Goal: Information Seeking & Learning: Check status

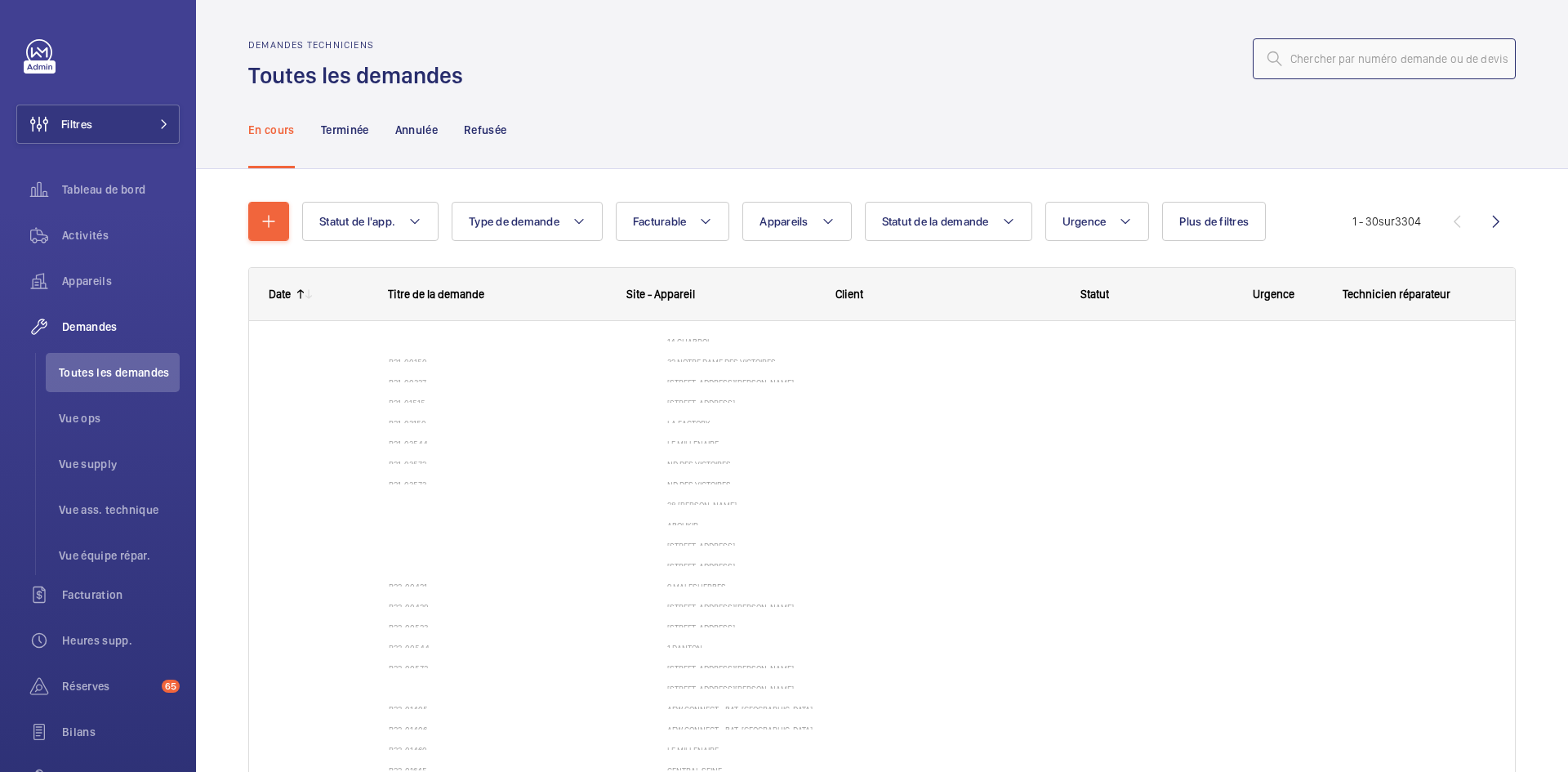
click at [1369, 53] on input "text" at bounding box center [1384, 58] width 263 height 41
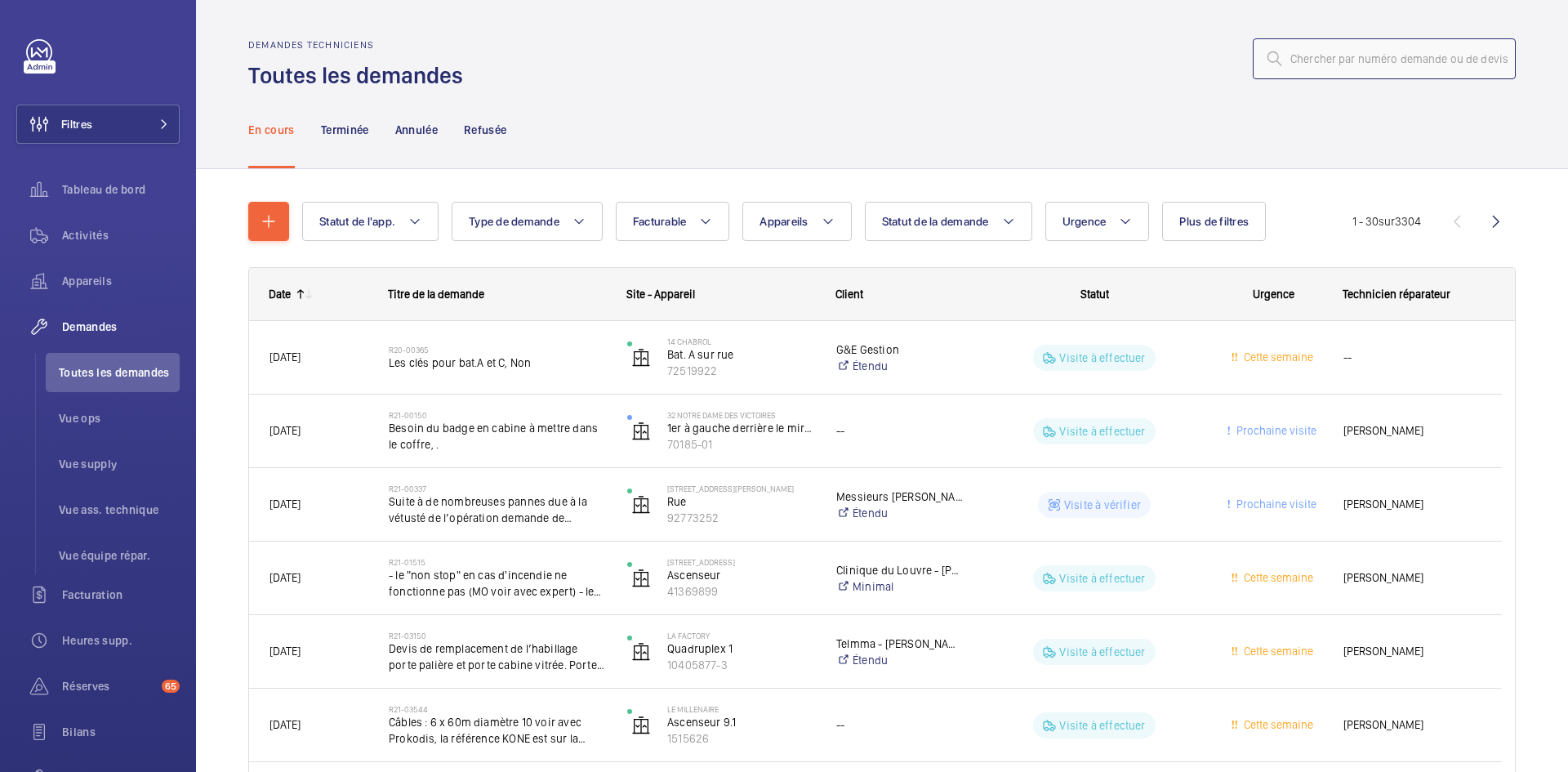
paste input "R25/42495"
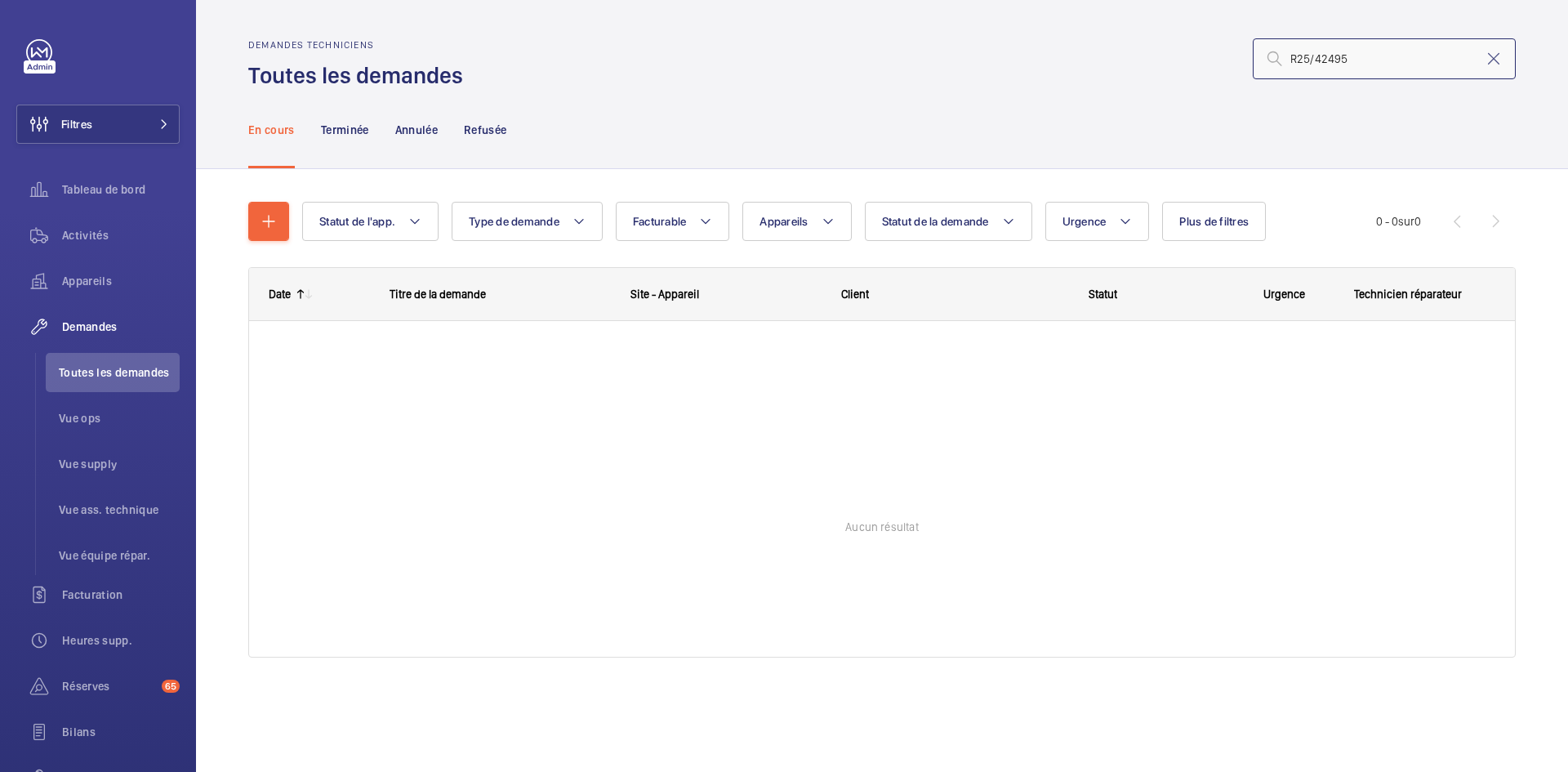
click at [1314, 53] on input "R25/42495" at bounding box center [1384, 58] width 263 height 41
click at [340, 127] on p "Terminée" at bounding box center [344, 130] width 48 height 16
click at [277, 127] on p "En cours" at bounding box center [271, 130] width 47 height 16
click at [1317, 56] on input "R25-42495" at bounding box center [1384, 58] width 263 height 41
click at [1327, 55] on input "R25-042495" at bounding box center [1384, 58] width 263 height 41
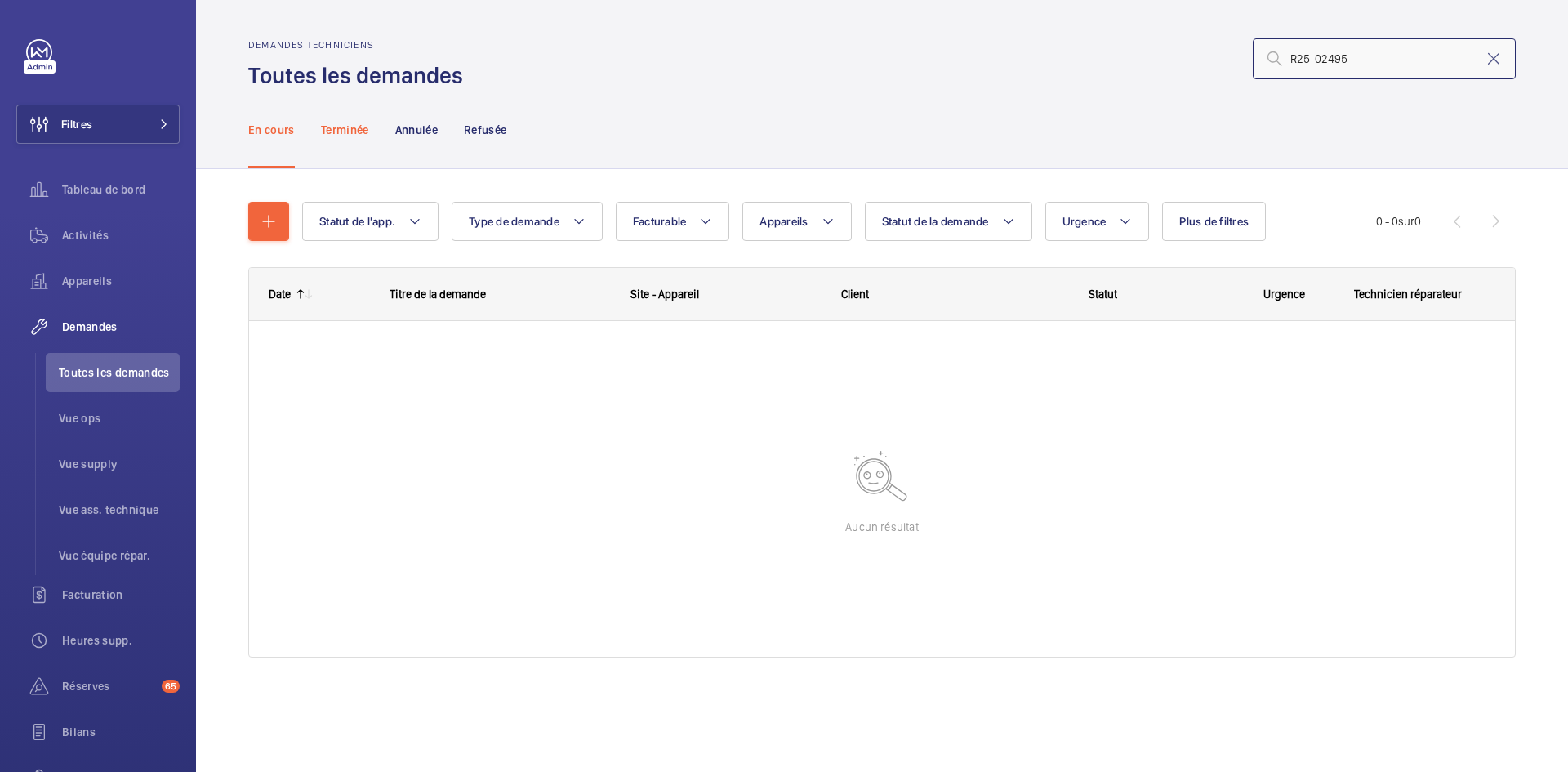
type input "R25-02495"
click at [348, 126] on p "Terminée" at bounding box center [344, 130] width 48 height 16
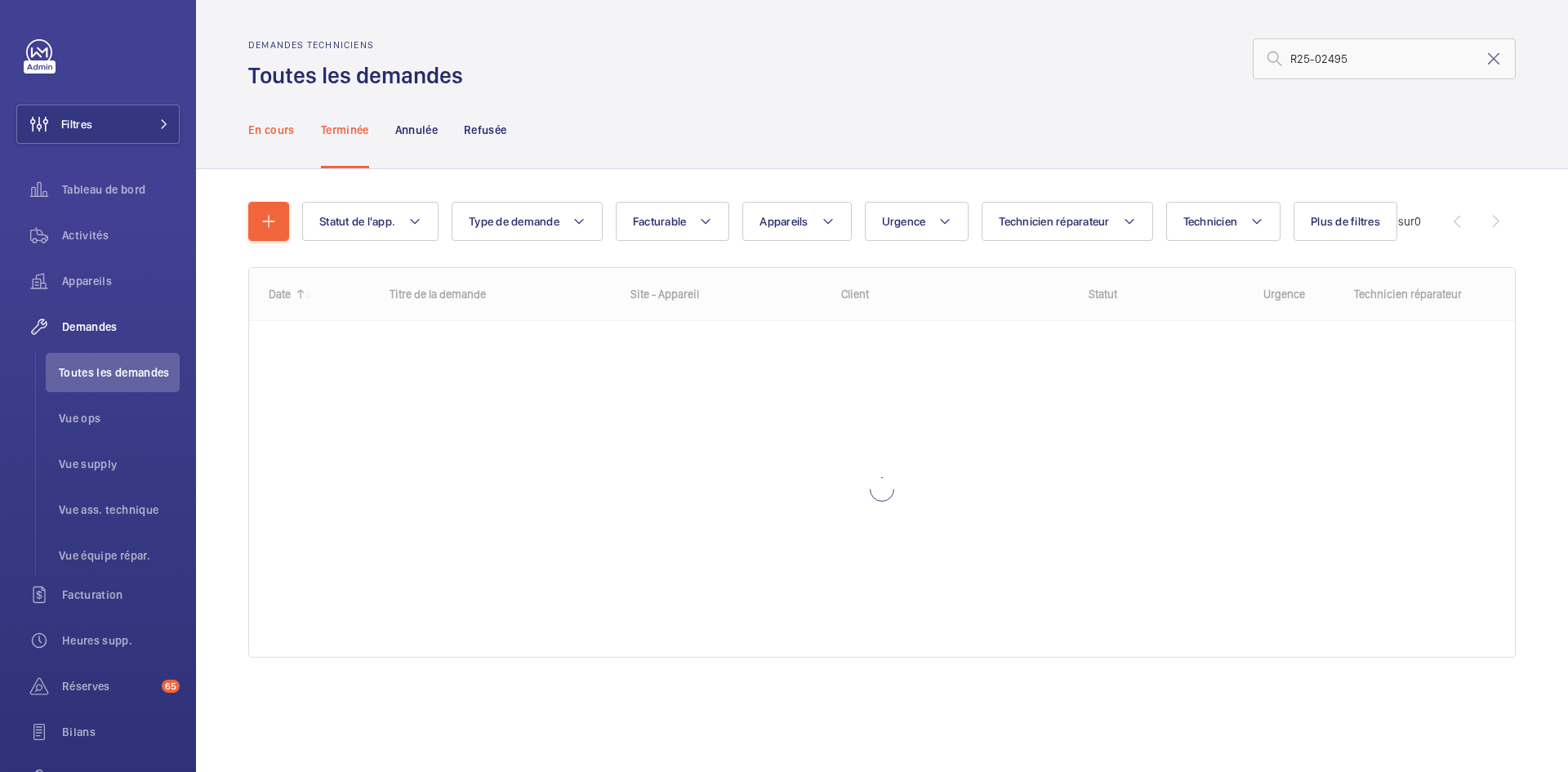
click at [278, 133] on p "En cours" at bounding box center [271, 130] width 47 height 16
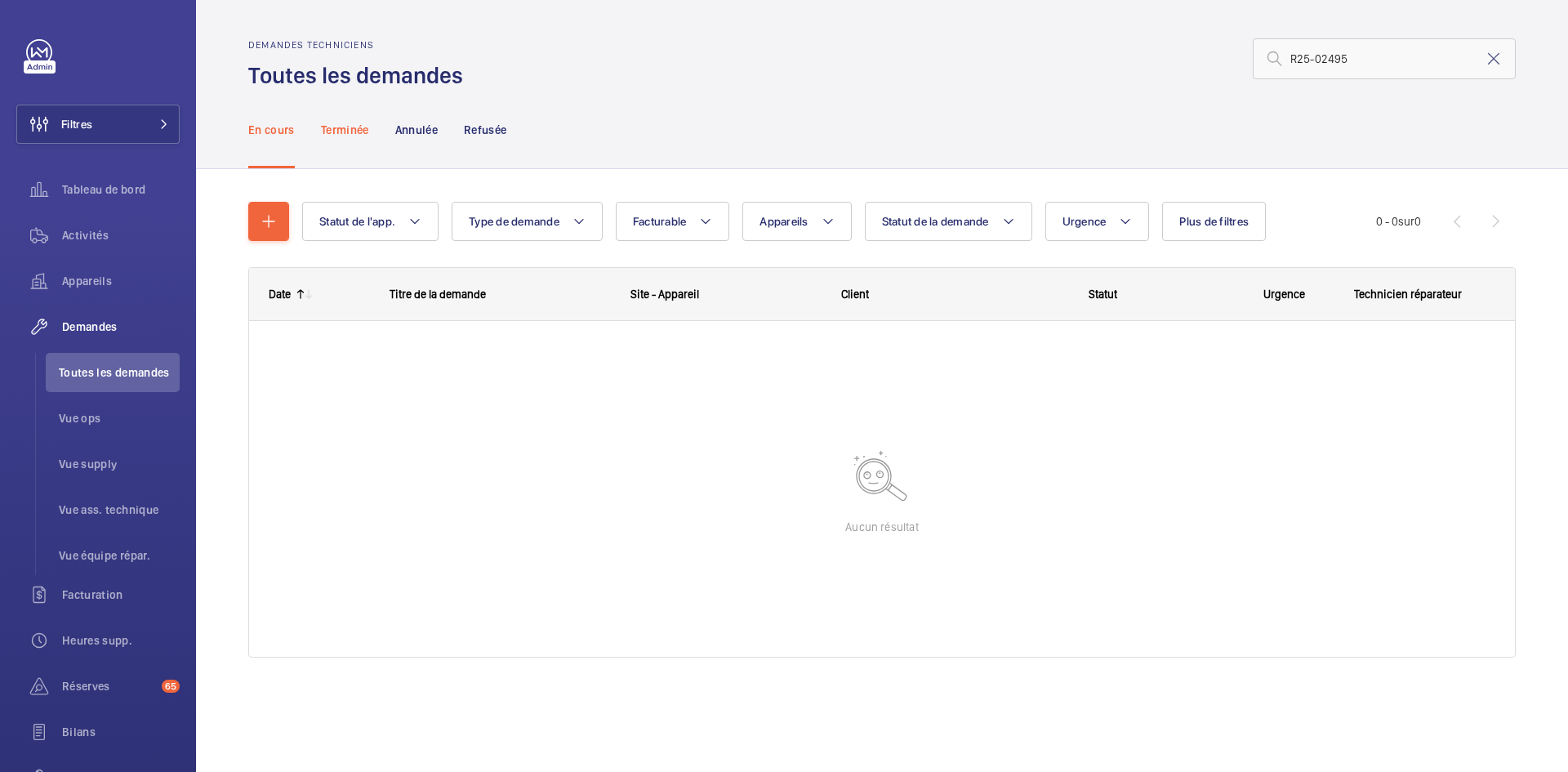
click at [369, 130] on p "Terminée" at bounding box center [344, 130] width 48 height 16
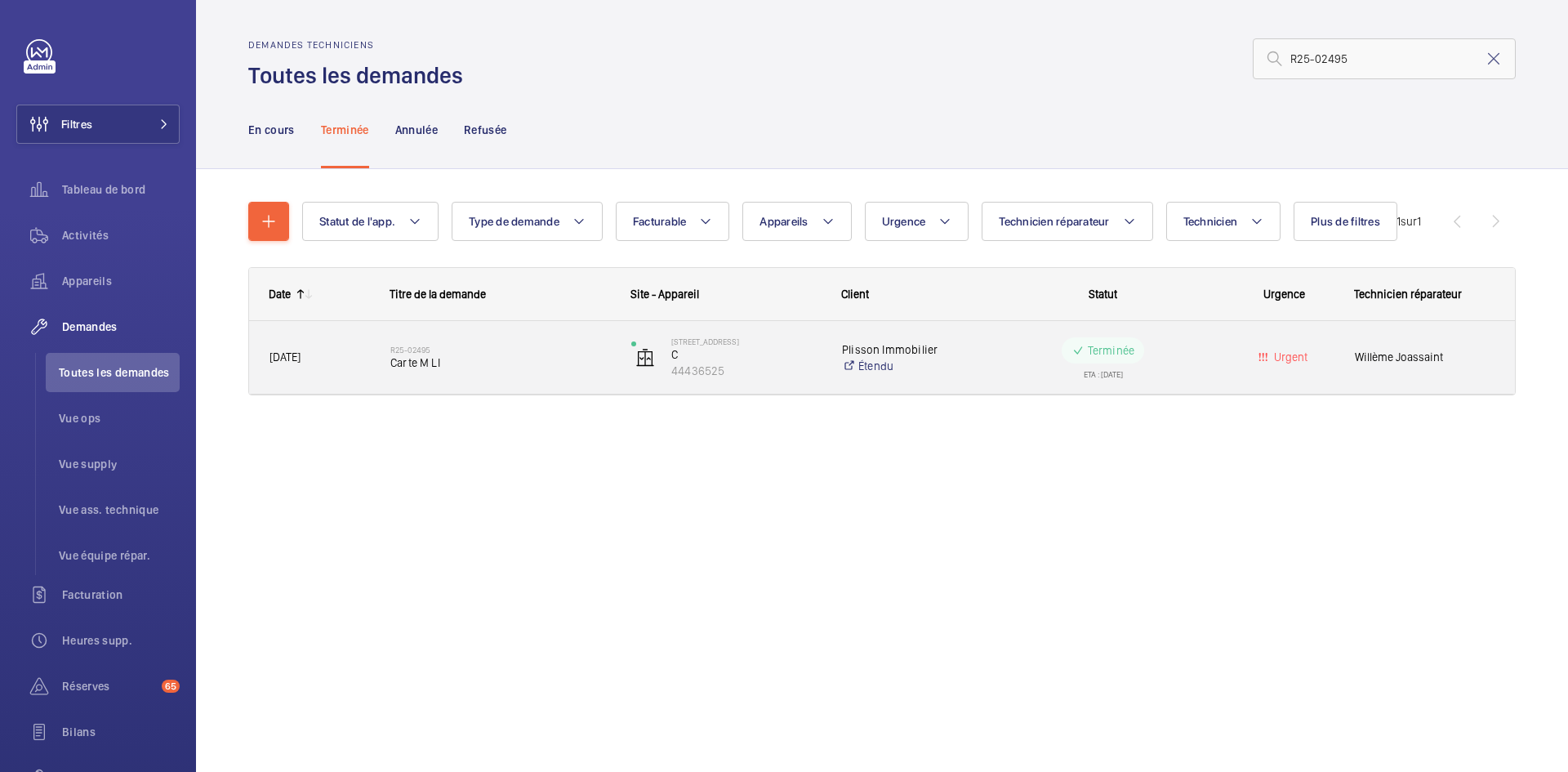
click at [328, 349] on span "17/02/2025" at bounding box center [319, 357] width 100 height 19
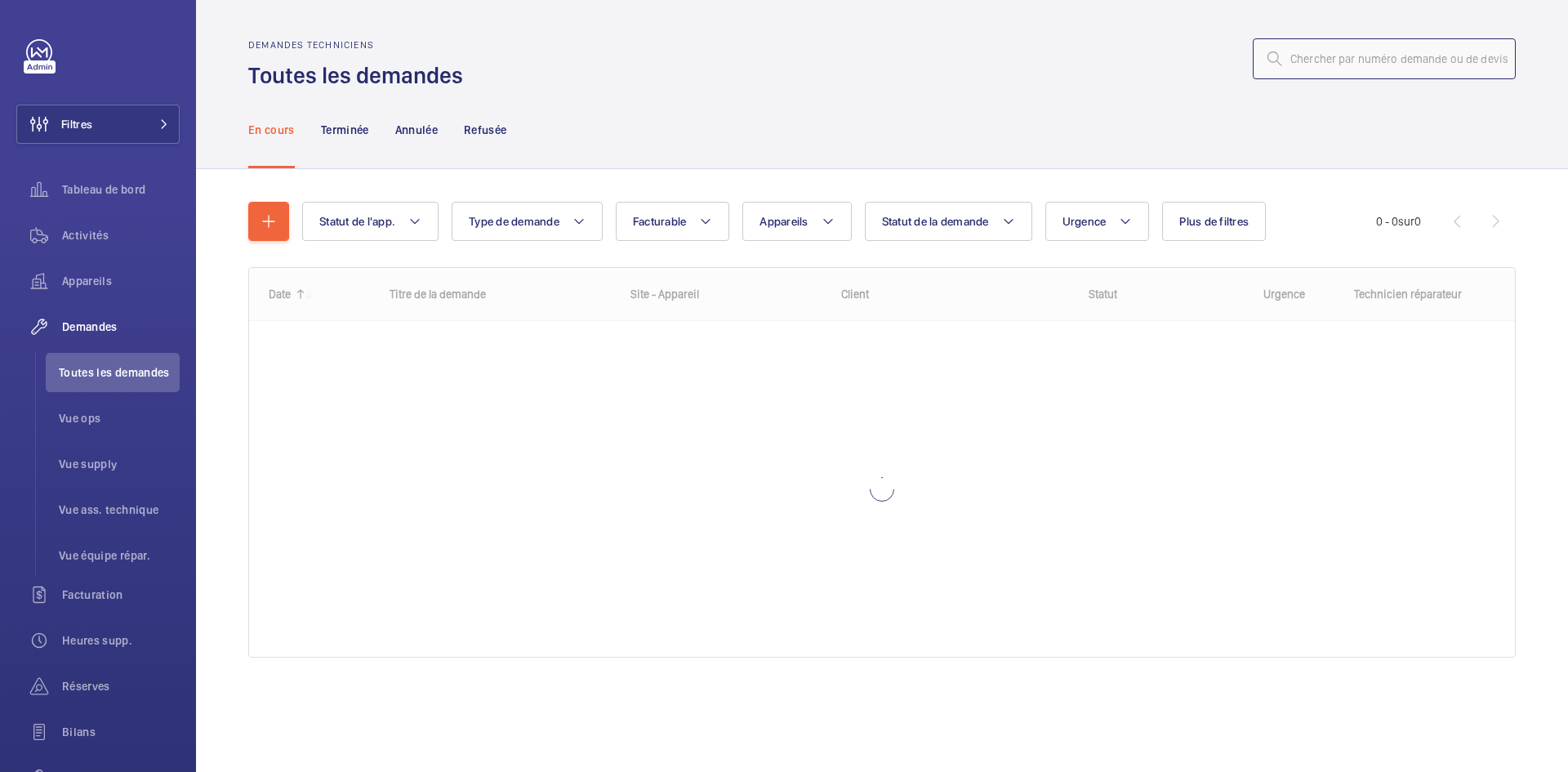
click at [1318, 52] on input "text" at bounding box center [1384, 58] width 263 height 41
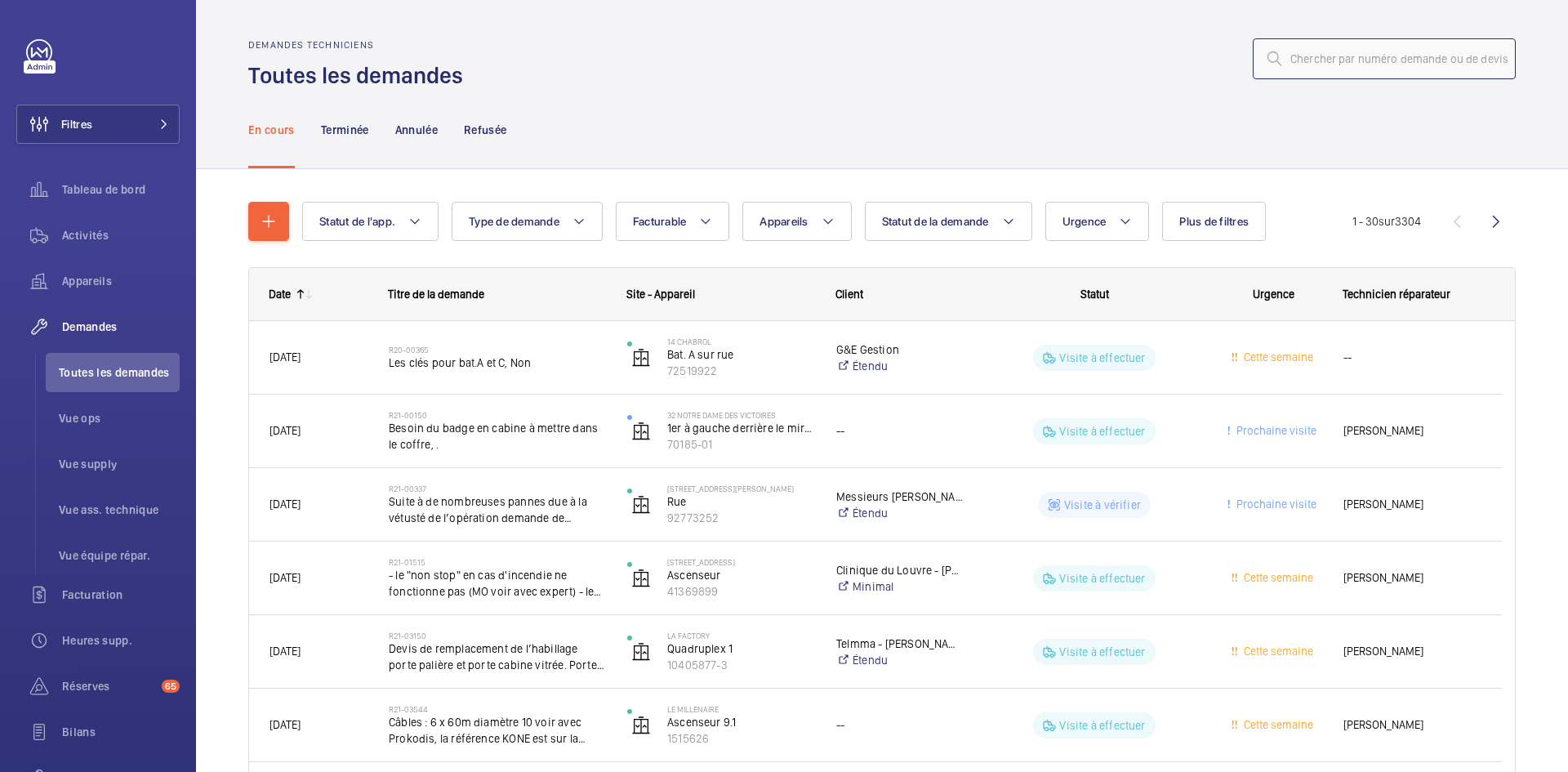
paste input "R25-12436"
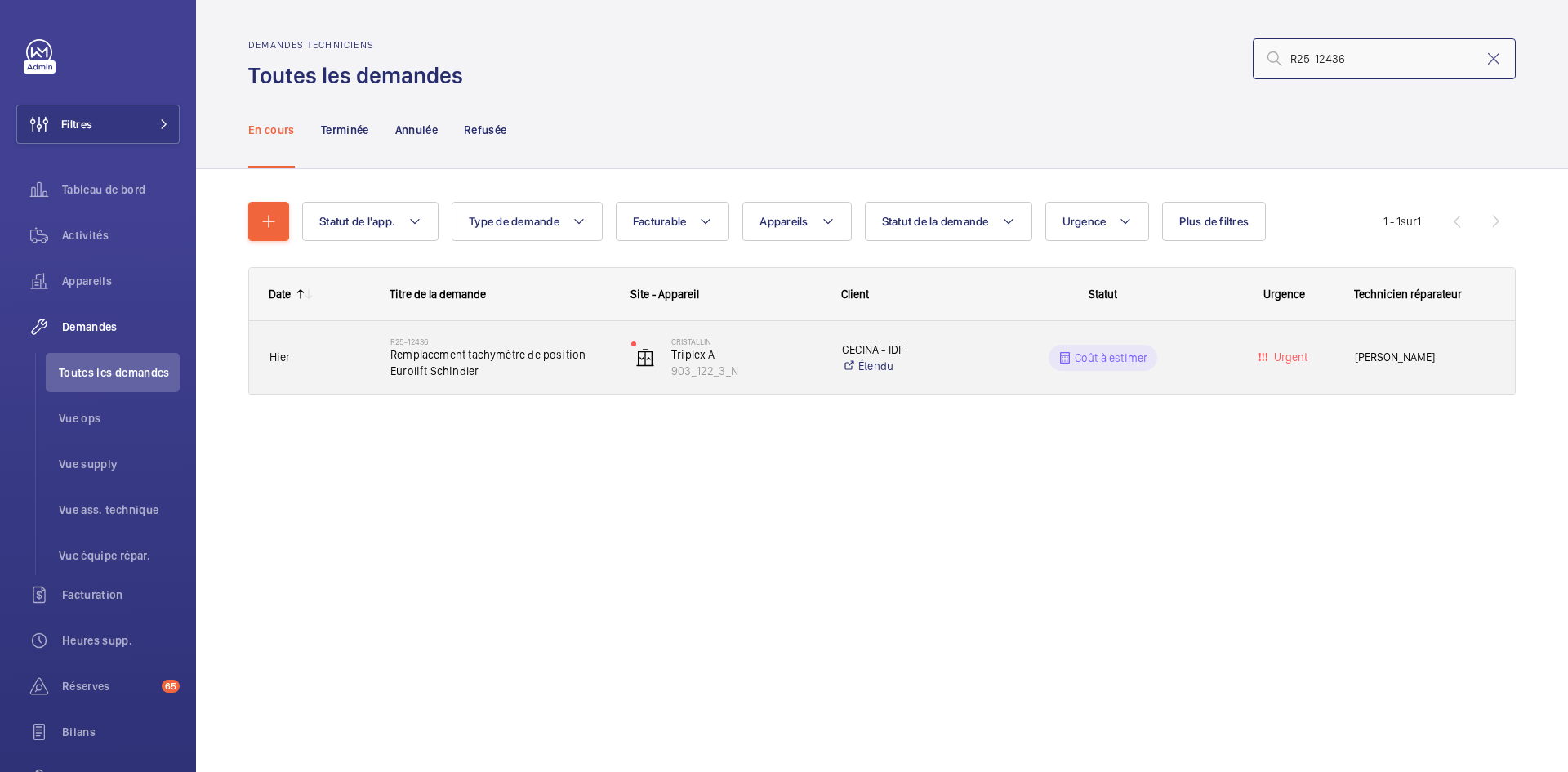
type input "R25-12436"
click at [353, 348] on span "Hier" at bounding box center [319, 357] width 100 height 19
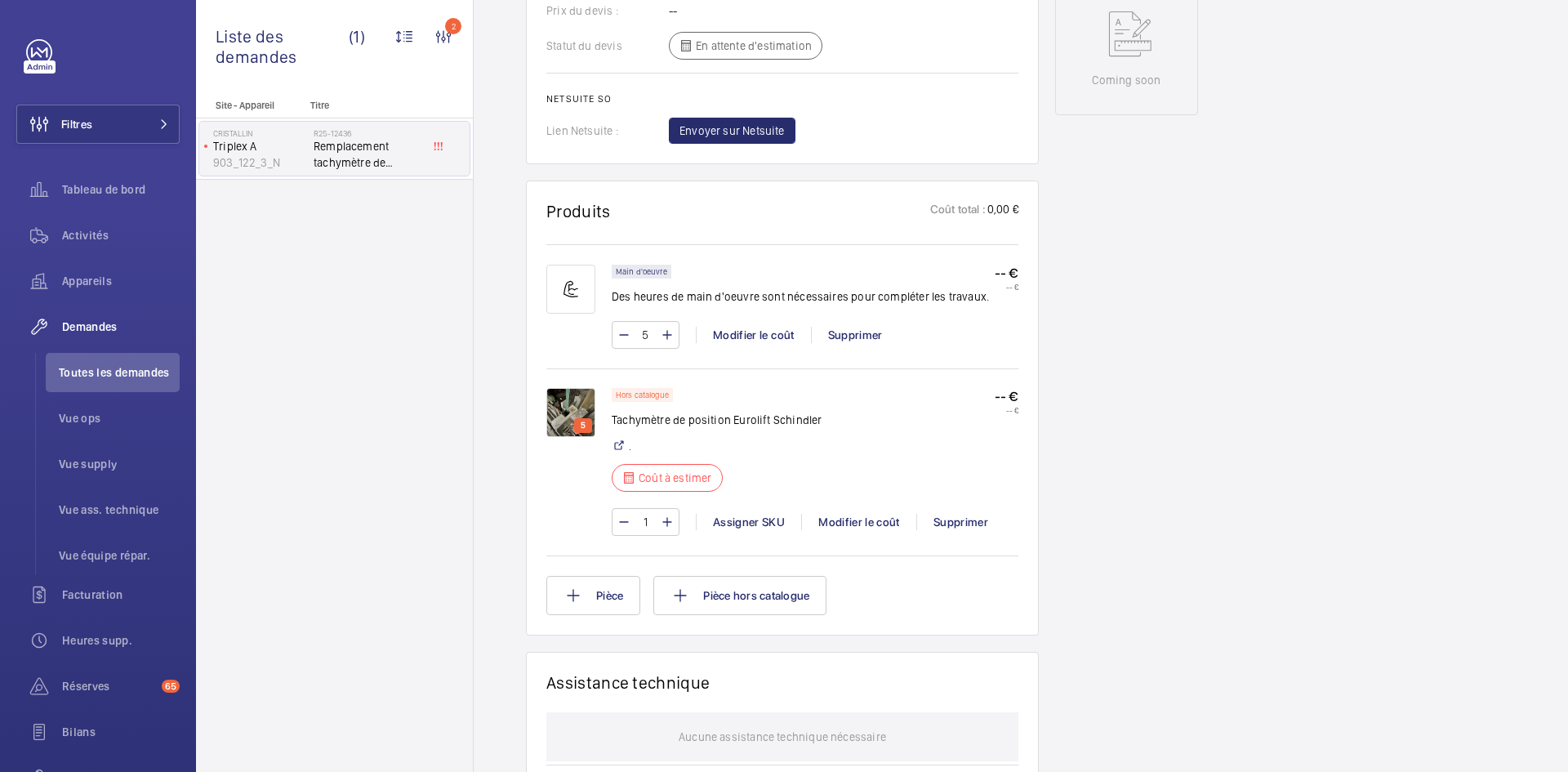
scroll to position [898, 0]
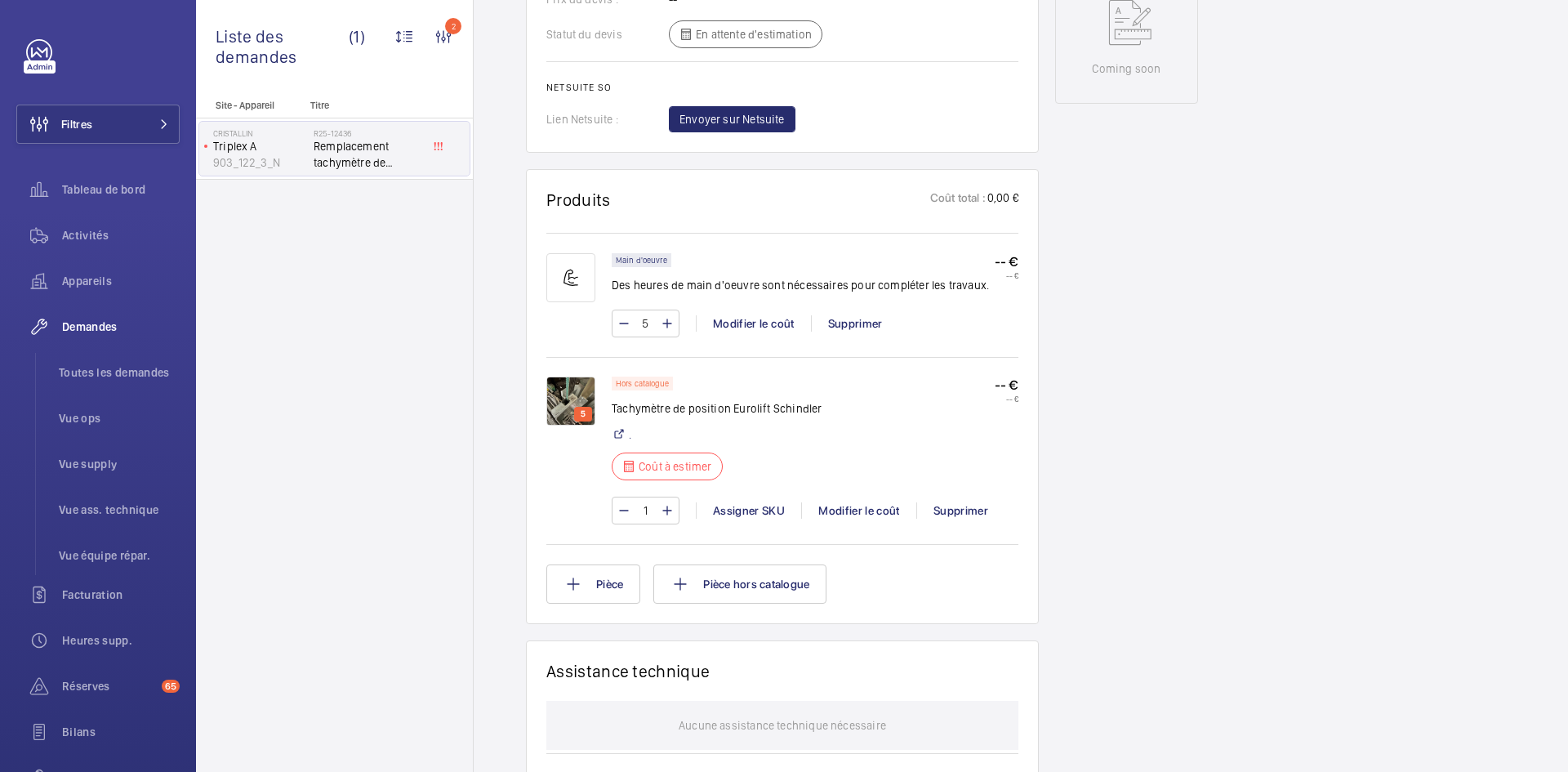
click at [576, 399] on img at bounding box center [571, 401] width 49 height 49
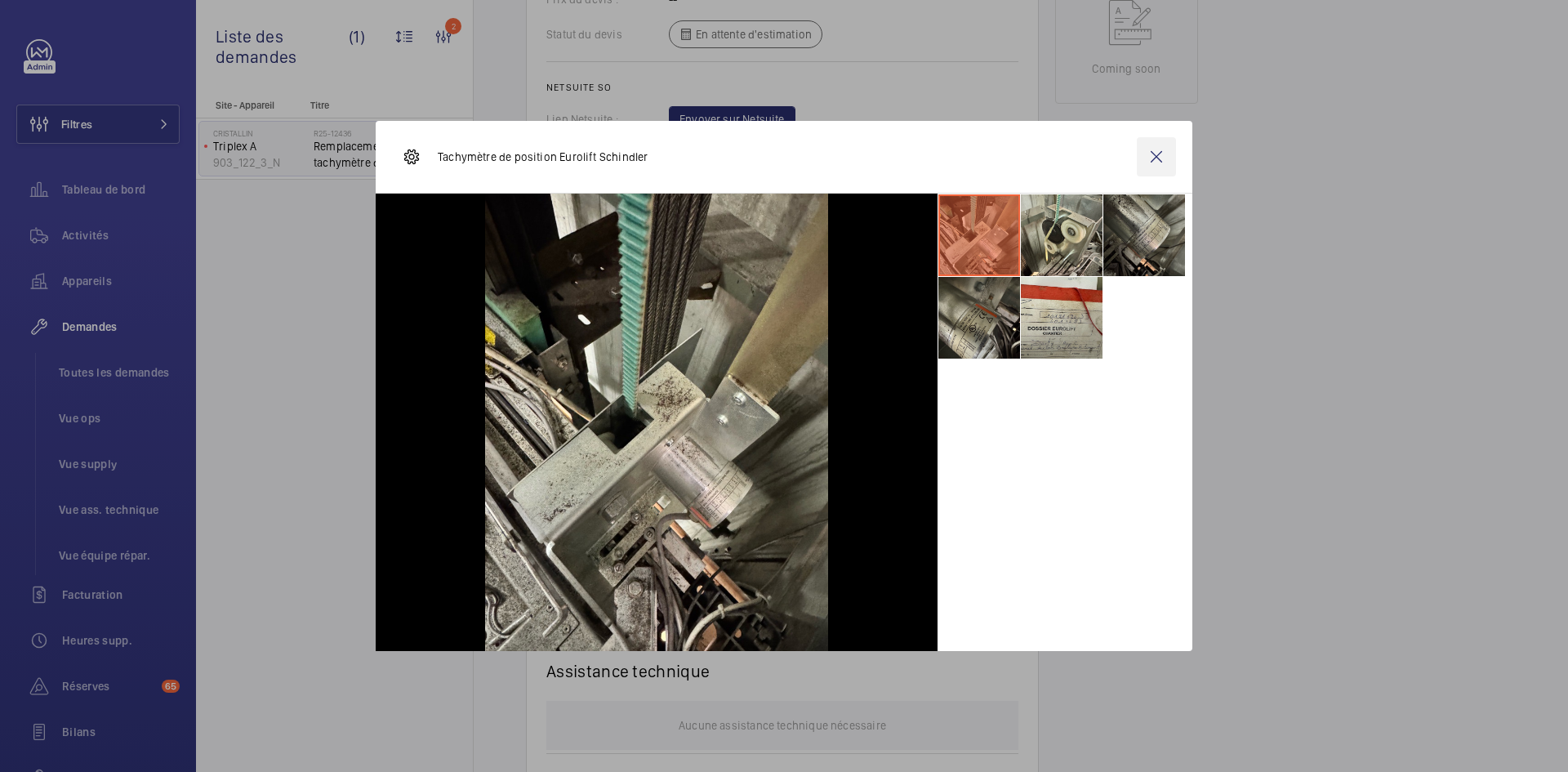
click at [1150, 154] on wm-front-icon-button at bounding box center [1156, 156] width 39 height 39
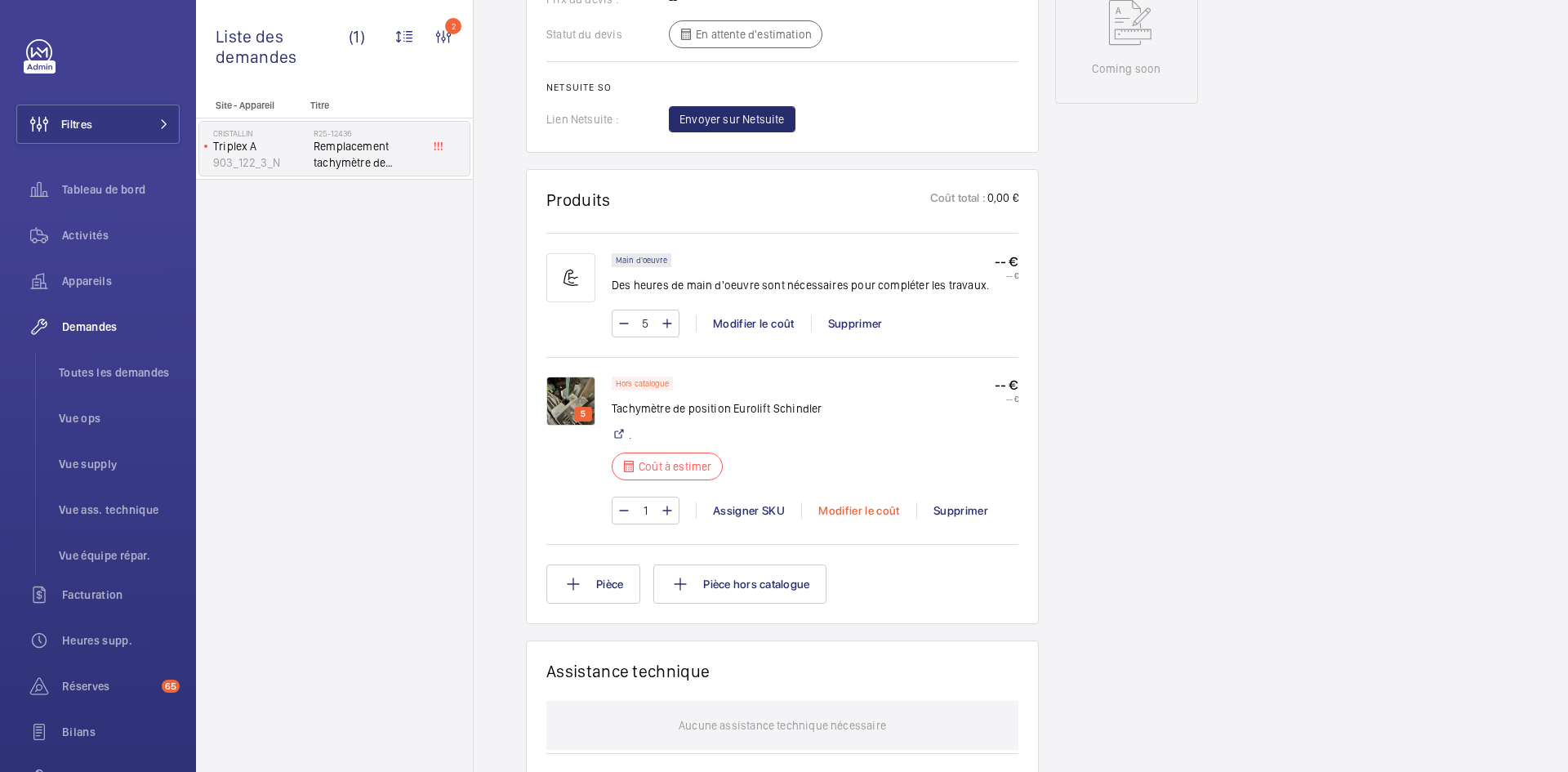
click at [867, 509] on div "Modifier le coût" at bounding box center [859, 511] width 115 height 16
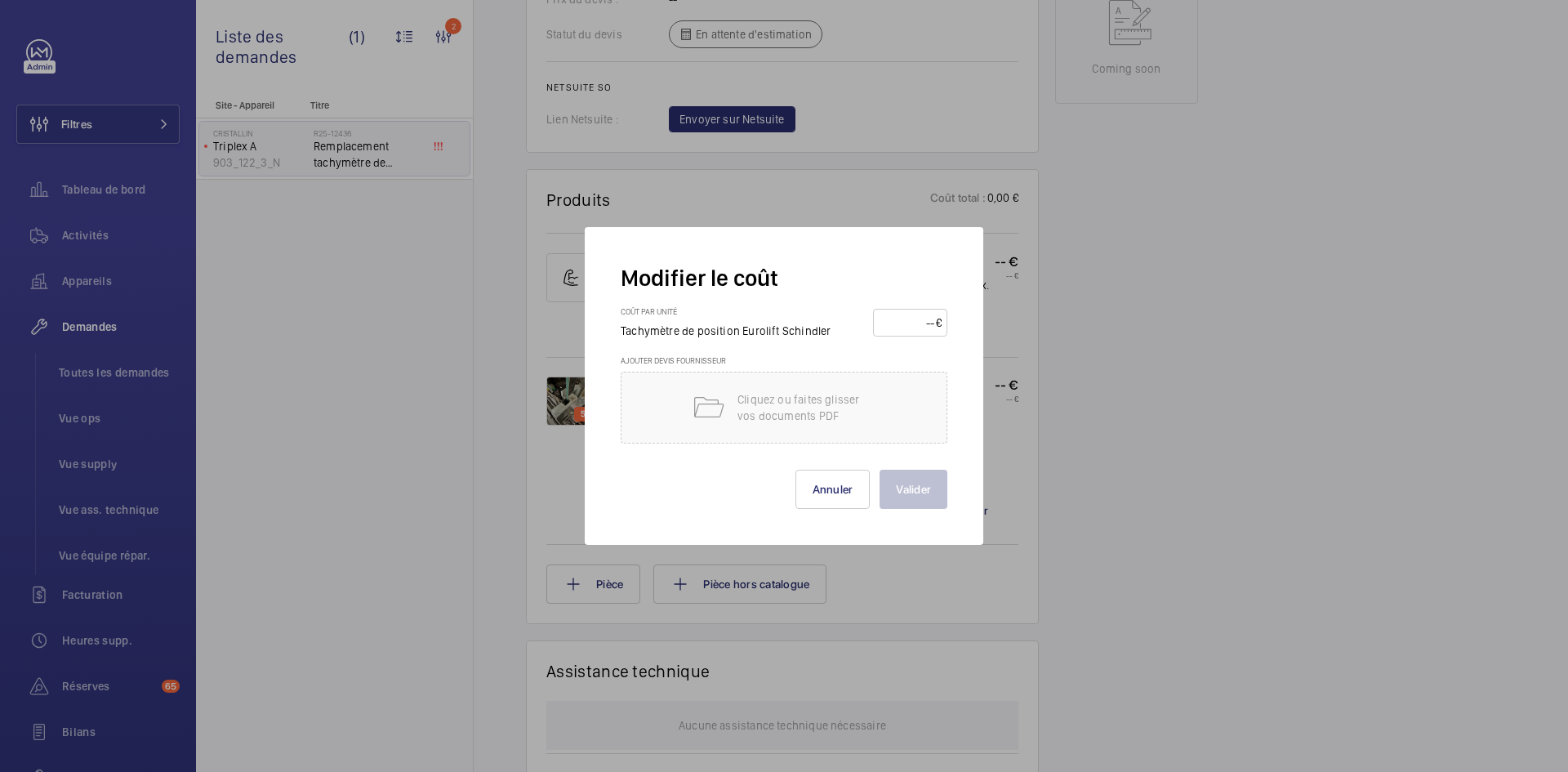
click at [894, 317] on input "number" at bounding box center [907, 323] width 58 height 26
type input "1800"
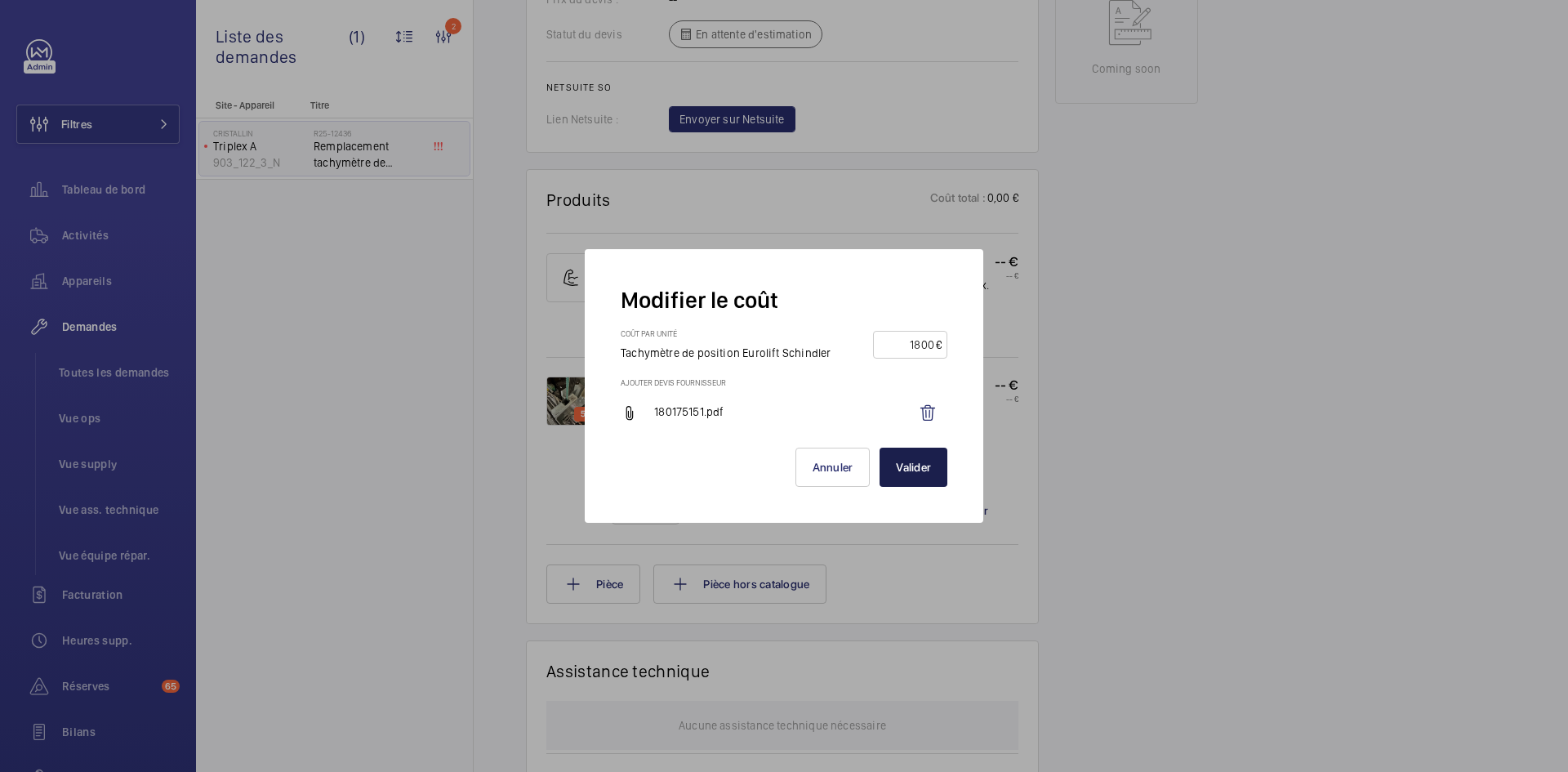
click at [911, 469] on button "Valider" at bounding box center [913, 467] width 68 height 39
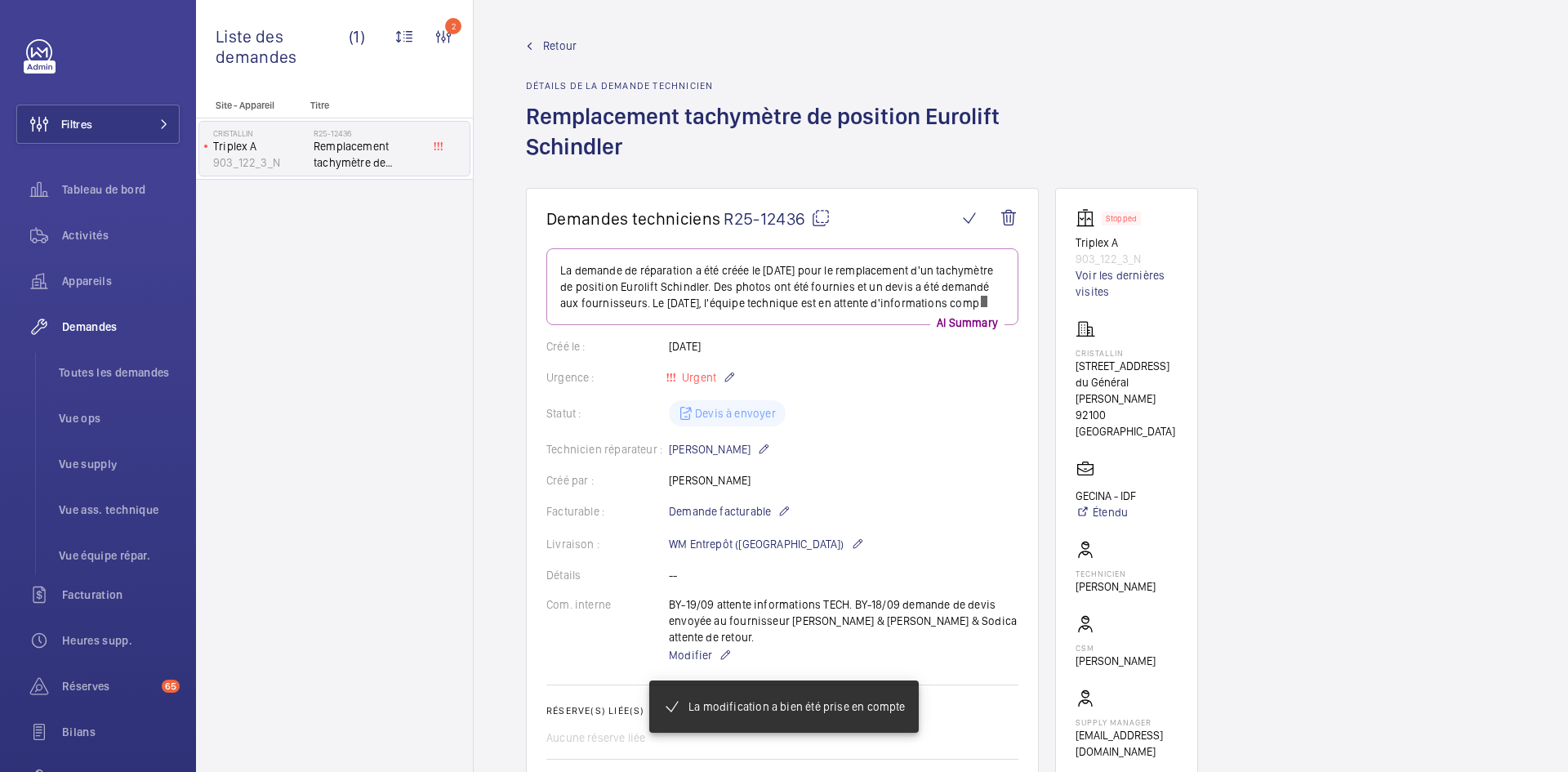
scroll to position [0, 0]
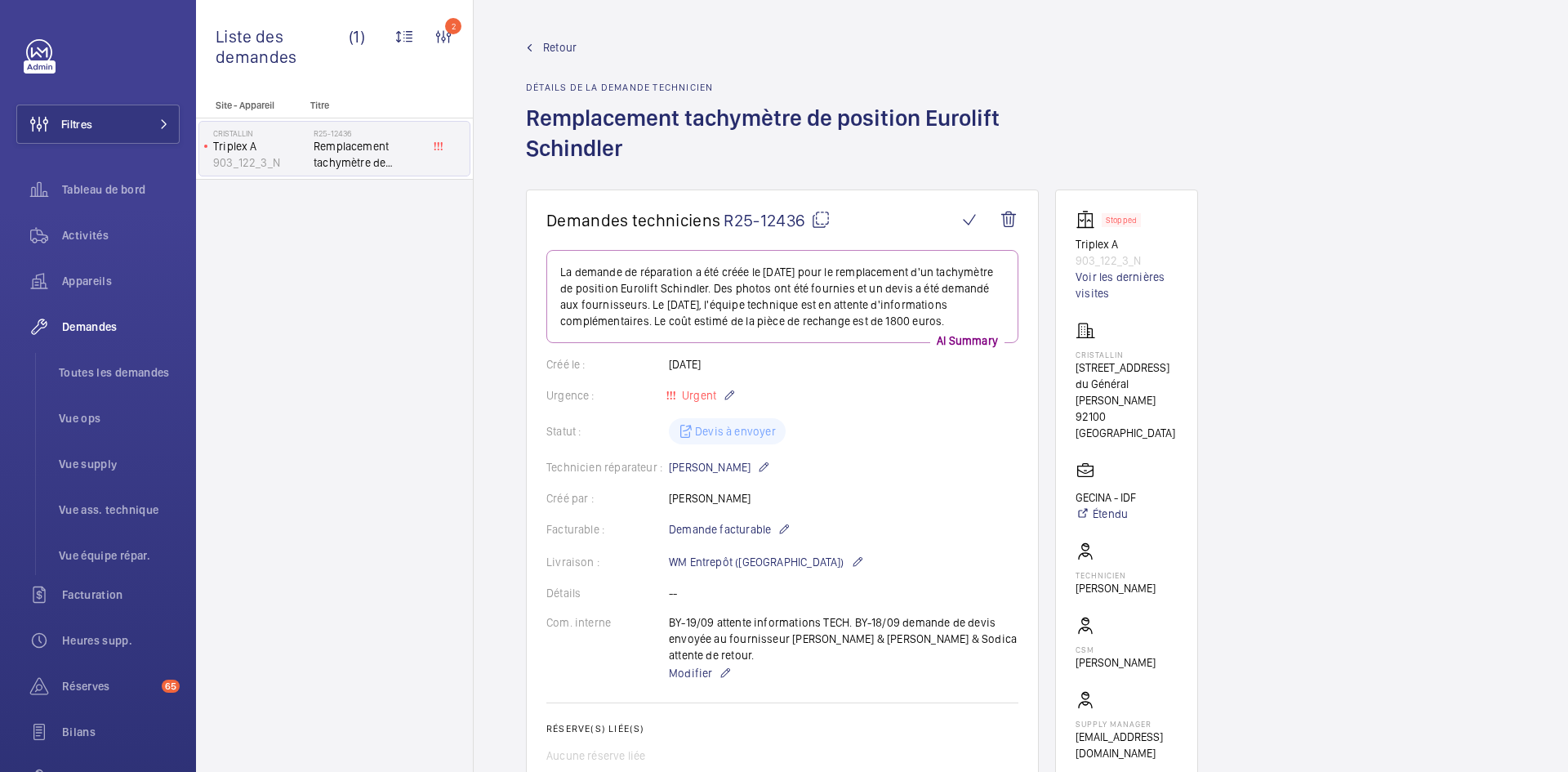
click at [820, 217] on mat-icon at bounding box center [820, 219] width 19 height 19
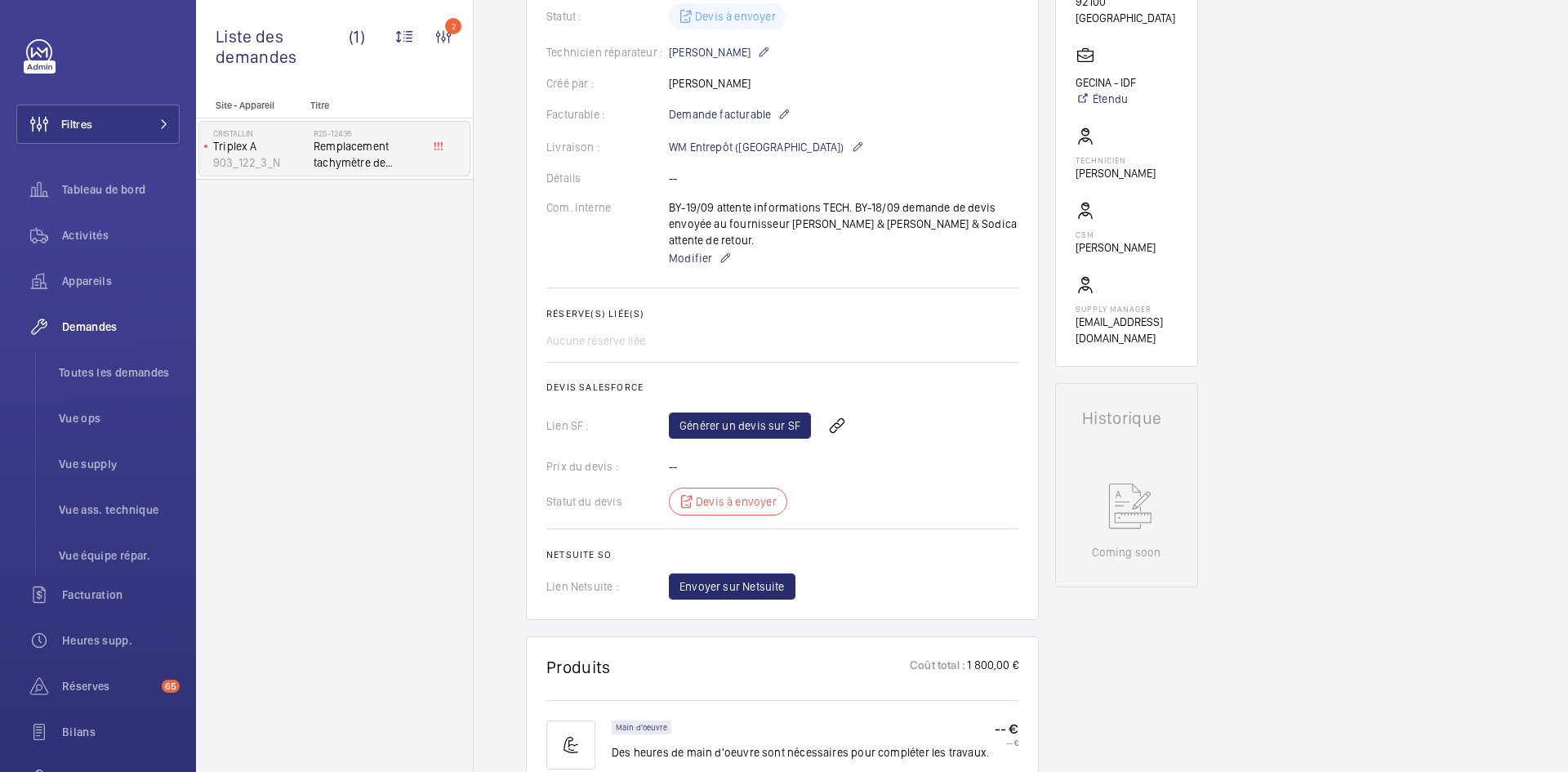
scroll to position [408, 0]
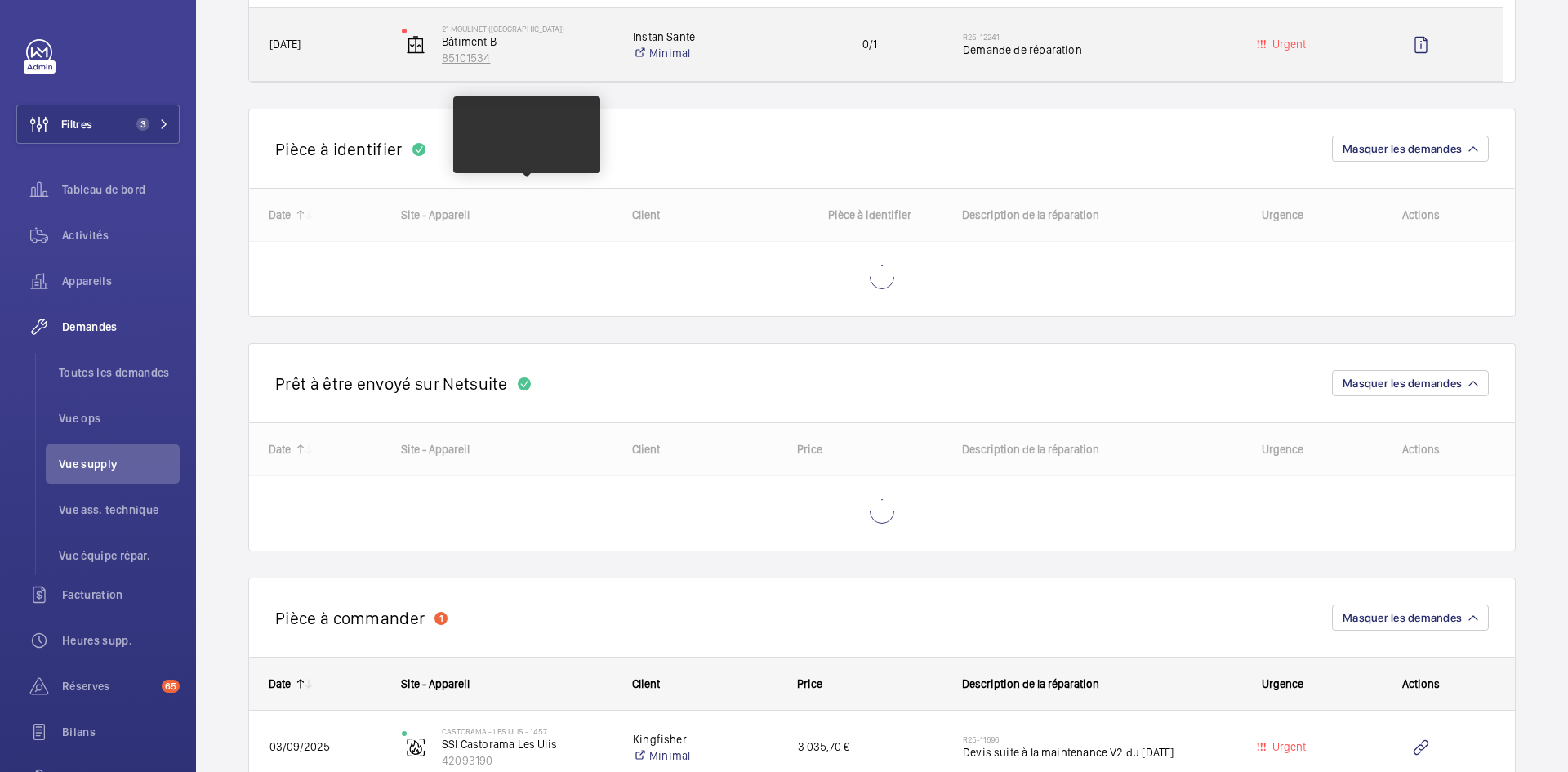
scroll to position [898, 0]
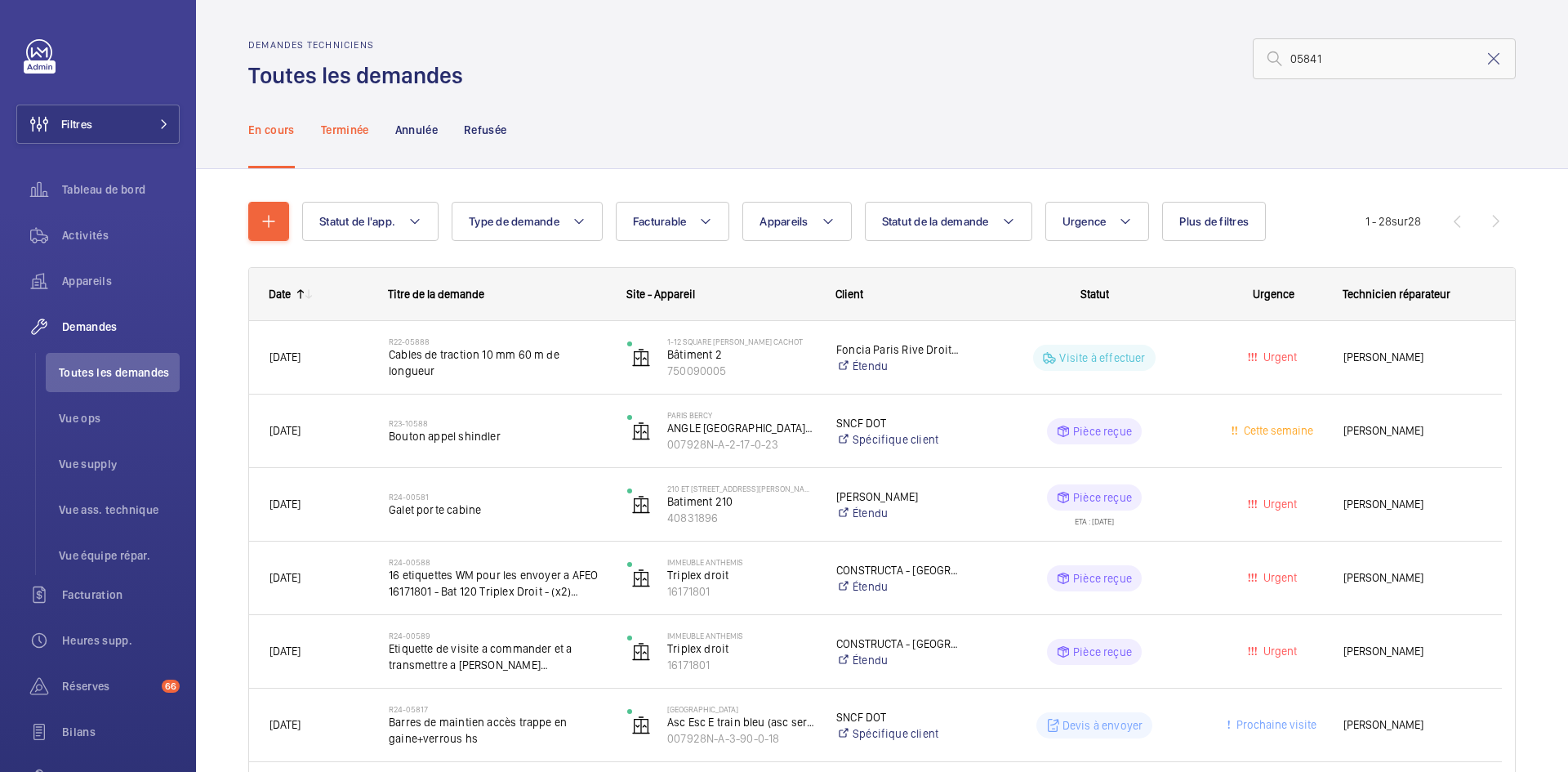
click at [344, 120] on div "Terminée" at bounding box center [344, 129] width 48 height 78
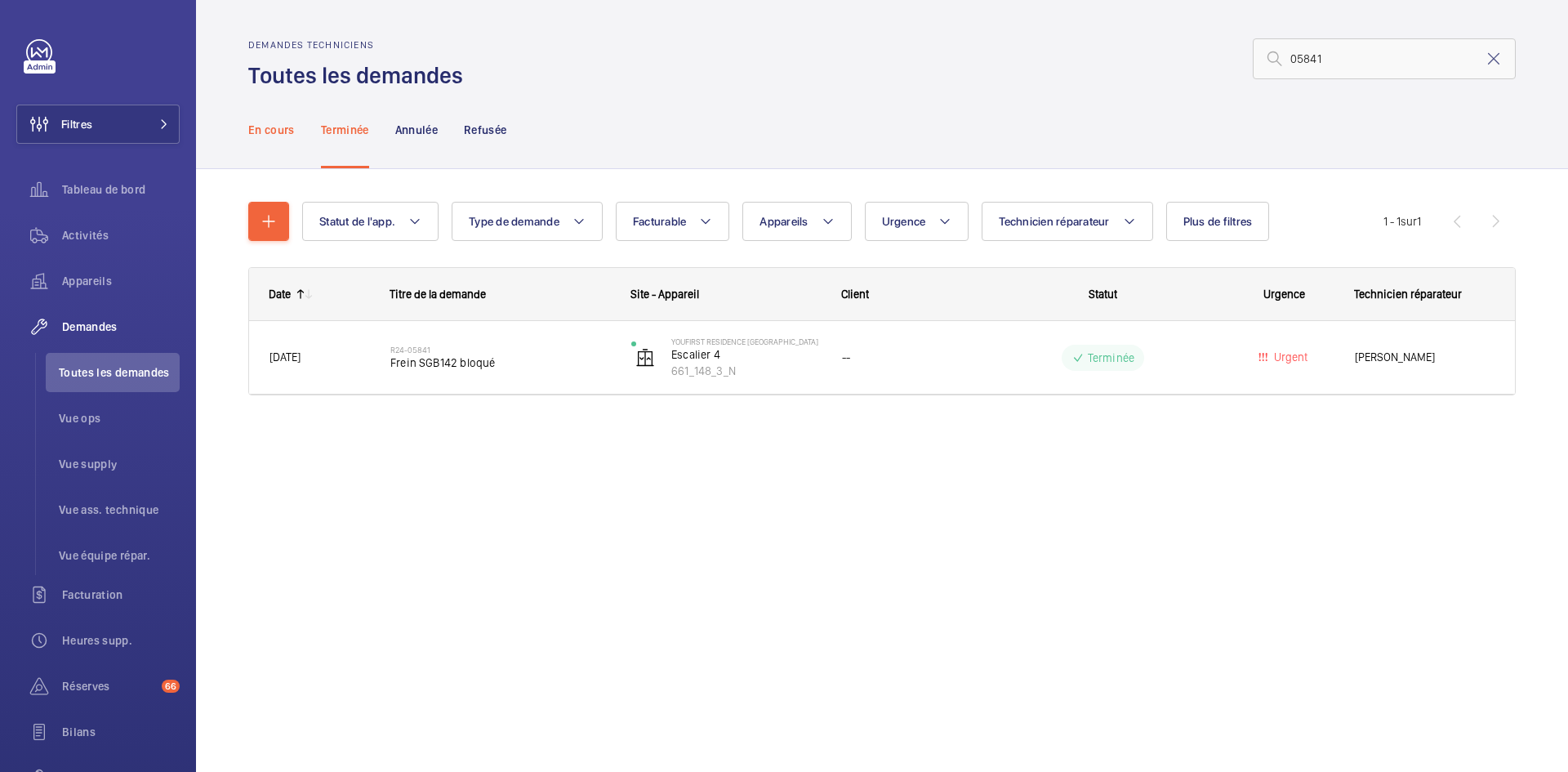
click at [280, 132] on p "En cours" at bounding box center [271, 130] width 47 height 16
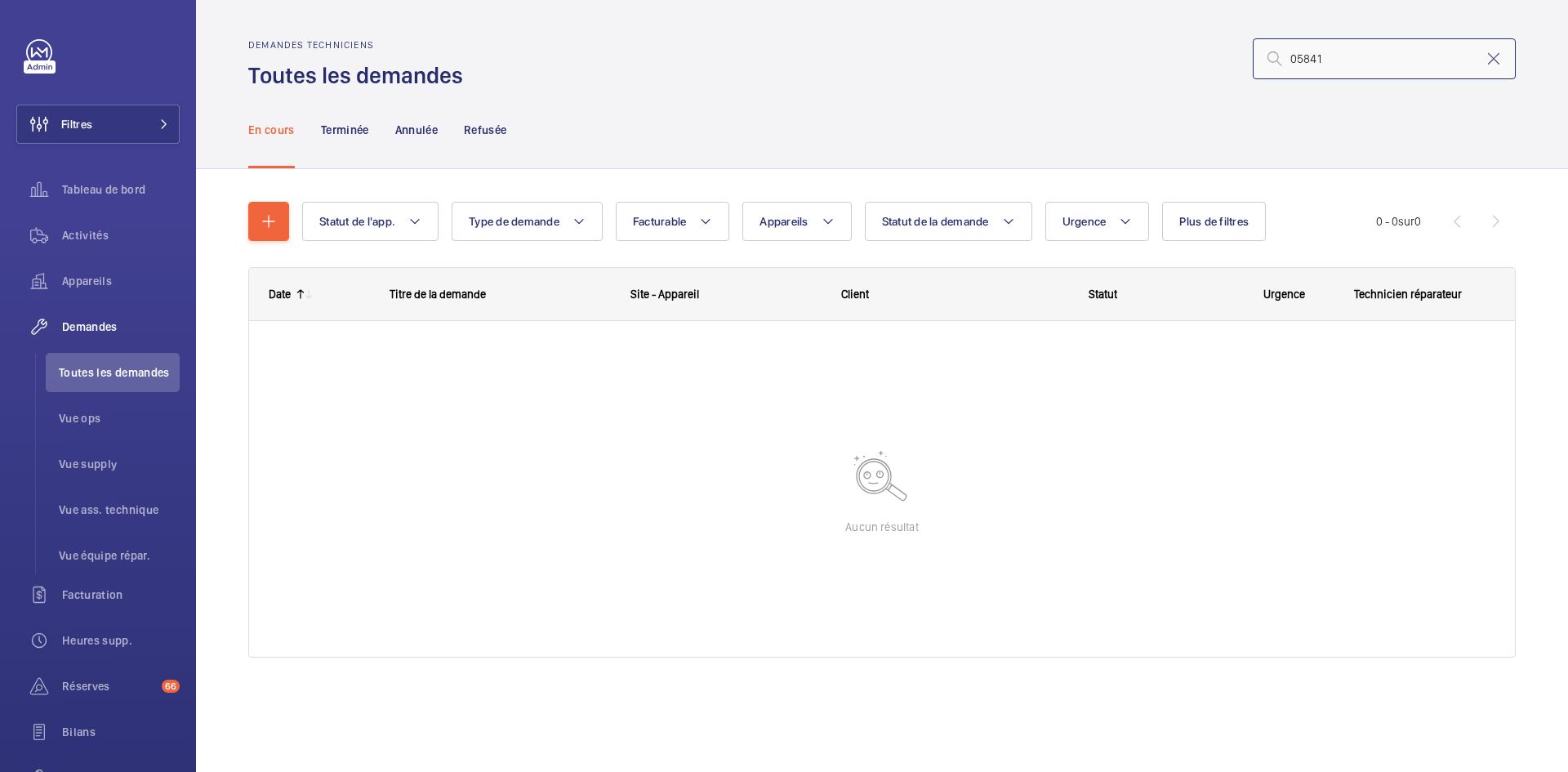
click at [1287, 55] on input "05841" at bounding box center [1384, 58] width 263 height 41
click at [1310, 56] on input "05841" at bounding box center [1384, 58] width 263 height 41
click at [1320, 52] on input "05841" at bounding box center [1384, 58] width 263 height 41
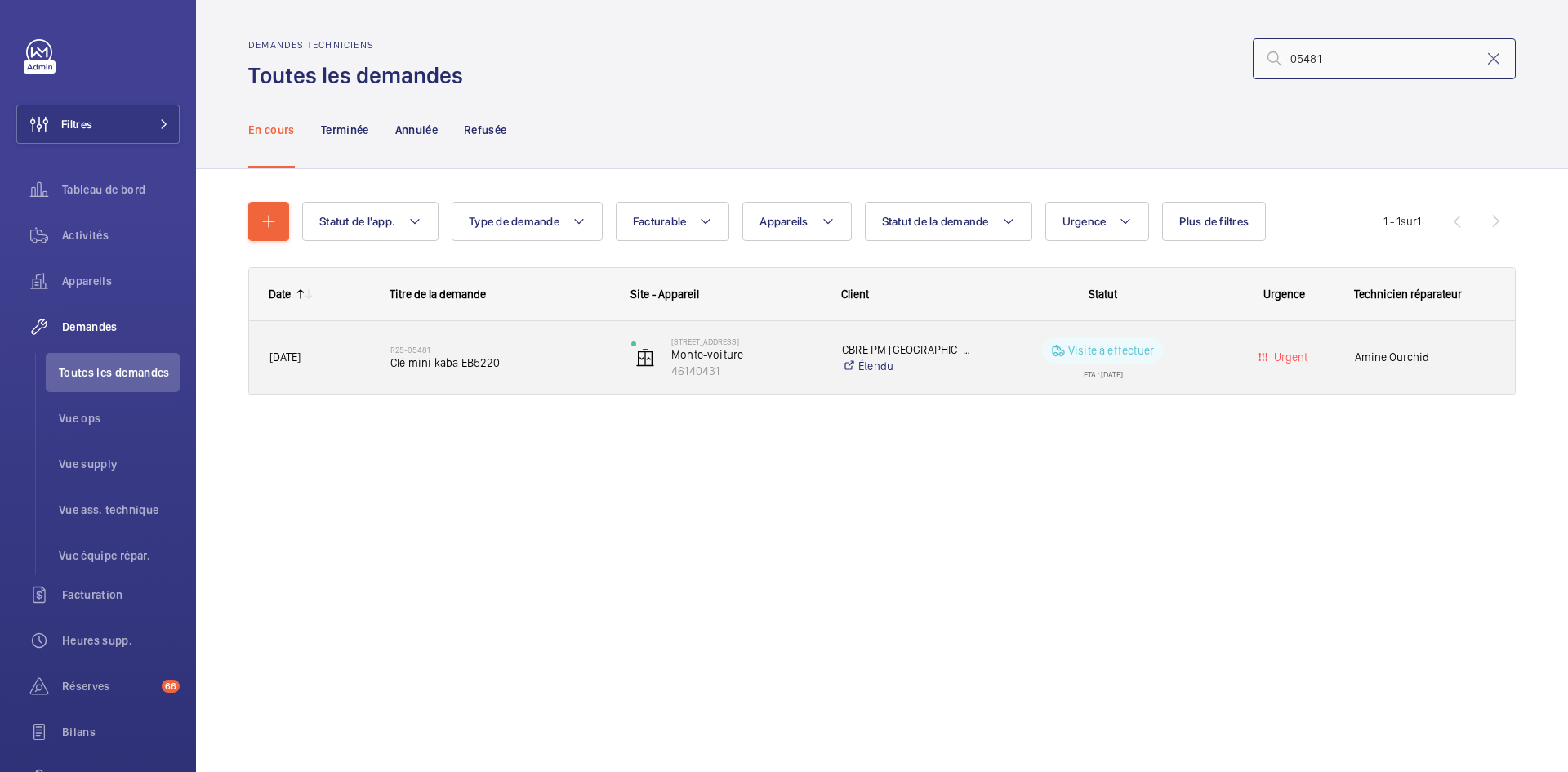
type input "05481"
click at [339, 353] on span "15/04/2025" at bounding box center [319, 357] width 100 height 19
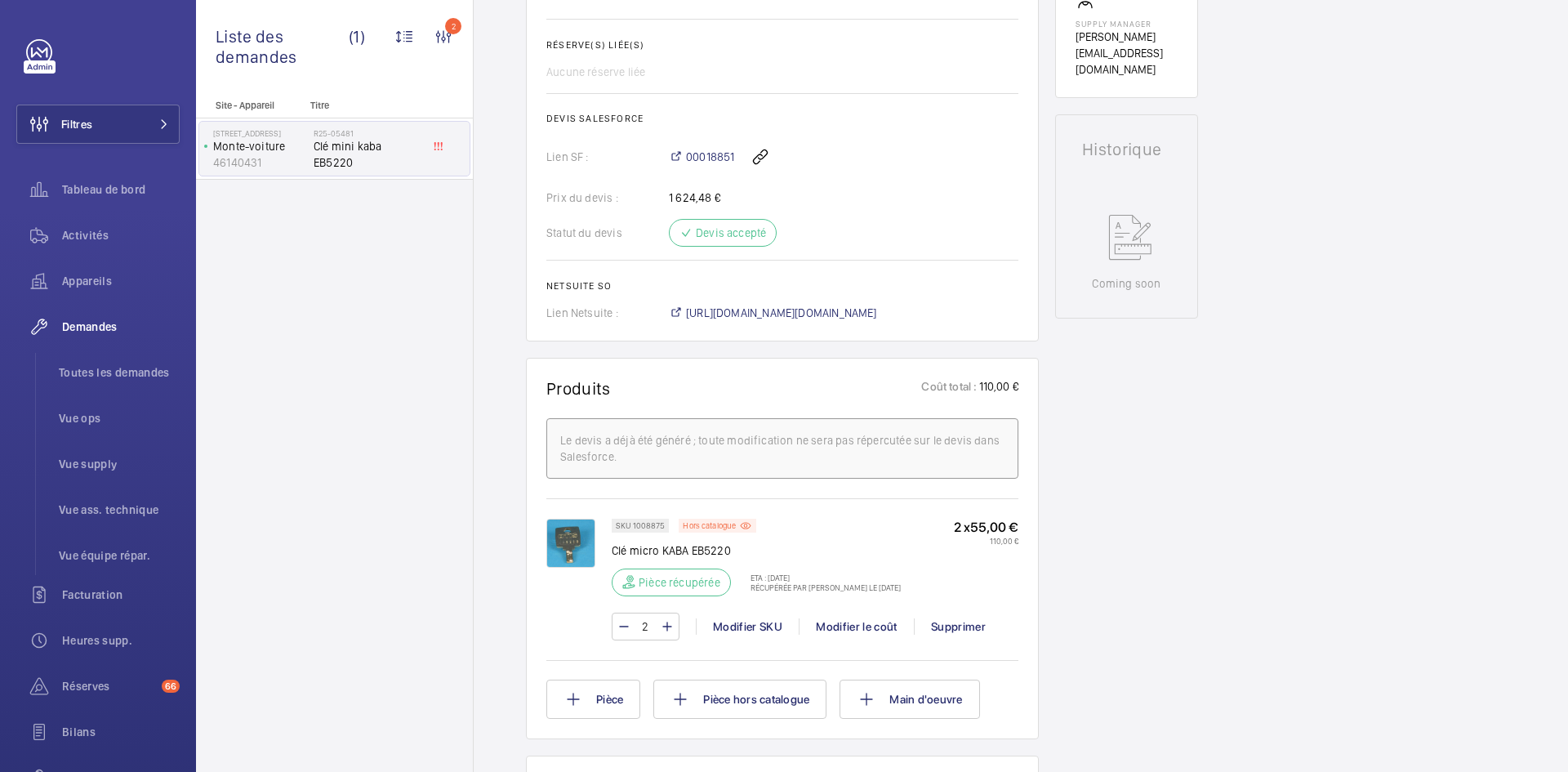
scroll to position [817, 0]
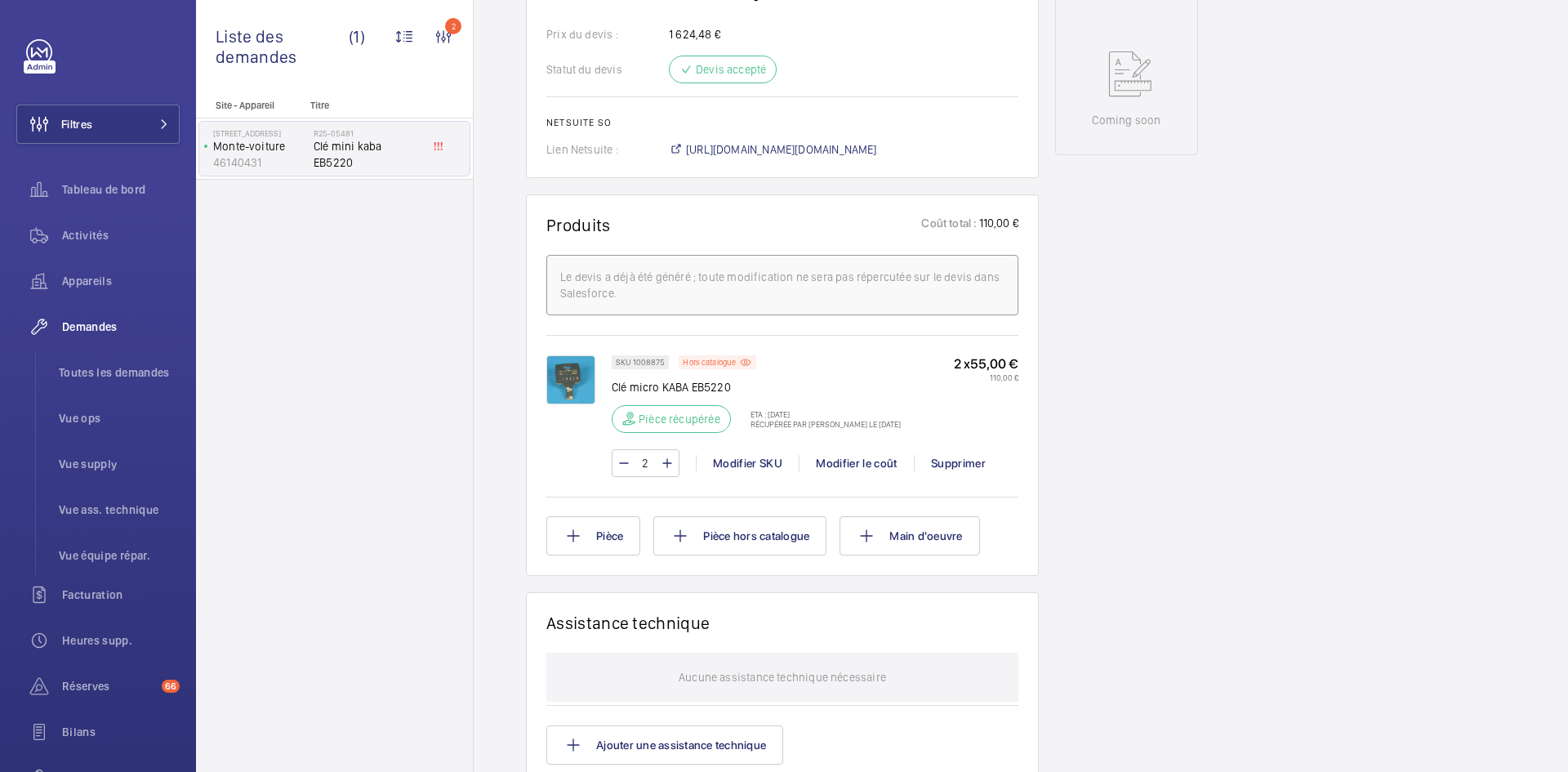
click at [580, 380] on img at bounding box center [571, 380] width 49 height 49
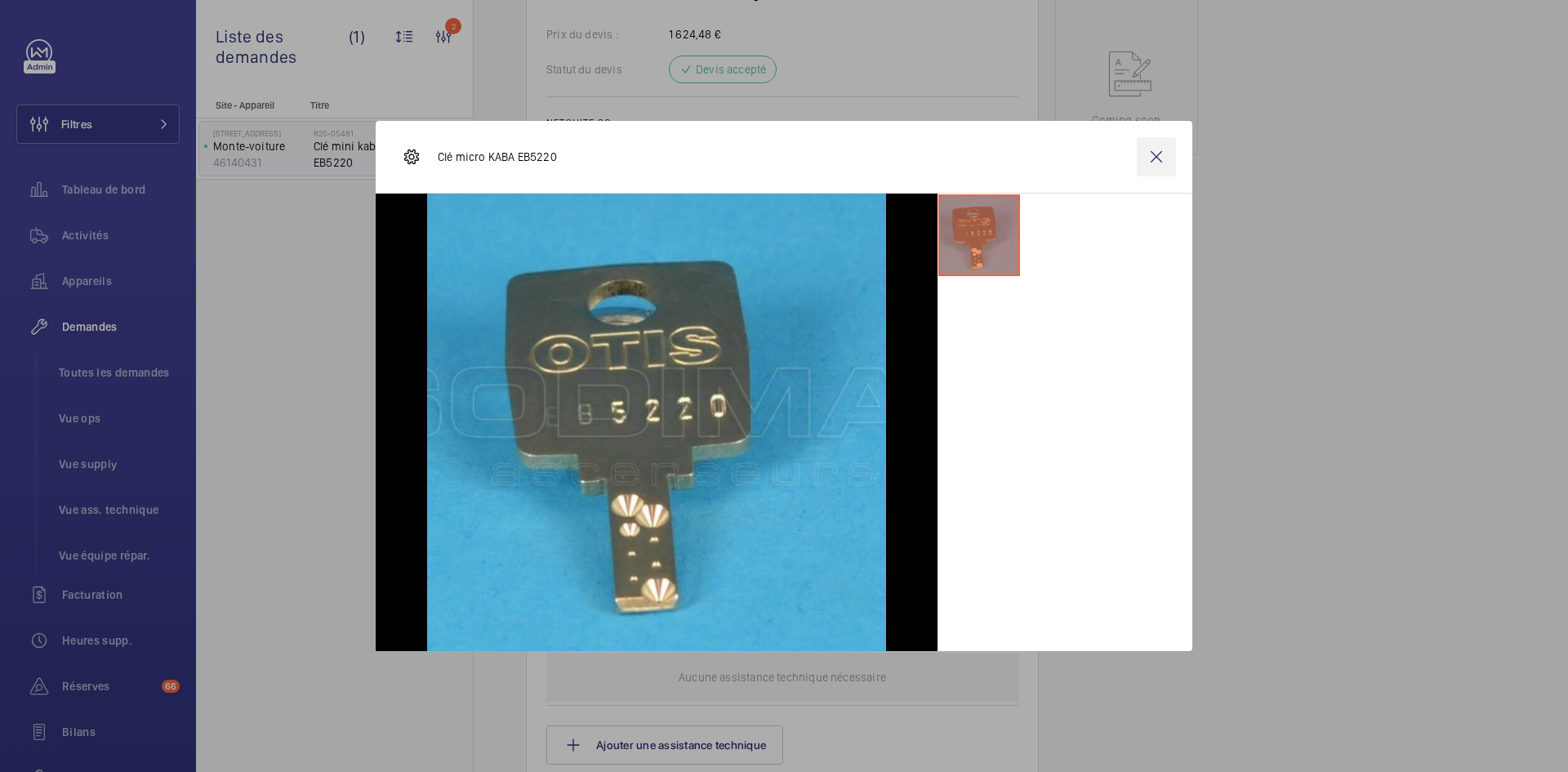
click at [1159, 159] on wm-front-icon-button at bounding box center [1156, 156] width 39 height 39
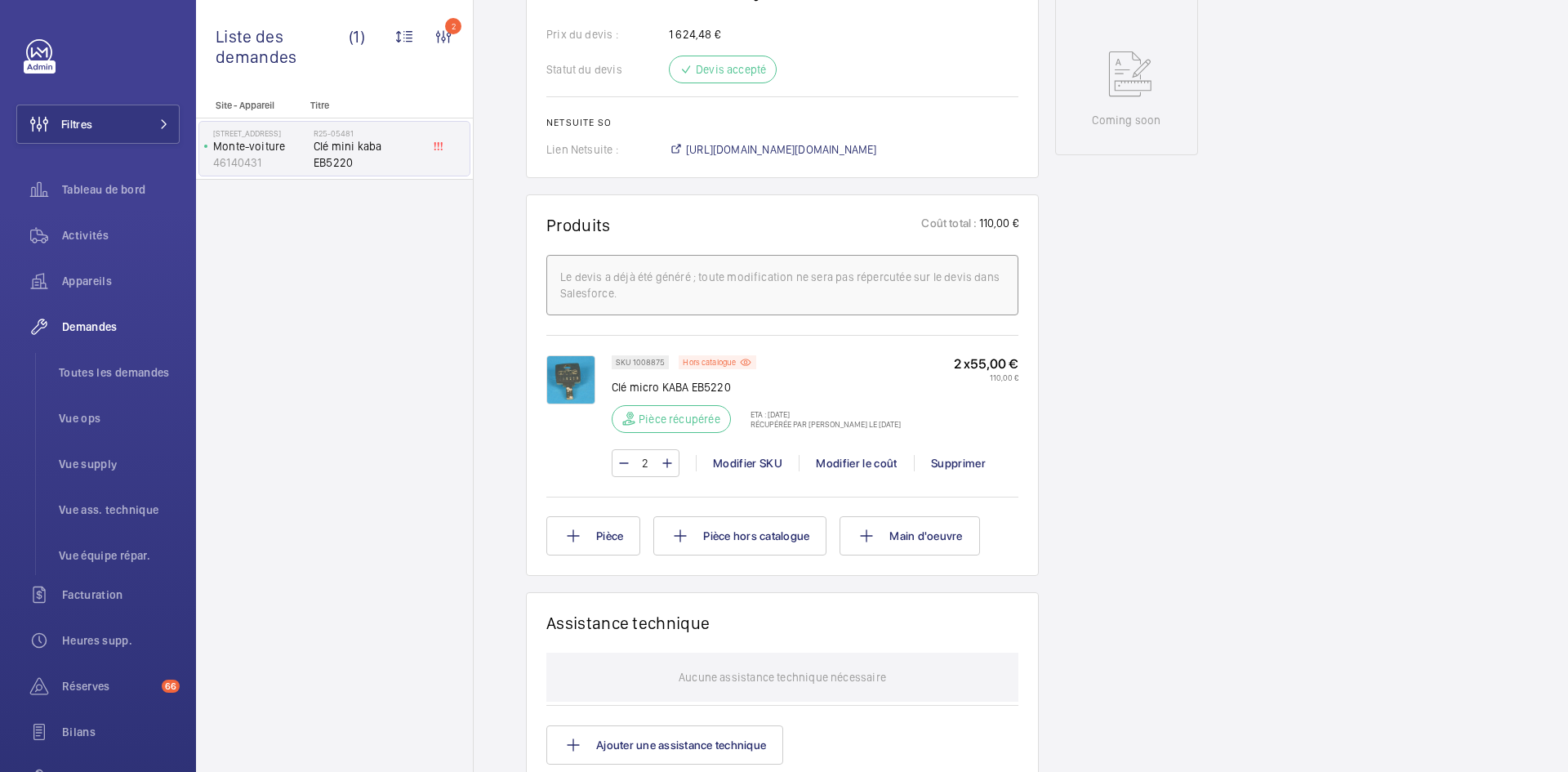
click at [664, 361] on div "SKU 1008875" at bounding box center [640, 362] width 58 height 14
drag, startPoint x: 663, startPoint y: 361, endPoint x: 633, endPoint y: 362, distance: 30.0
click at [633, 362] on p "SKU 1008875" at bounding box center [641, 362] width 49 height 5
copy p "1008875"
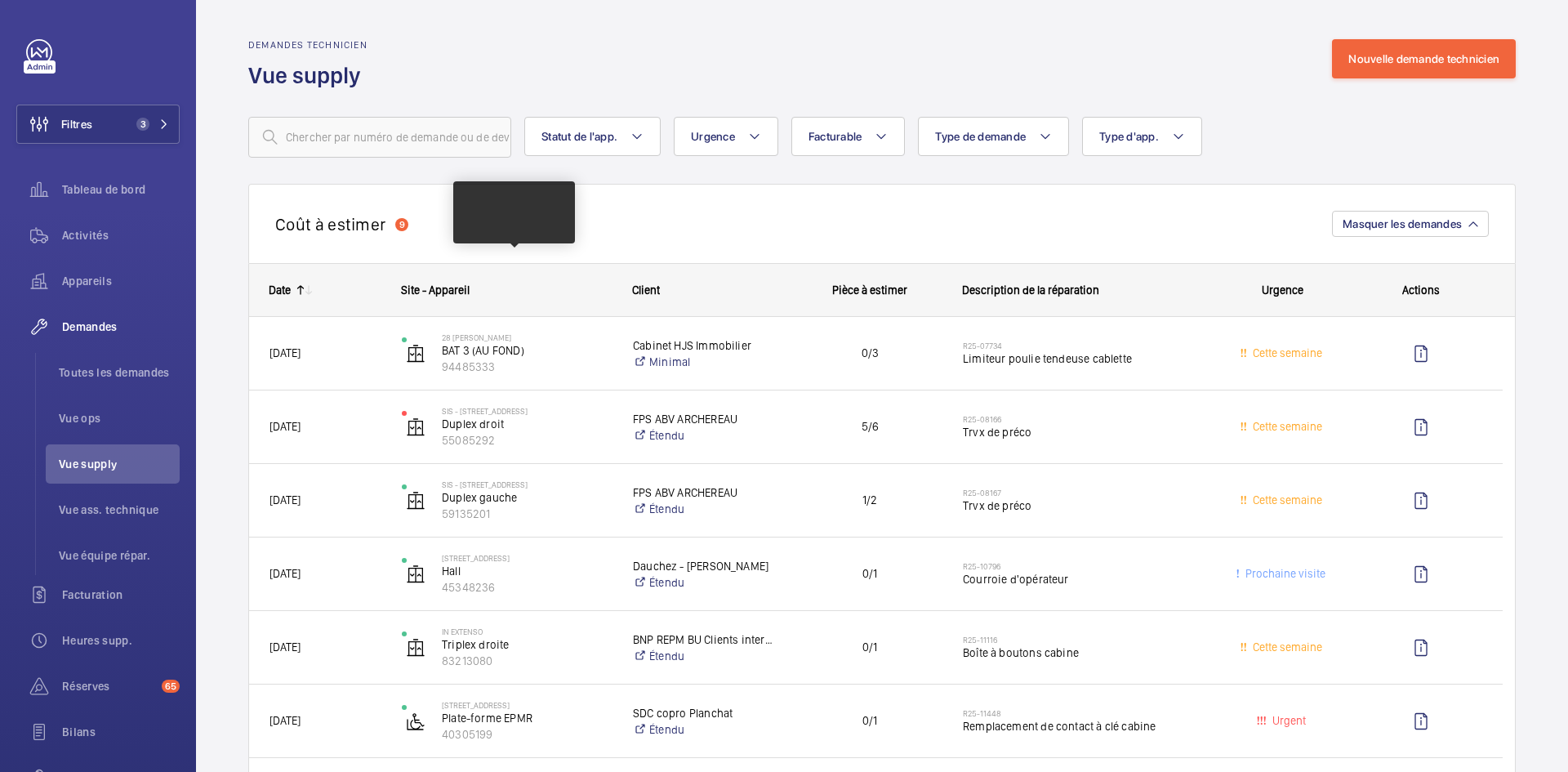
scroll to position [898, 0]
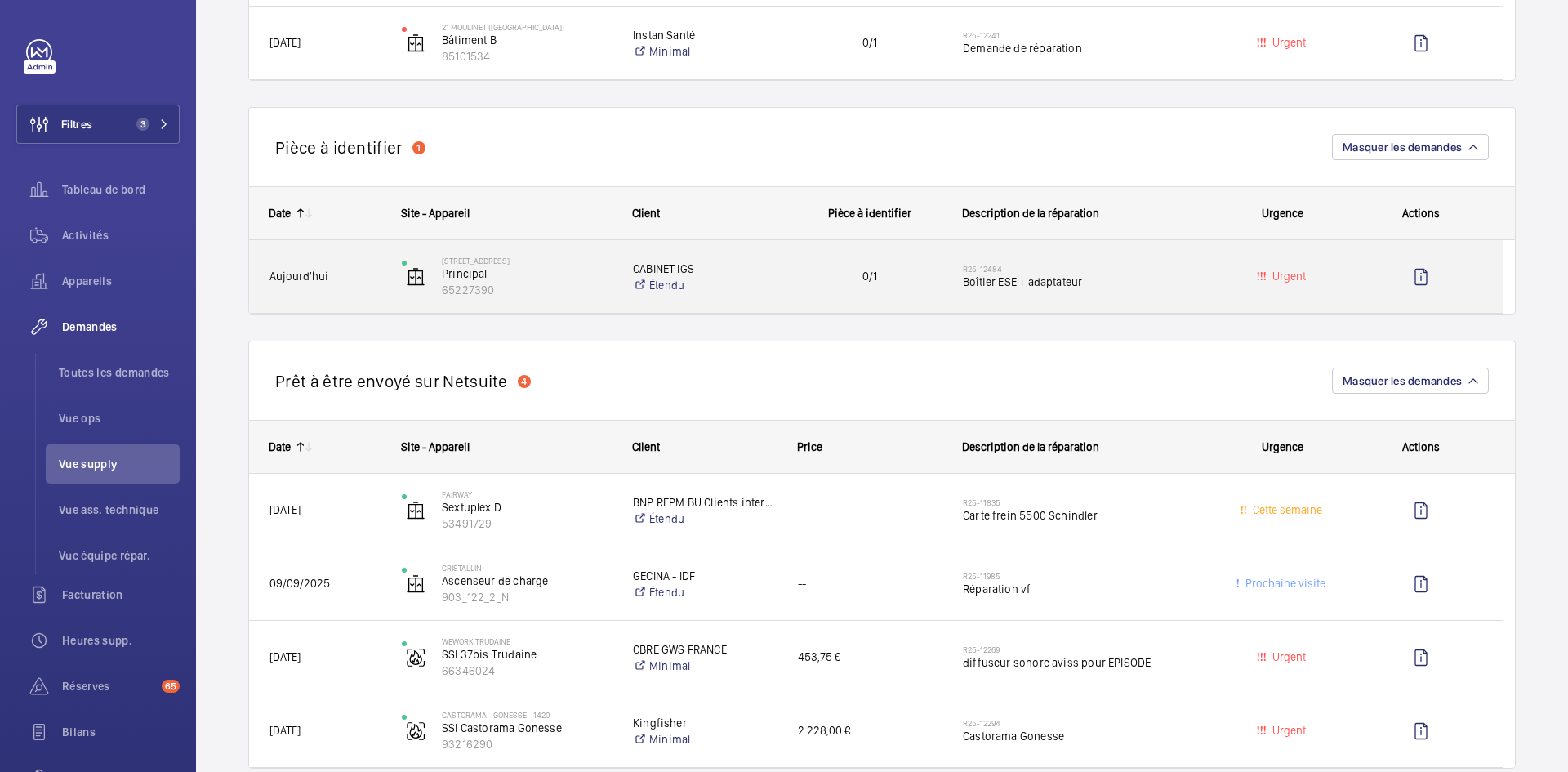
click at [365, 271] on span "Aujourd'hui" at bounding box center [325, 276] width 111 height 19
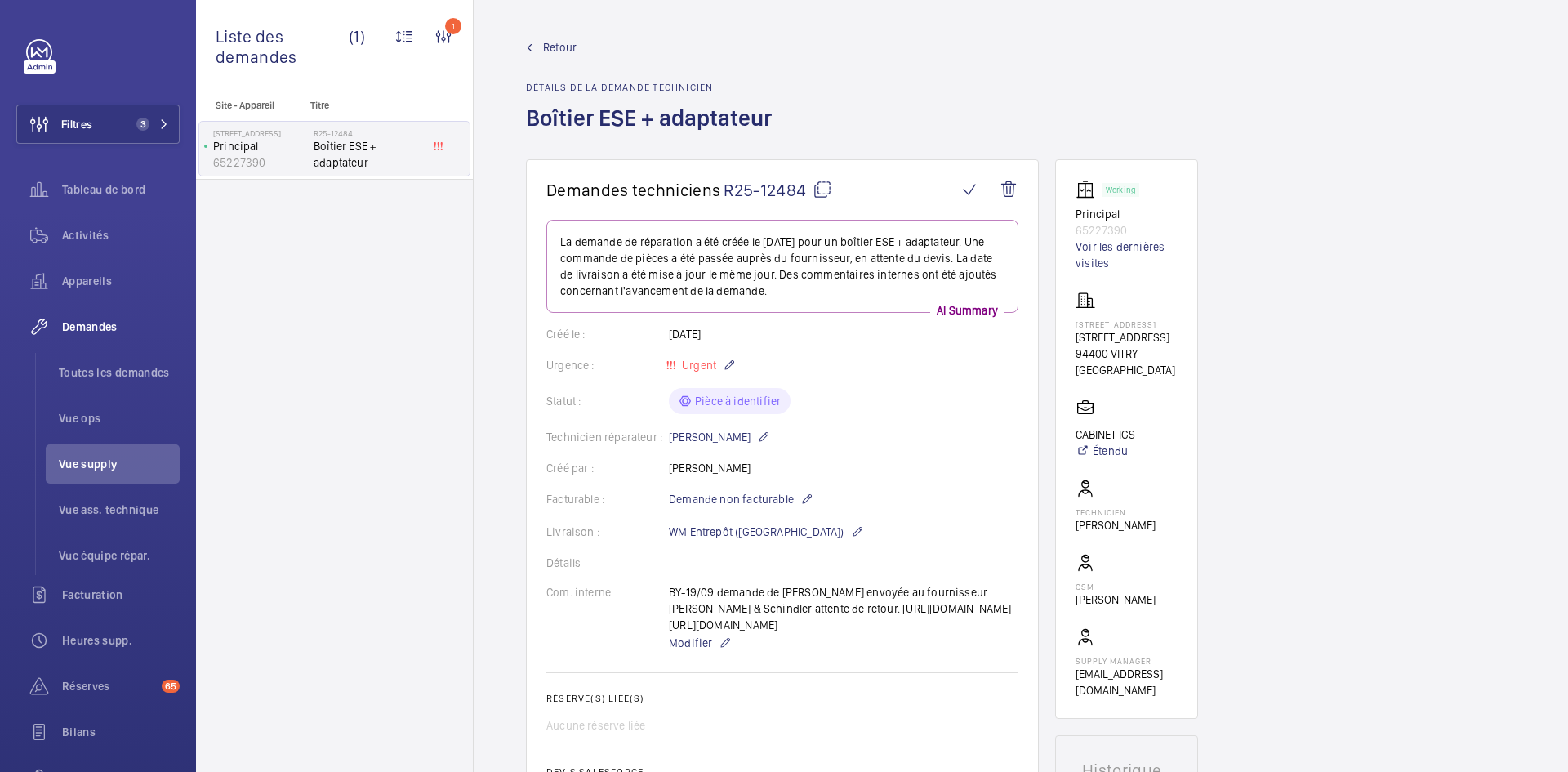
click at [820, 187] on mat-icon at bounding box center [821, 189] width 19 height 19
click at [820, 190] on mat-icon at bounding box center [821, 189] width 19 height 19
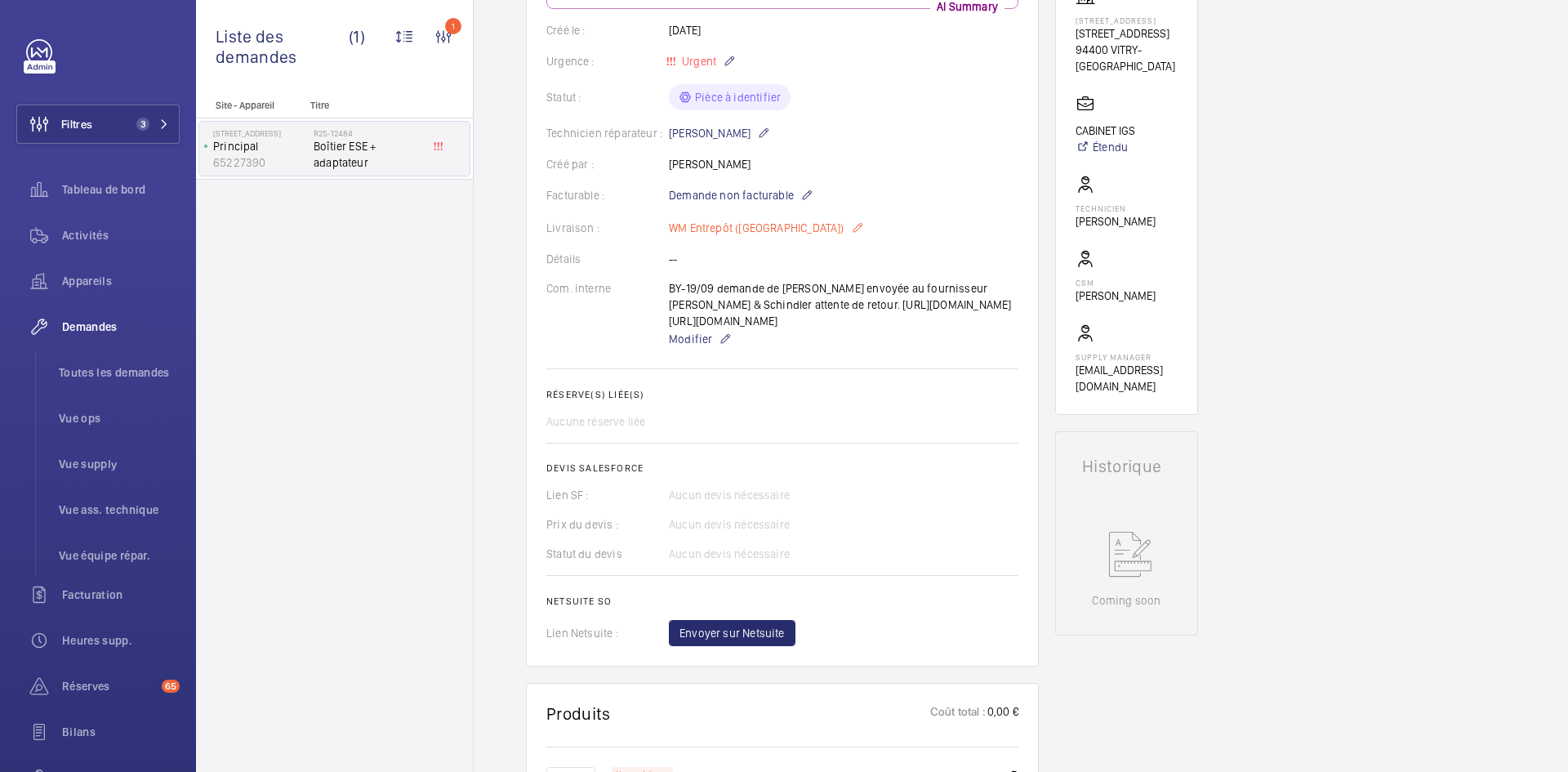
scroll to position [164, 0]
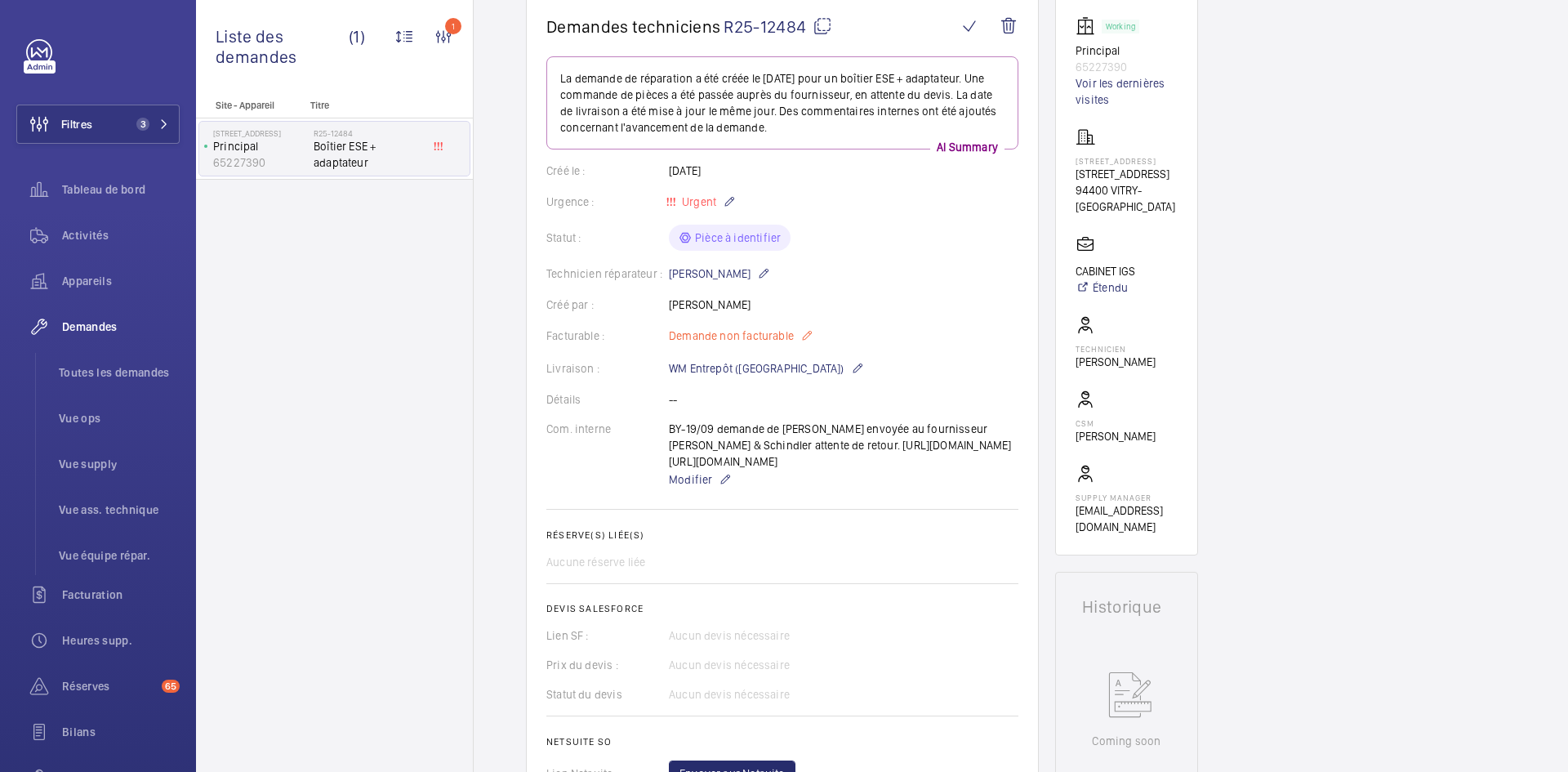
click at [806, 335] on mat-icon at bounding box center [807, 335] width 13 height 19
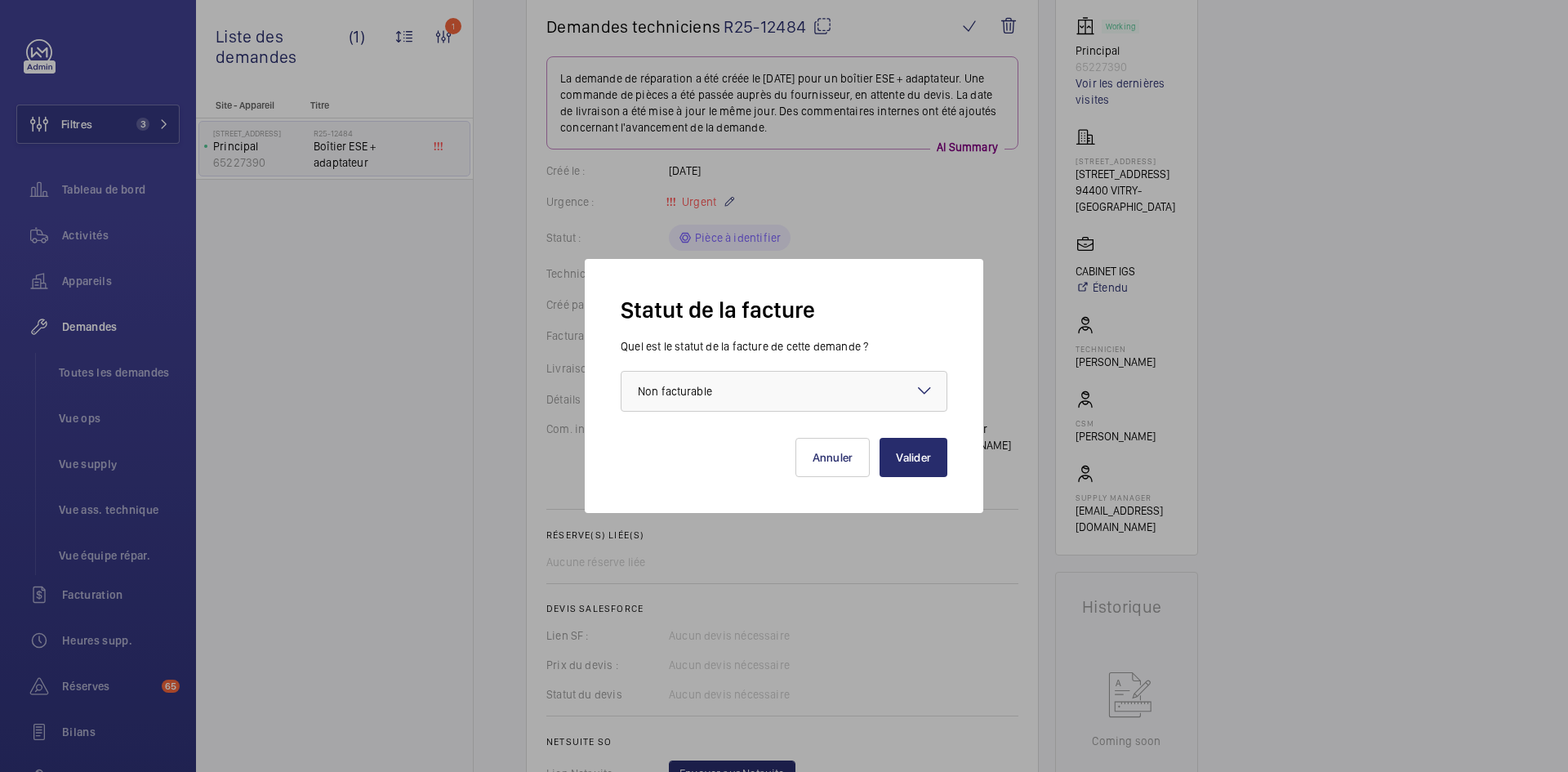
click at [921, 381] on mat-icon at bounding box center [924, 389] width 19 height 19
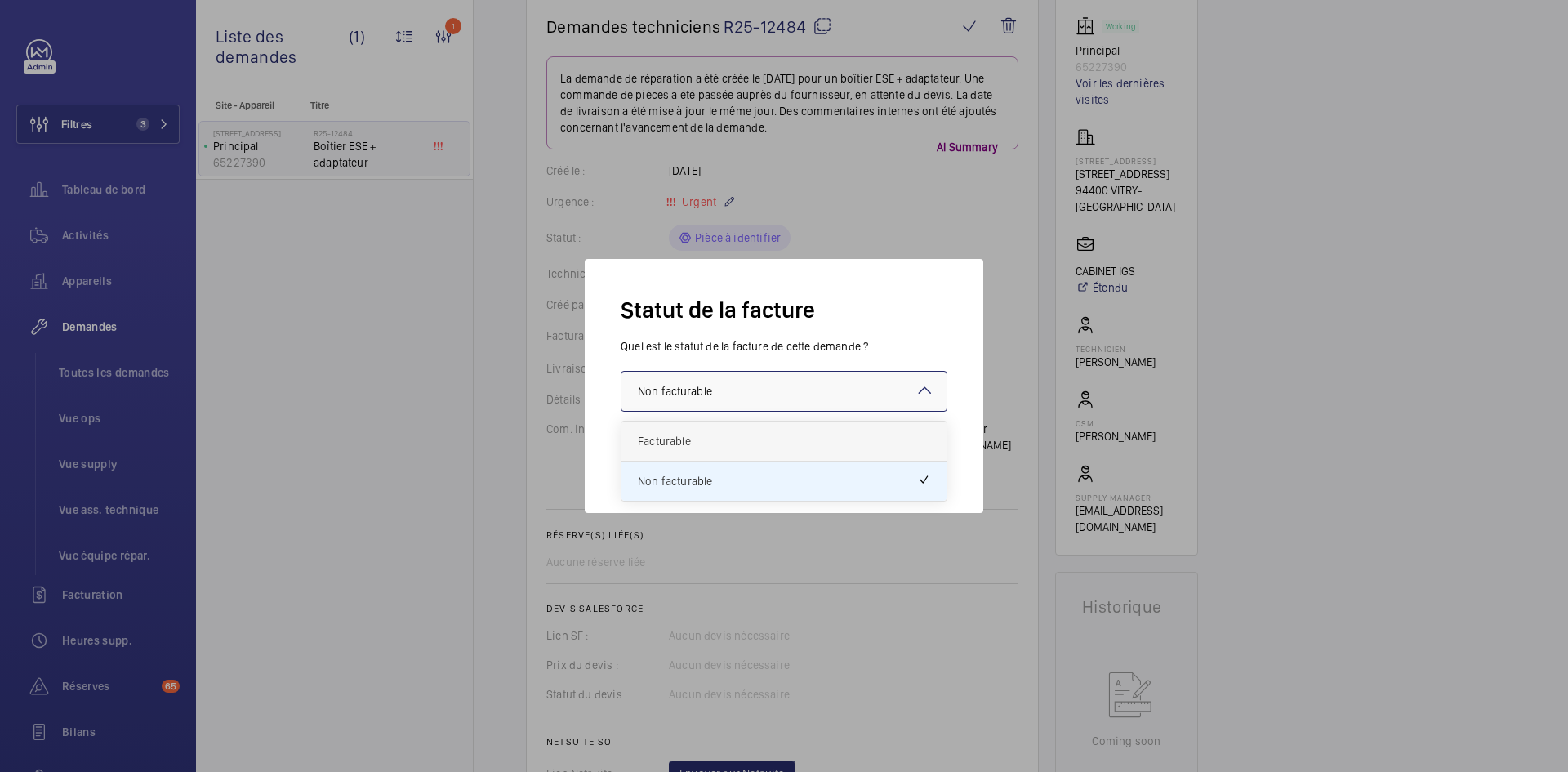
click at [696, 435] on span "Facturable" at bounding box center [784, 441] width 292 height 16
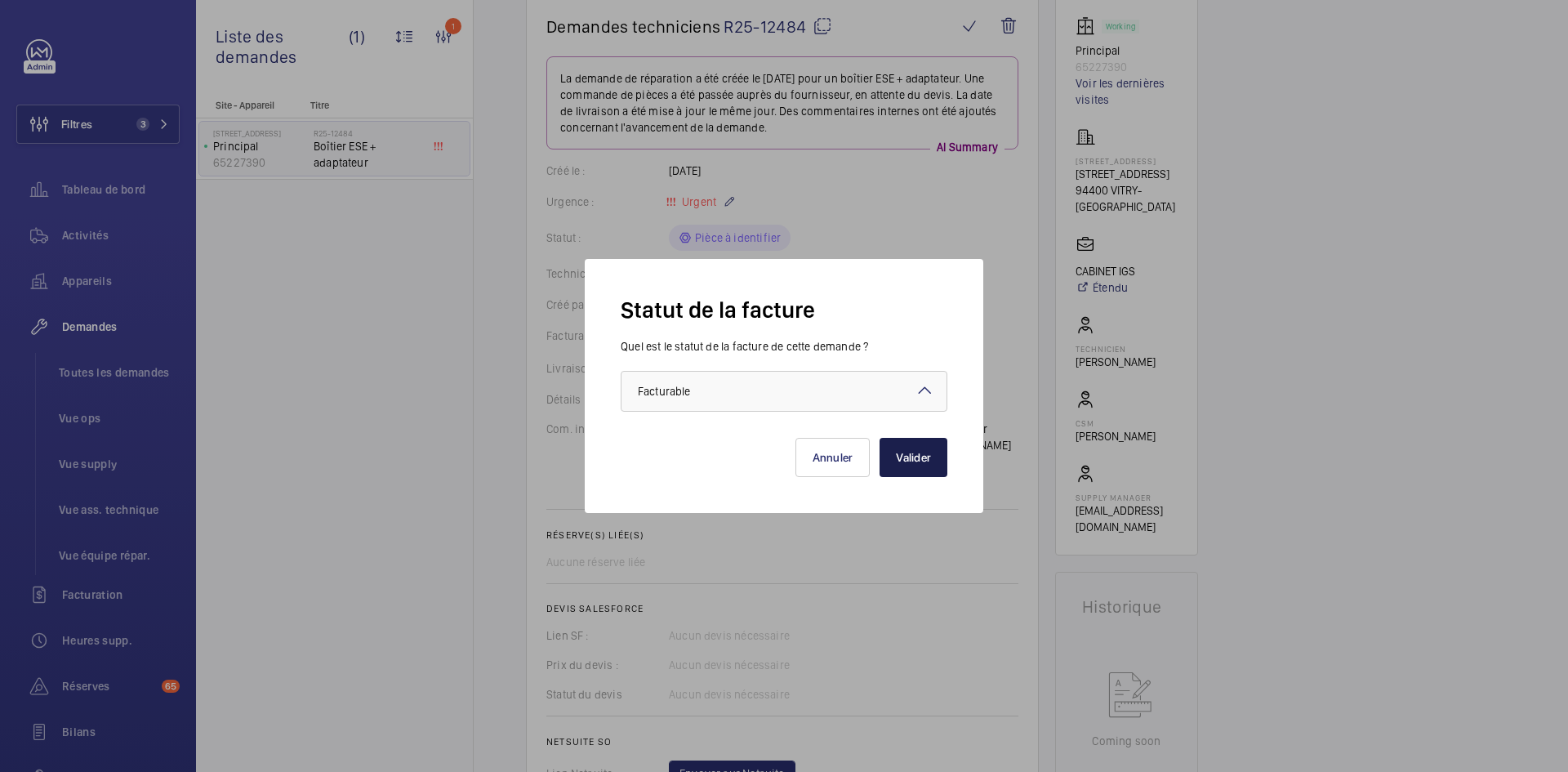
click at [923, 457] on button "Valider" at bounding box center [913, 457] width 68 height 39
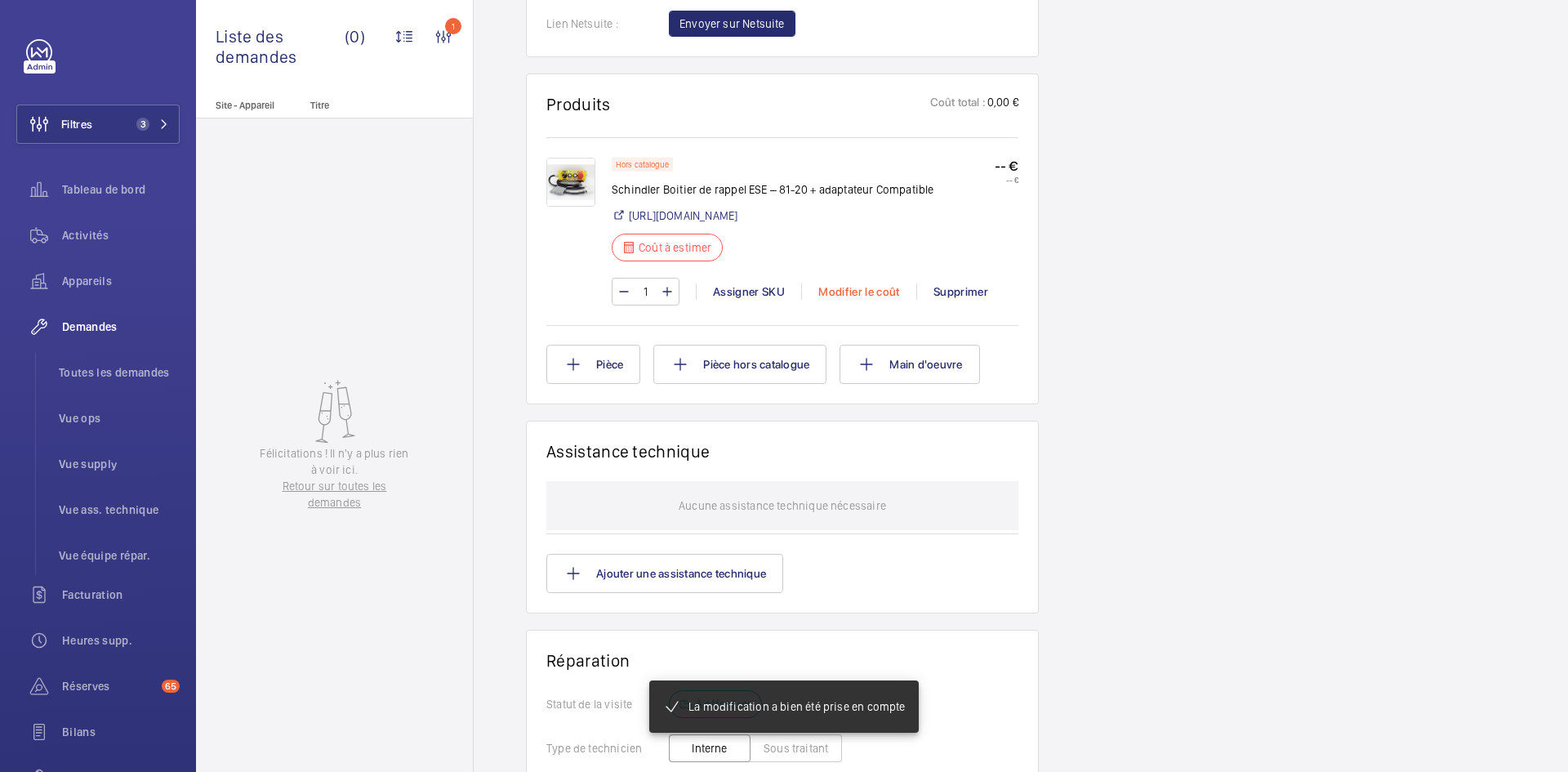
scroll to position [964, 0]
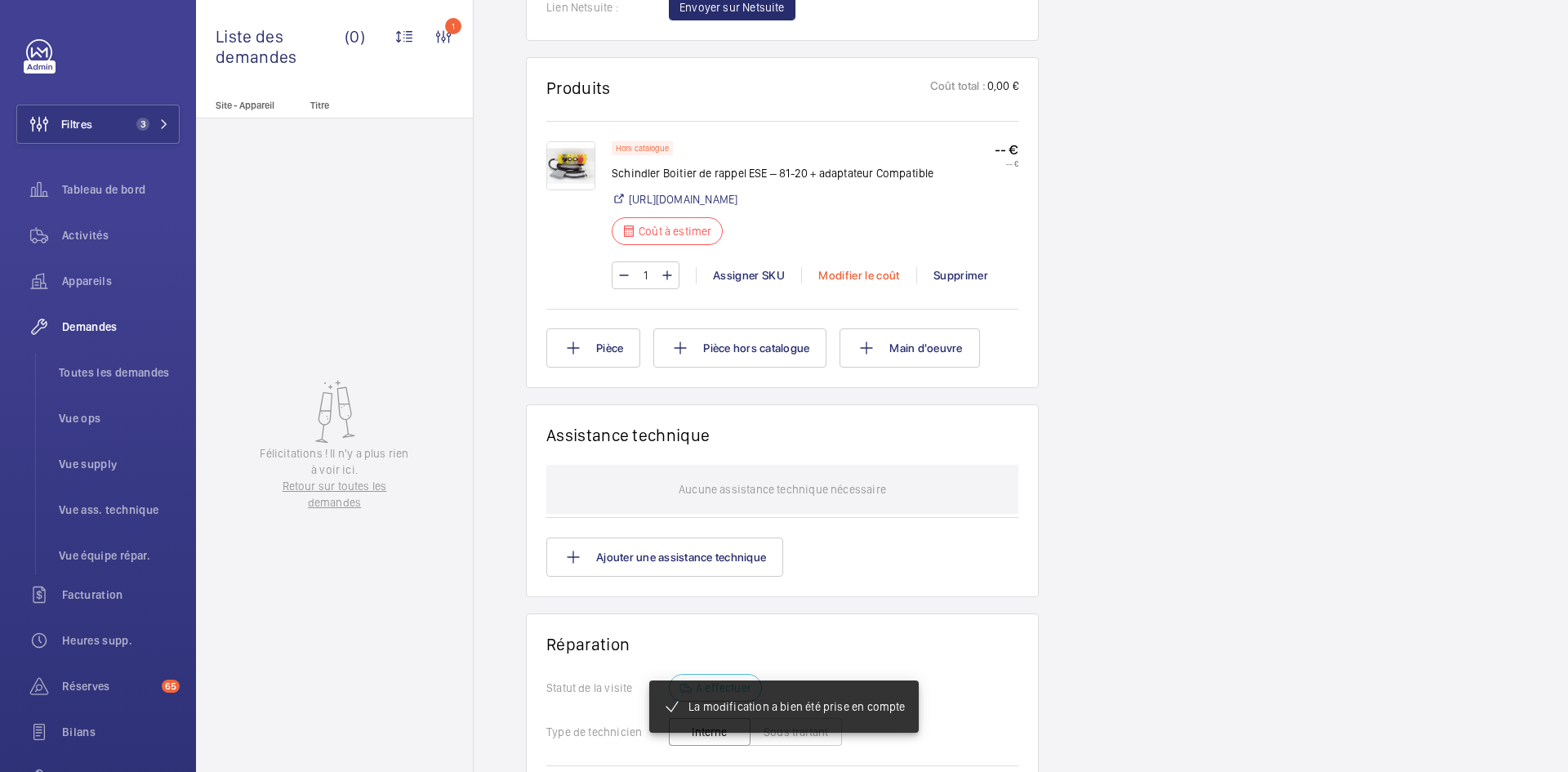
click at [874, 283] on div "Modifier le coût" at bounding box center [859, 275] width 115 height 16
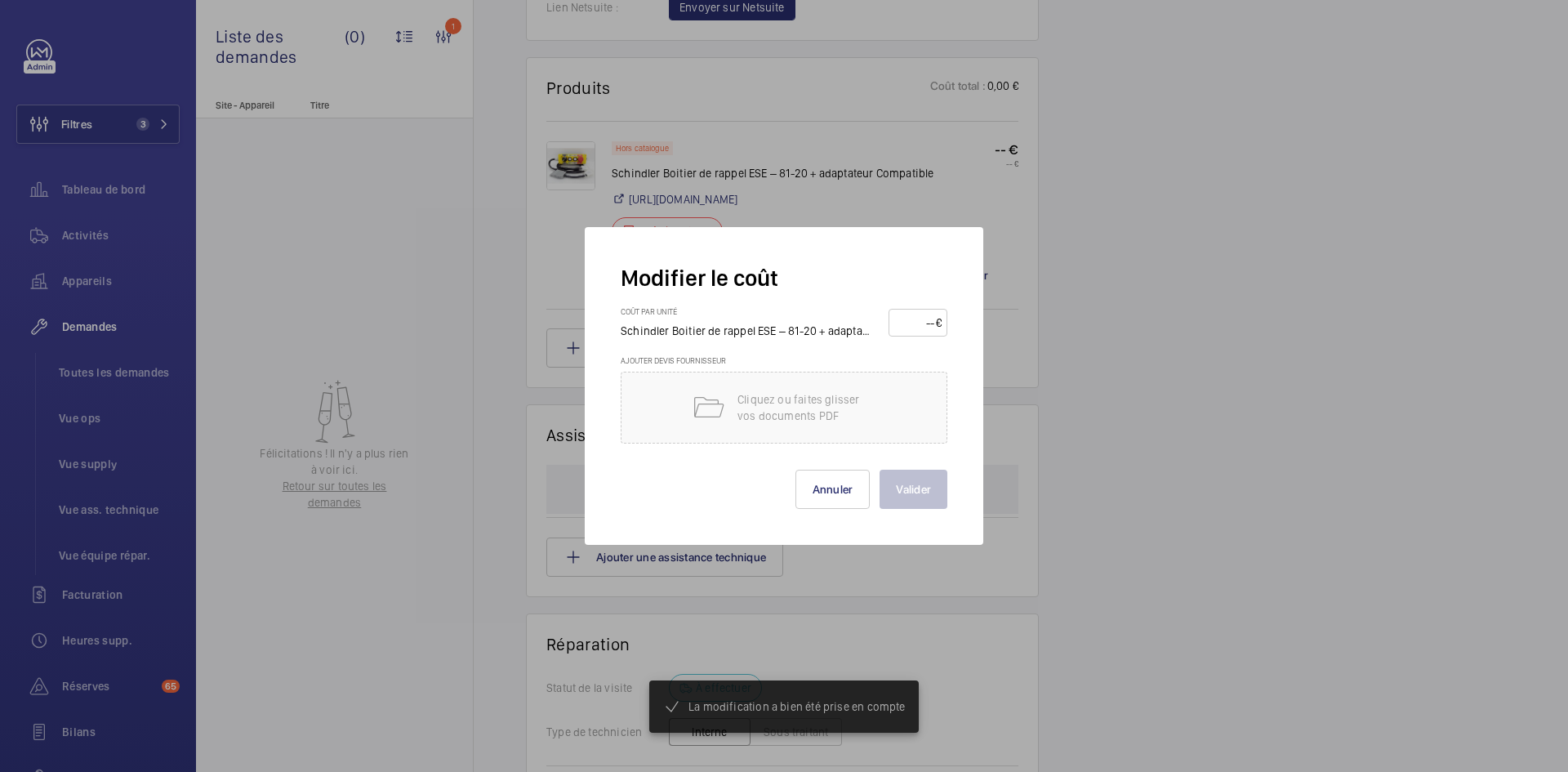
click at [921, 324] on input "number" at bounding box center [916, 323] width 42 height 26
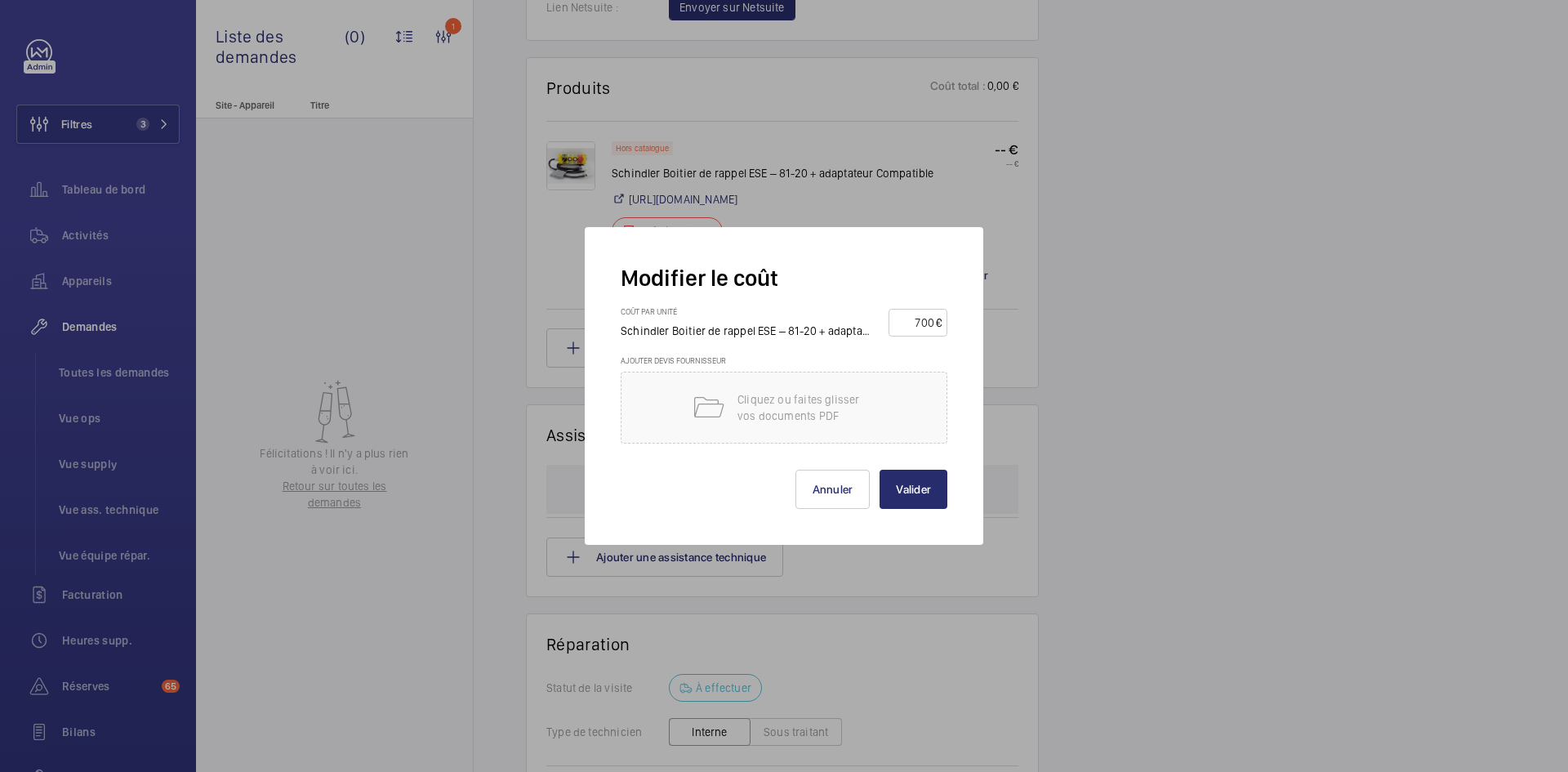
type input "700"
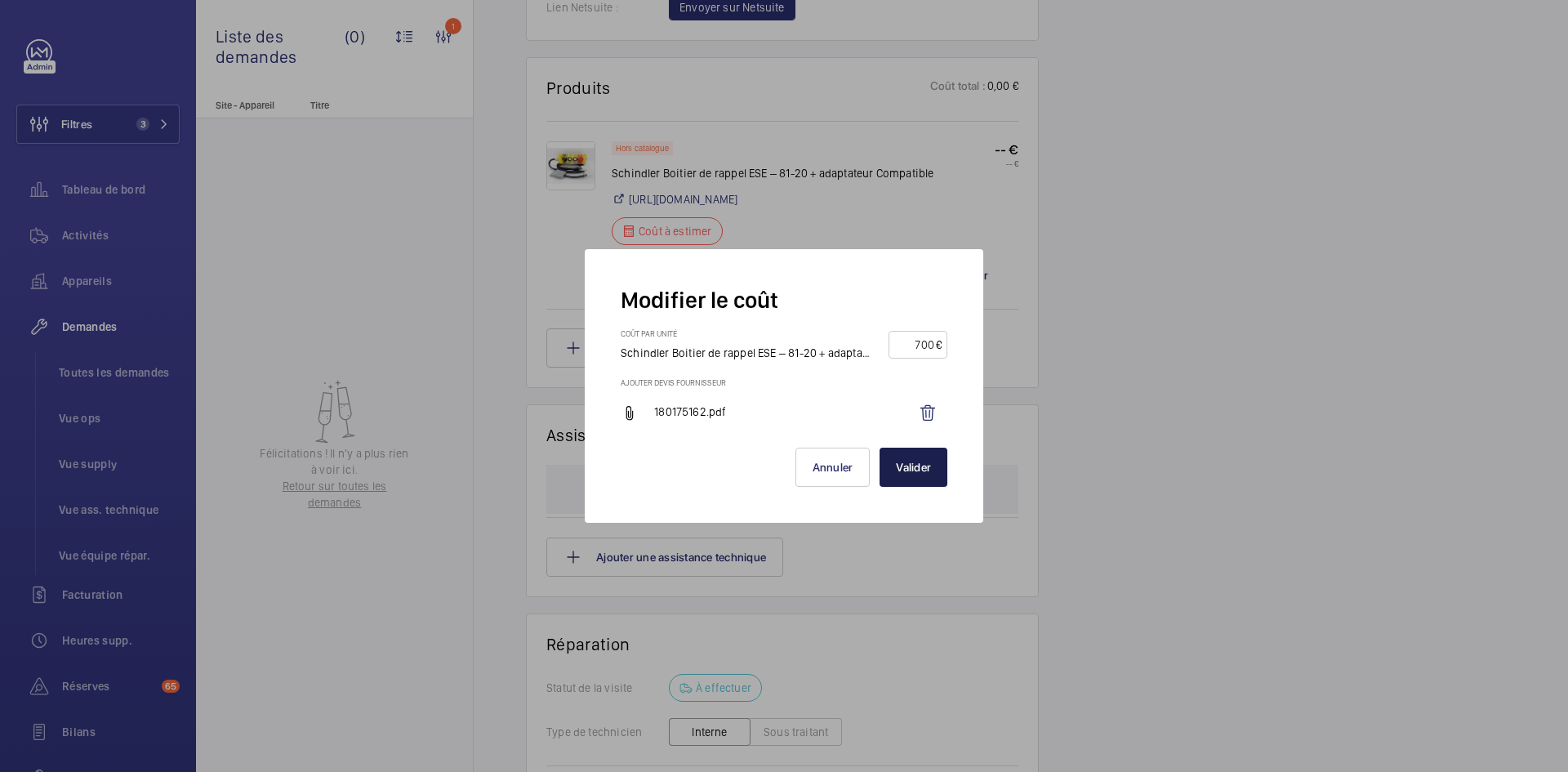
click at [902, 455] on button "Valider" at bounding box center [913, 467] width 68 height 39
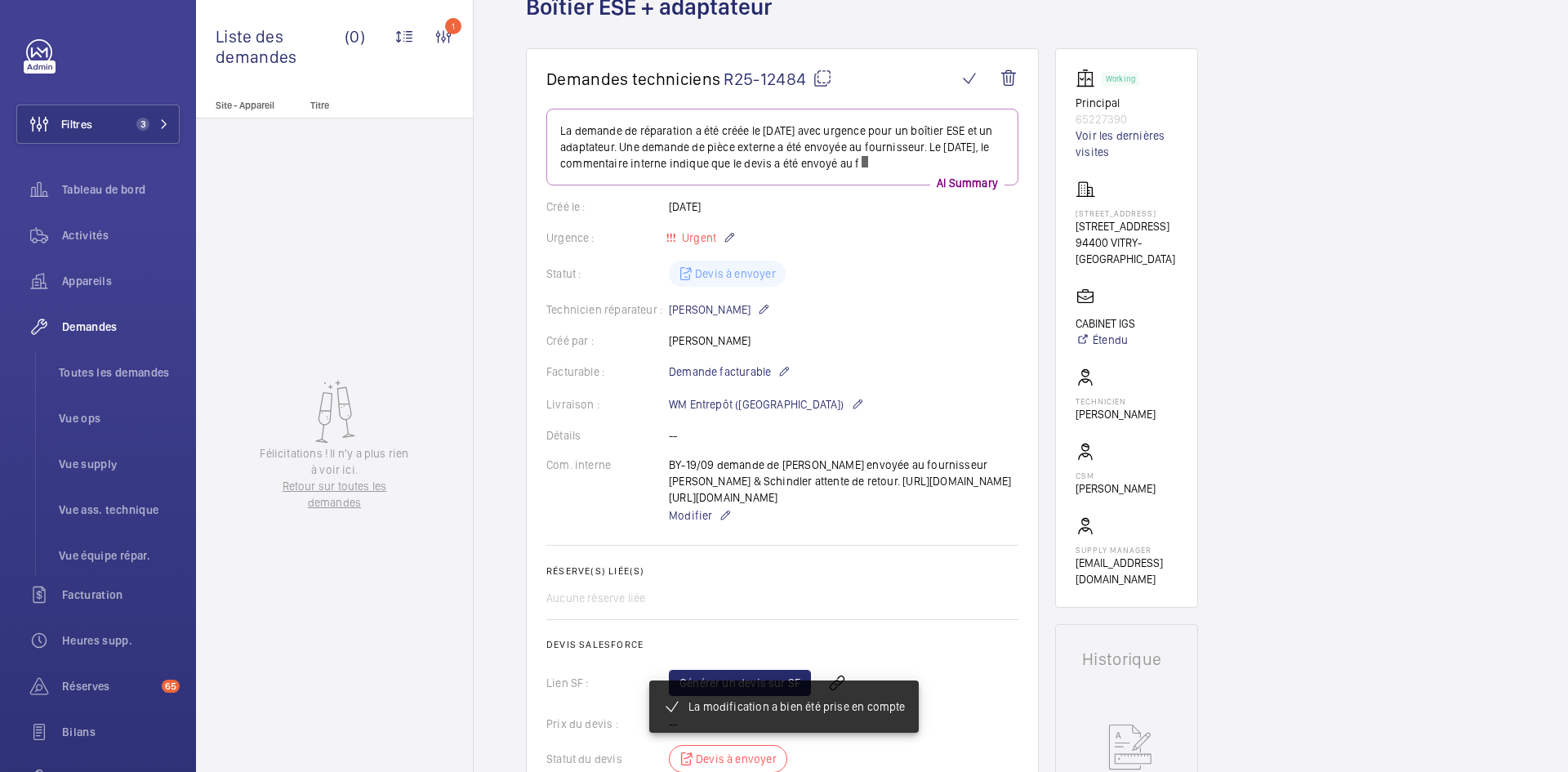
scroll to position [0, 0]
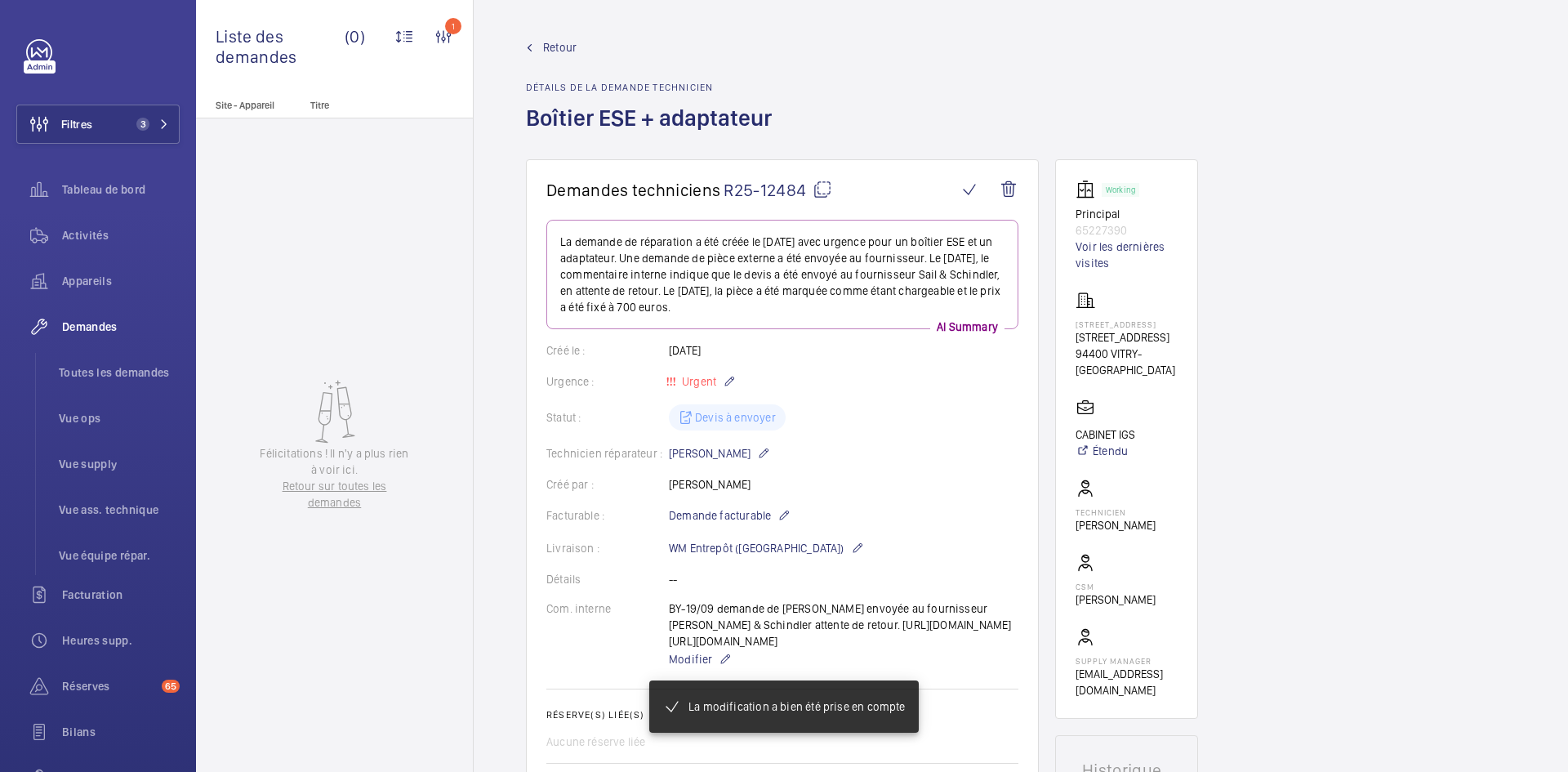
click at [552, 39] on span "Retour" at bounding box center [559, 48] width 34 height 16
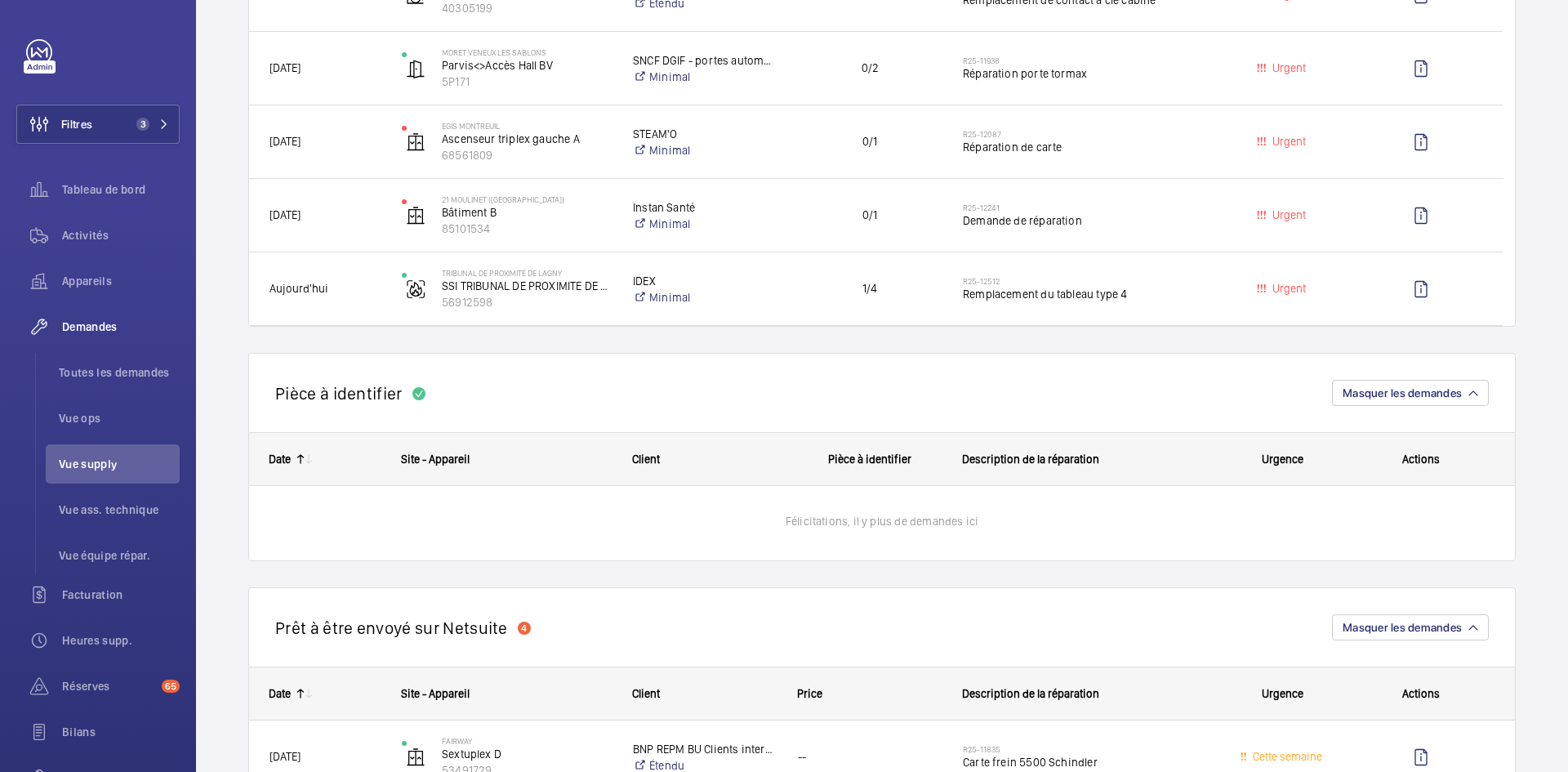
scroll to position [653, 0]
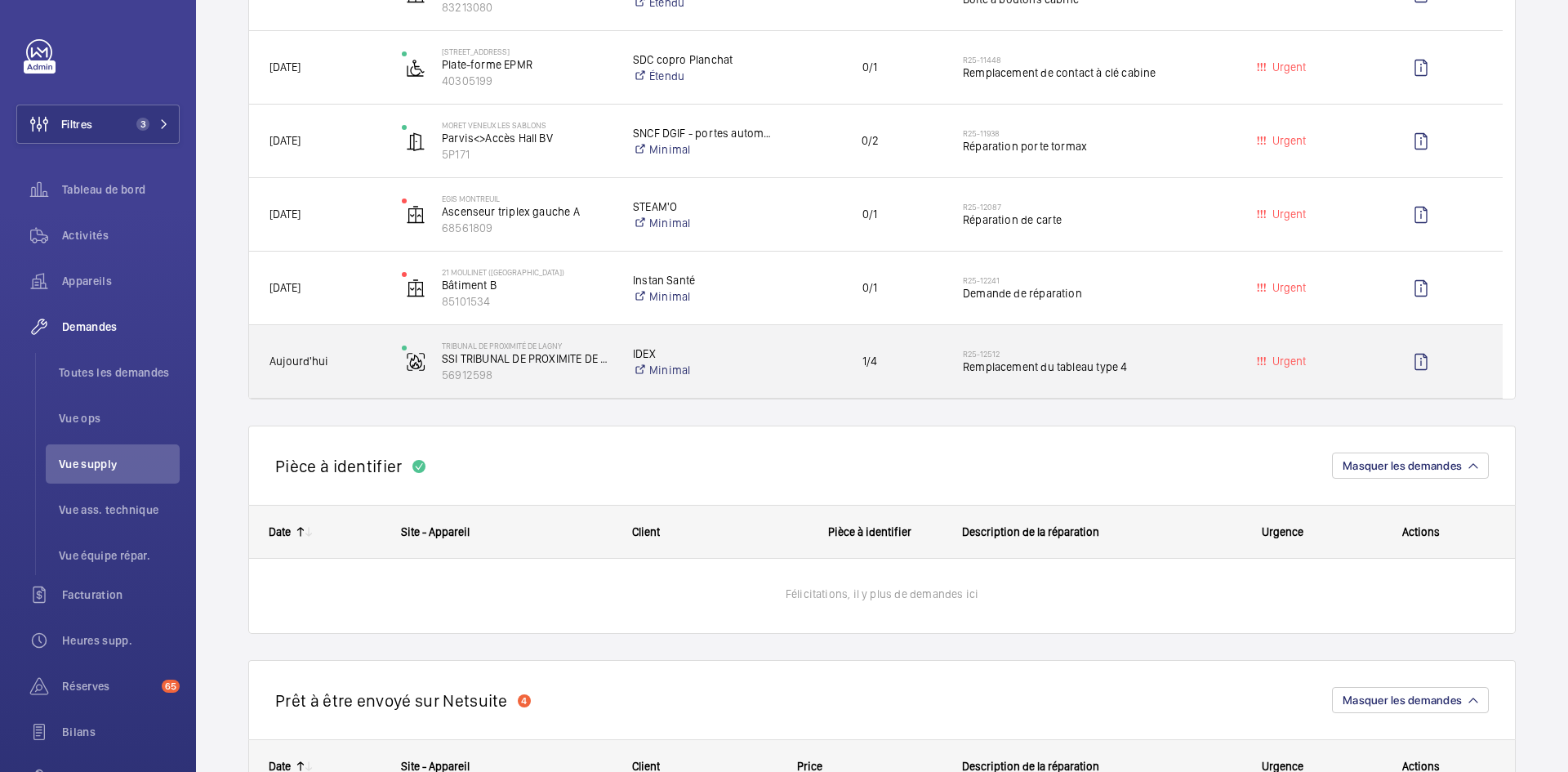
click at [368, 362] on span "Aujourd'hui" at bounding box center [325, 361] width 111 height 19
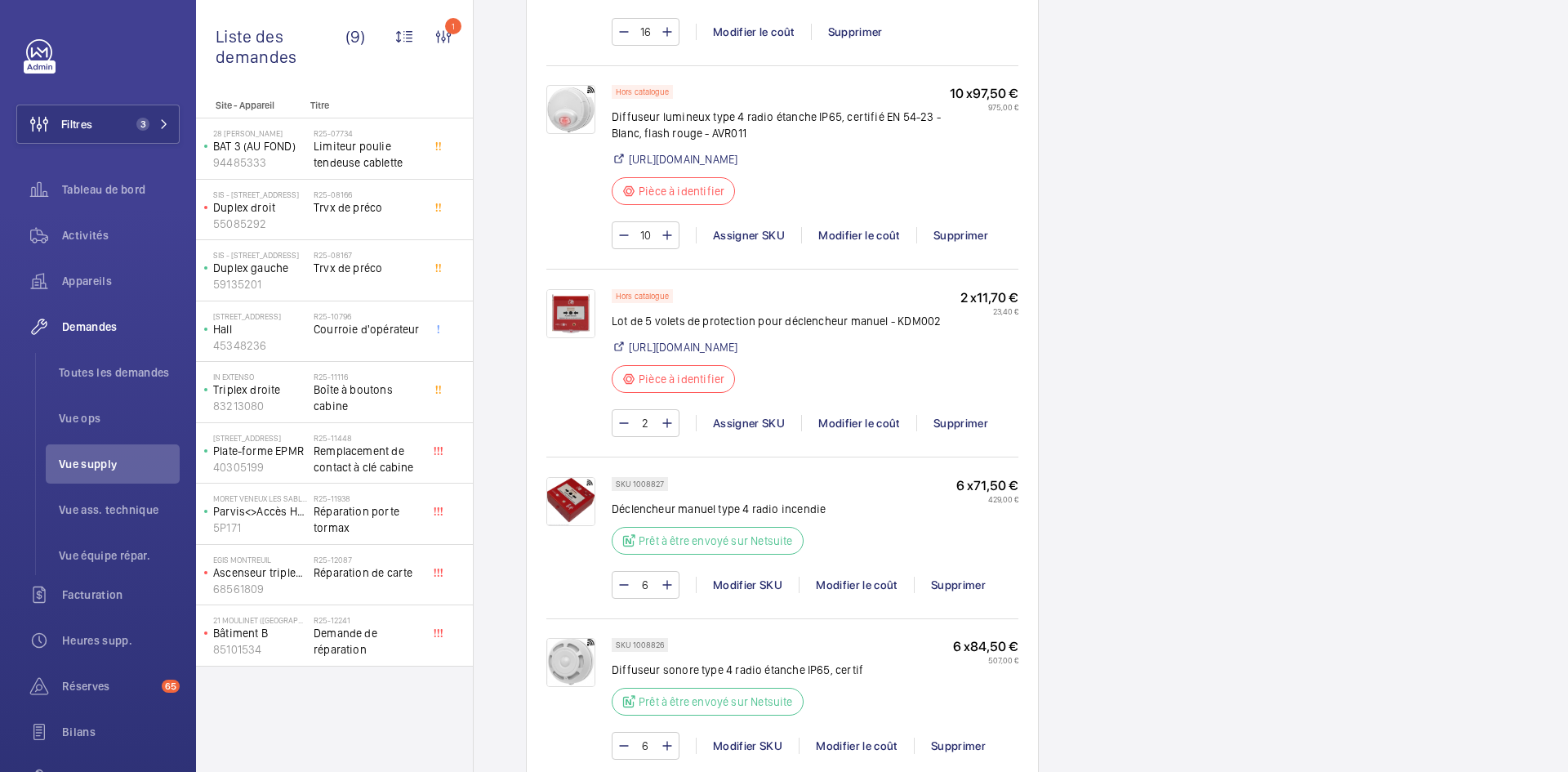
scroll to position [979, 0]
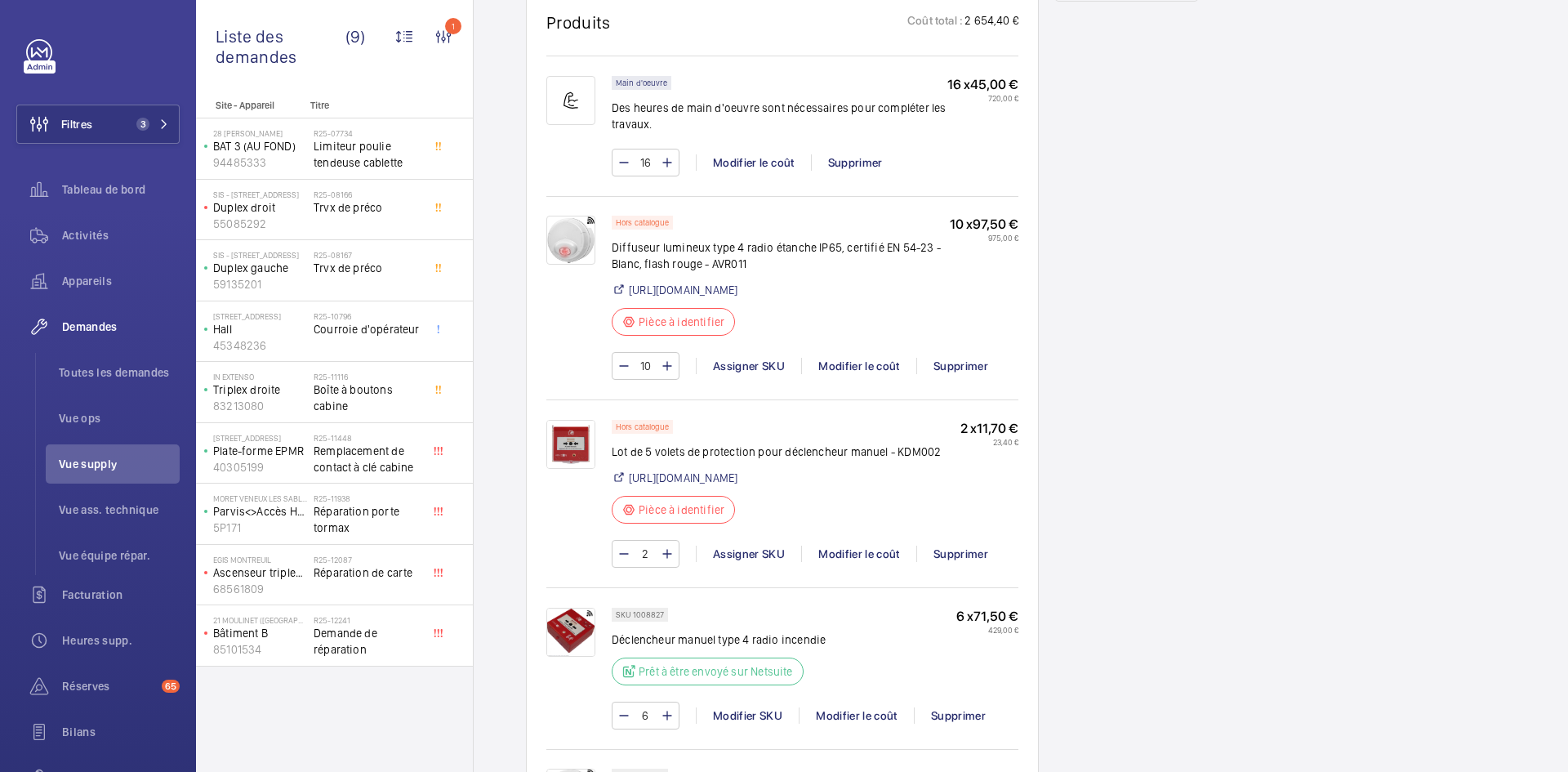
click at [580, 657] on img at bounding box center [571, 632] width 49 height 49
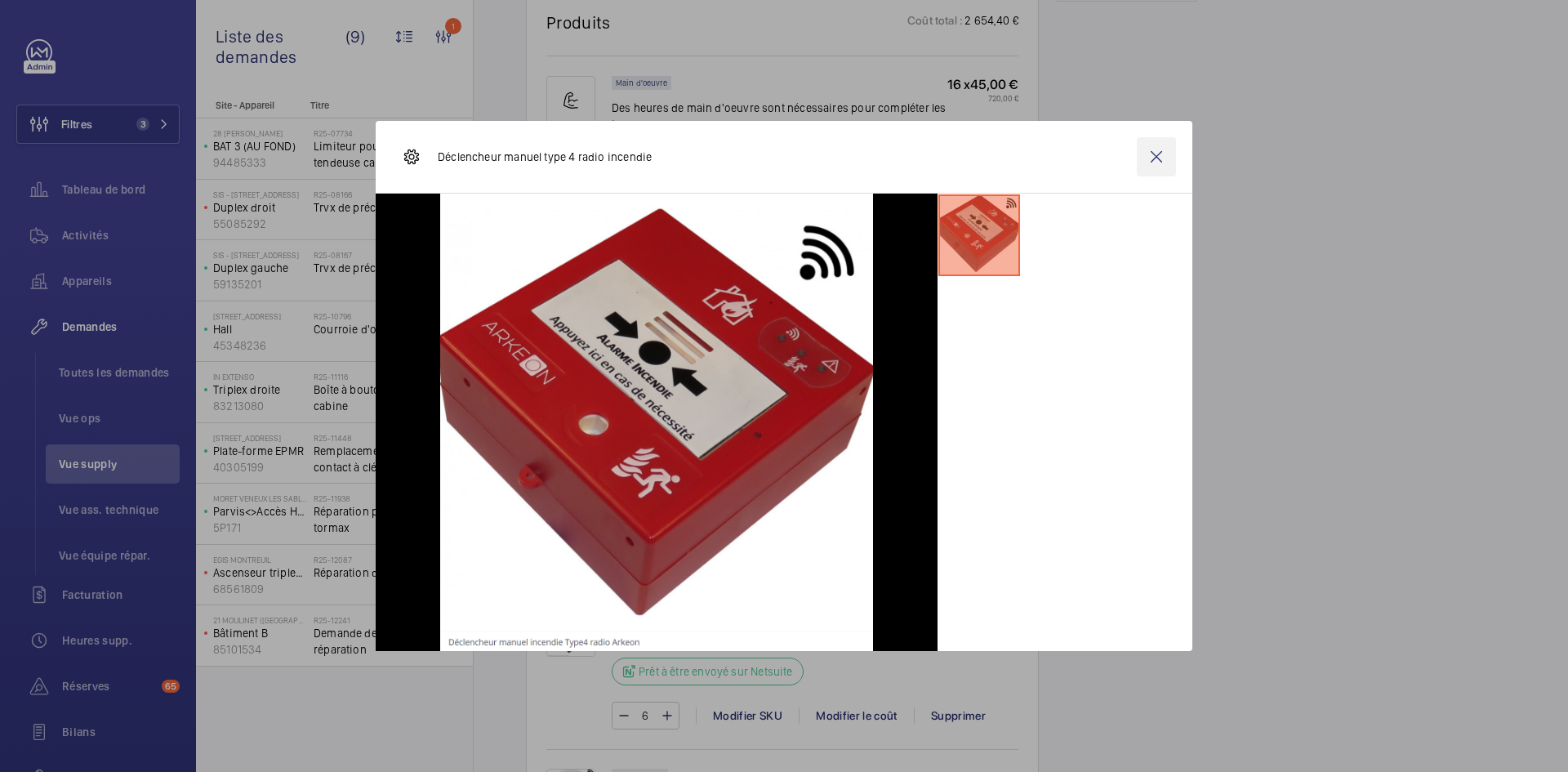
click at [1153, 165] on wm-front-icon-button at bounding box center [1156, 156] width 39 height 39
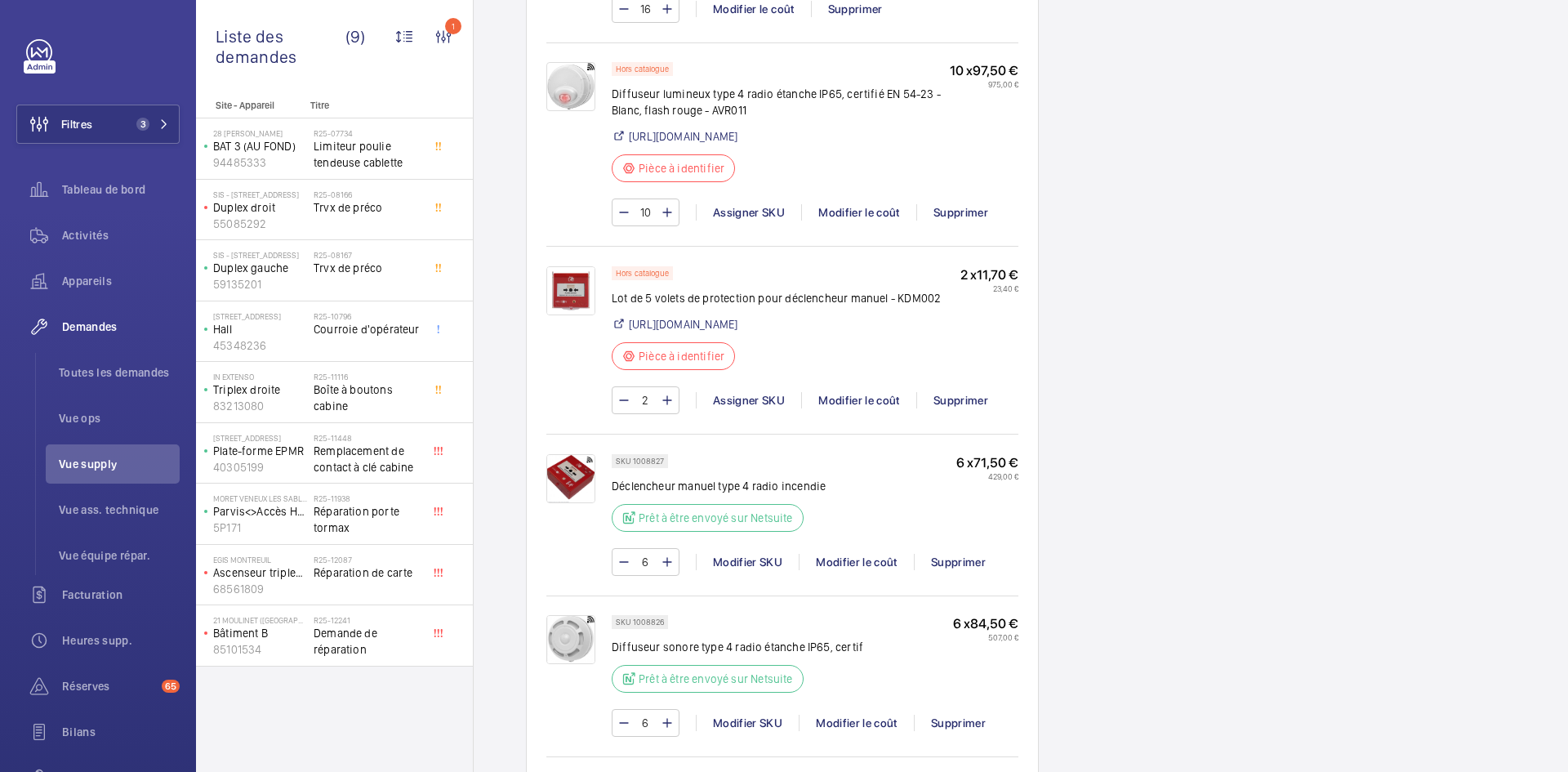
scroll to position [1388, 0]
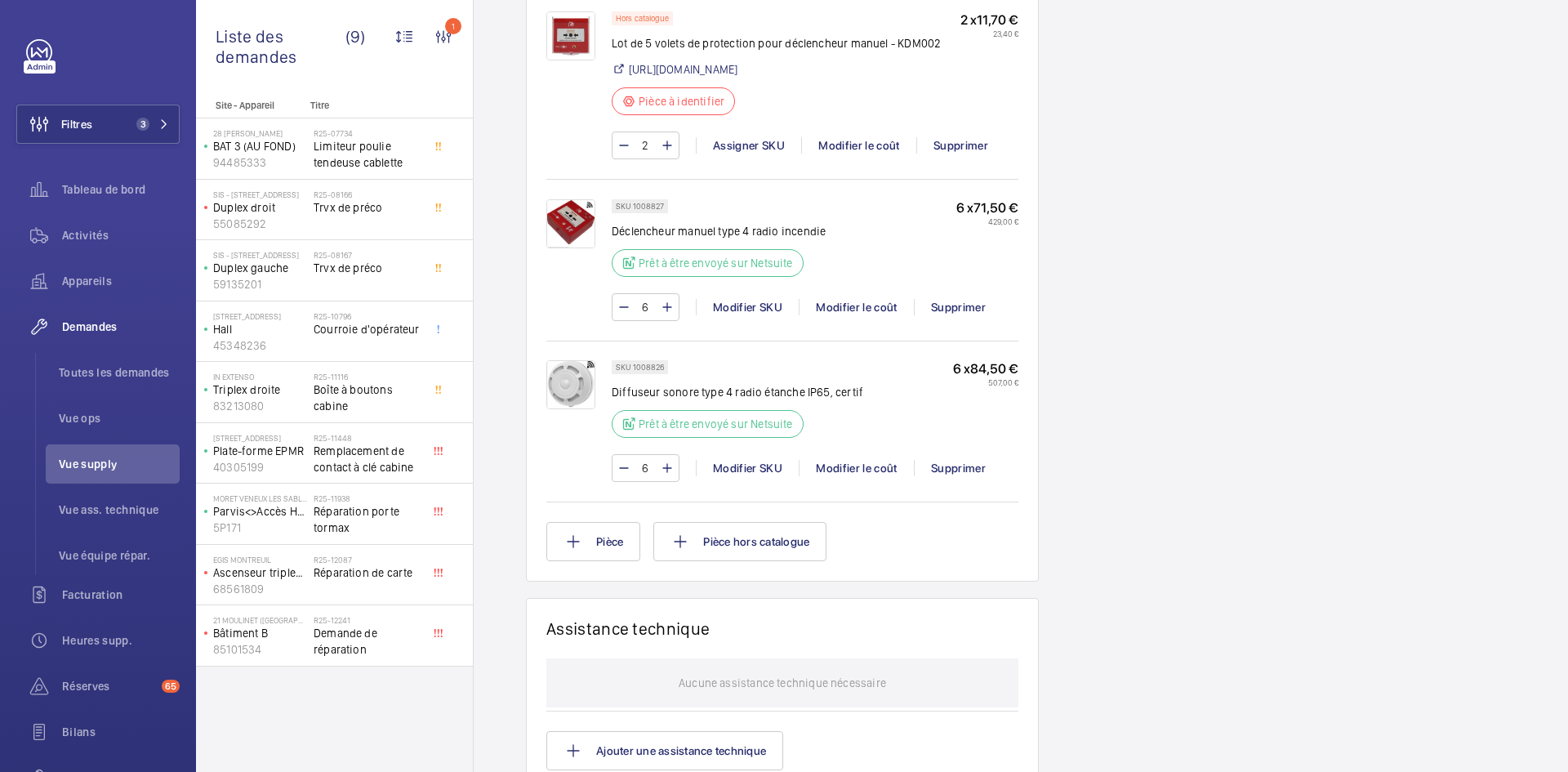
click at [573, 409] on img at bounding box center [571, 385] width 49 height 49
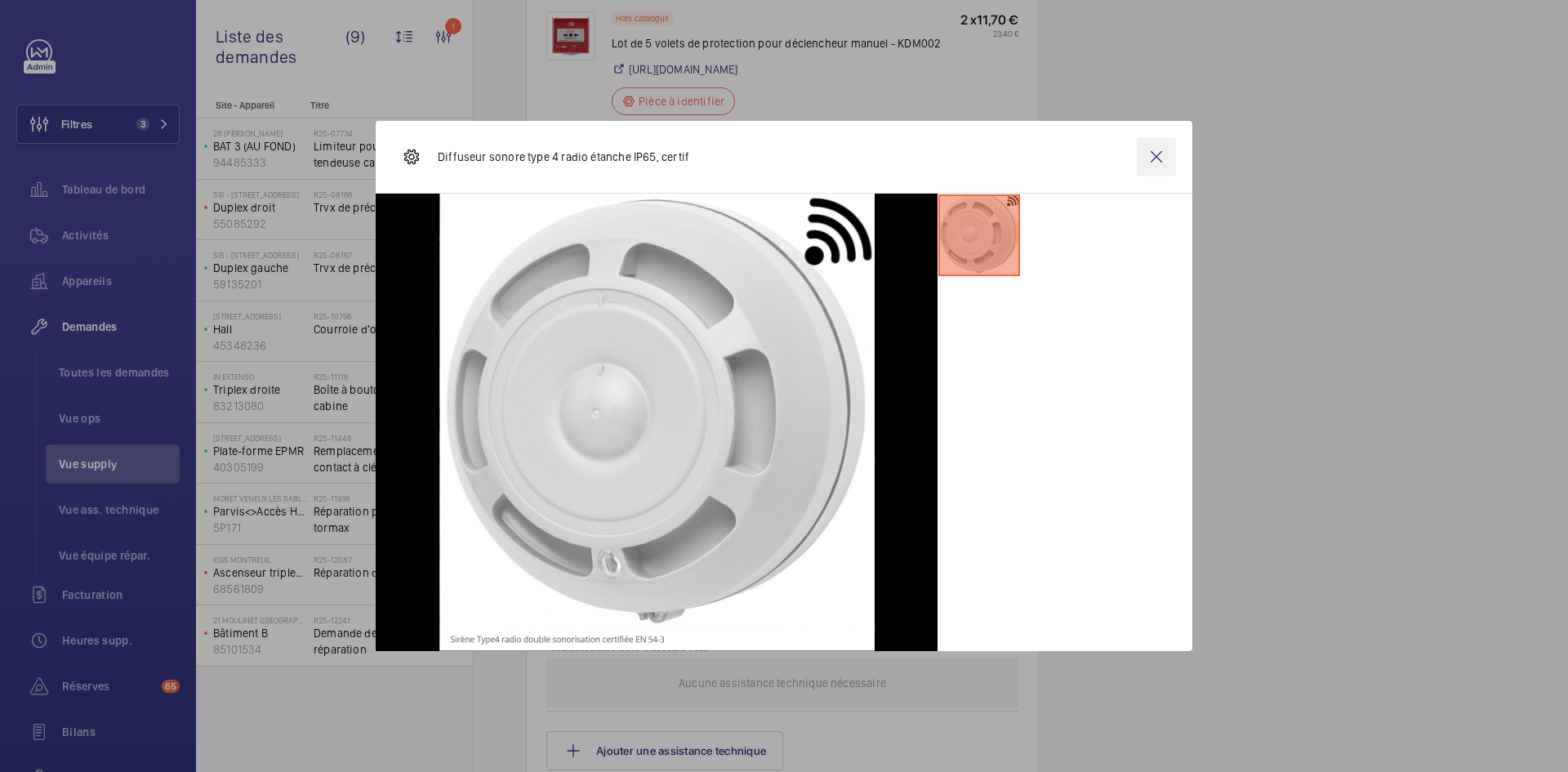
click at [1167, 162] on wm-front-icon-button at bounding box center [1156, 156] width 39 height 39
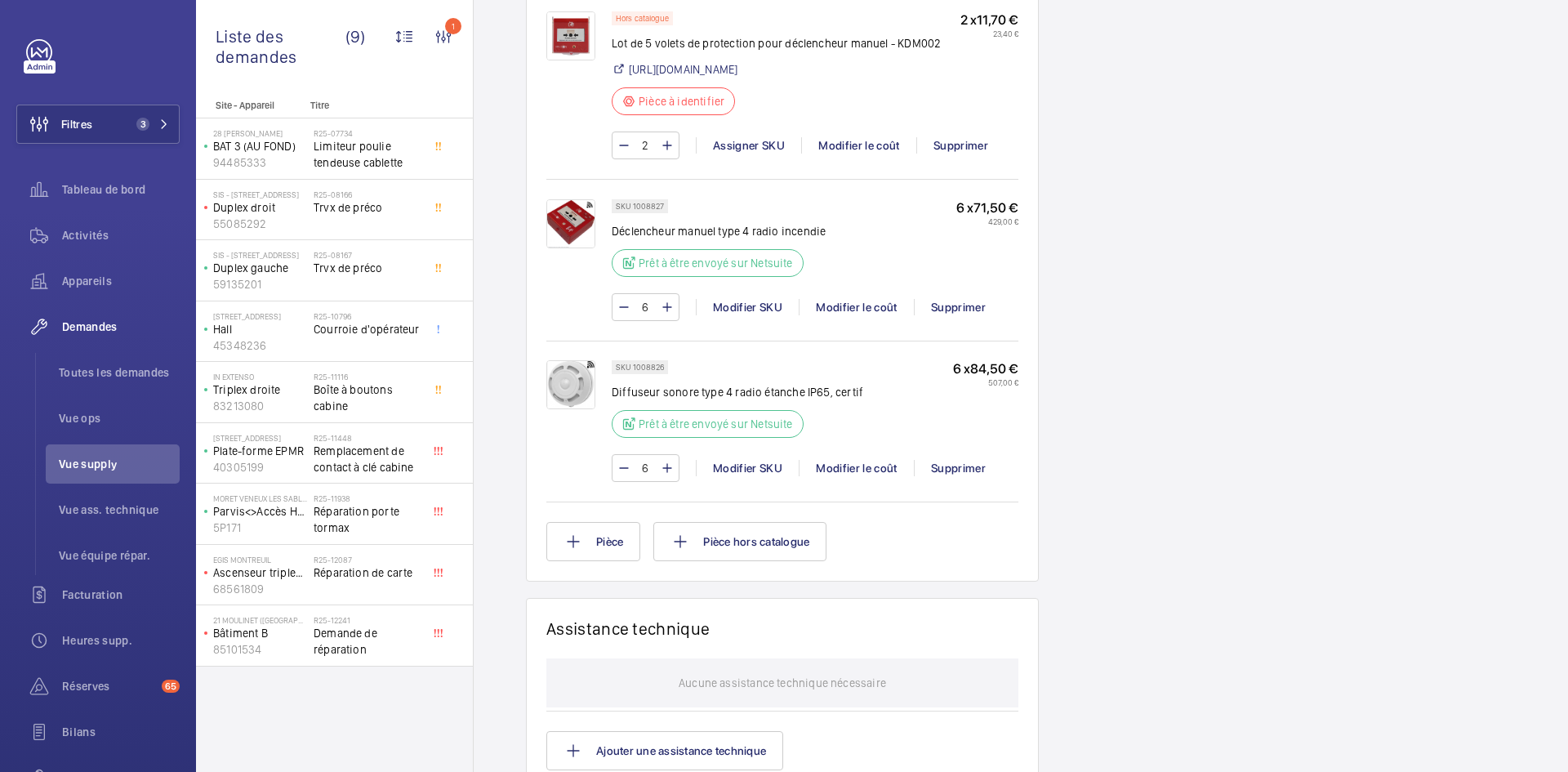
click at [567, 249] on img at bounding box center [571, 224] width 49 height 49
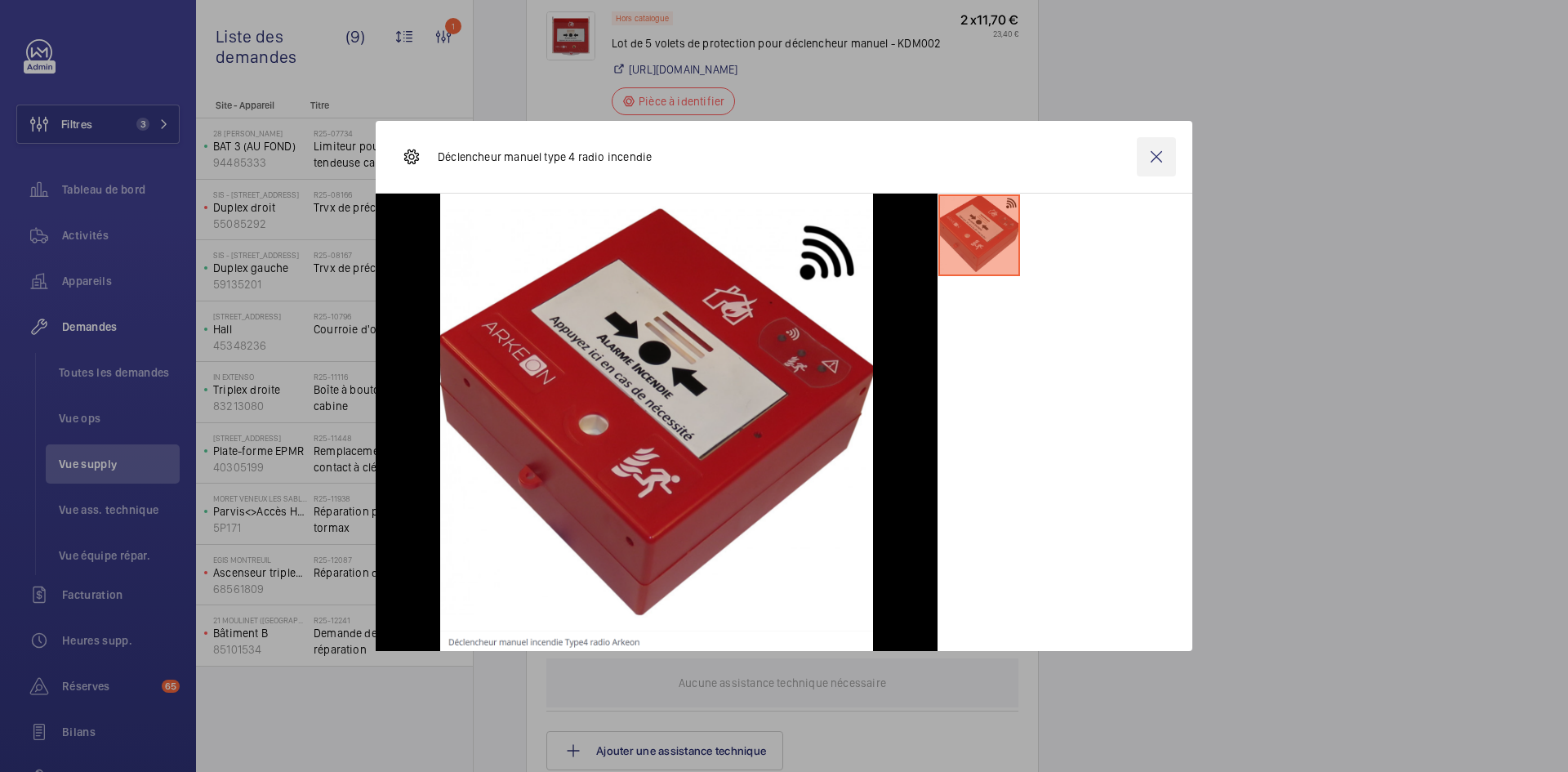
click at [1154, 163] on wm-front-icon-button at bounding box center [1156, 156] width 39 height 39
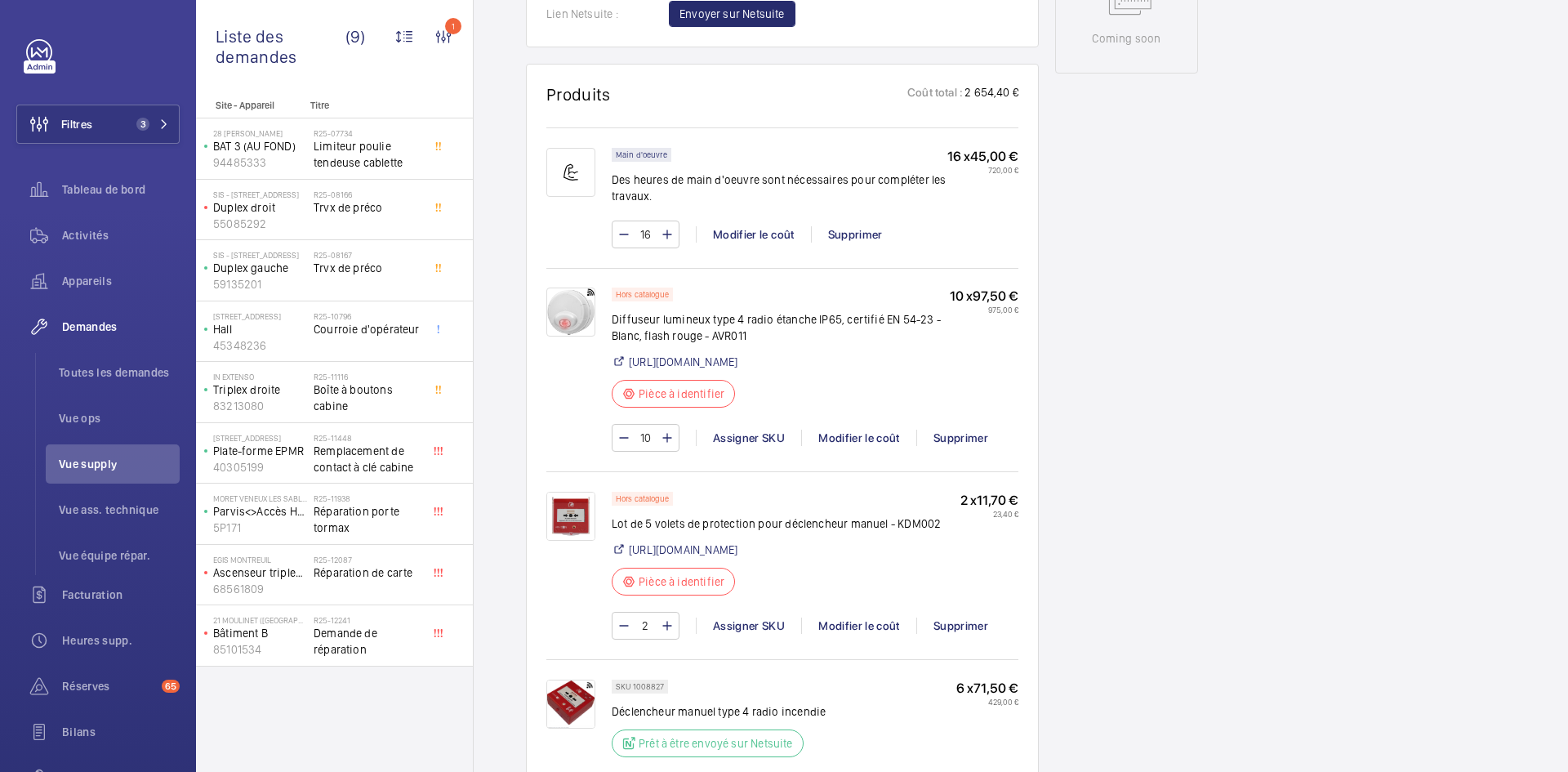
scroll to position [898, 0]
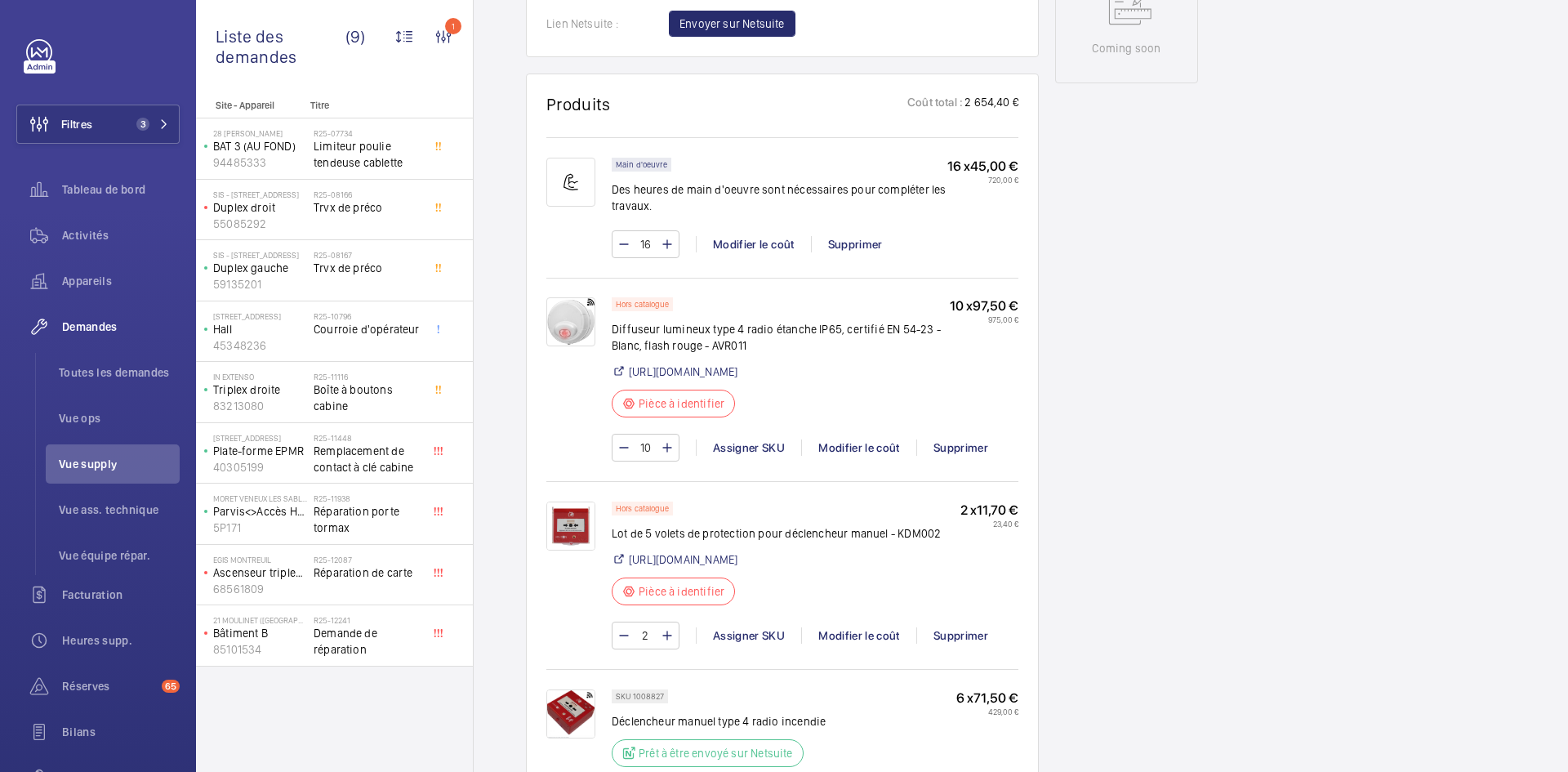
click at [575, 550] on img at bounding box center [571, 526] width 49 height 49
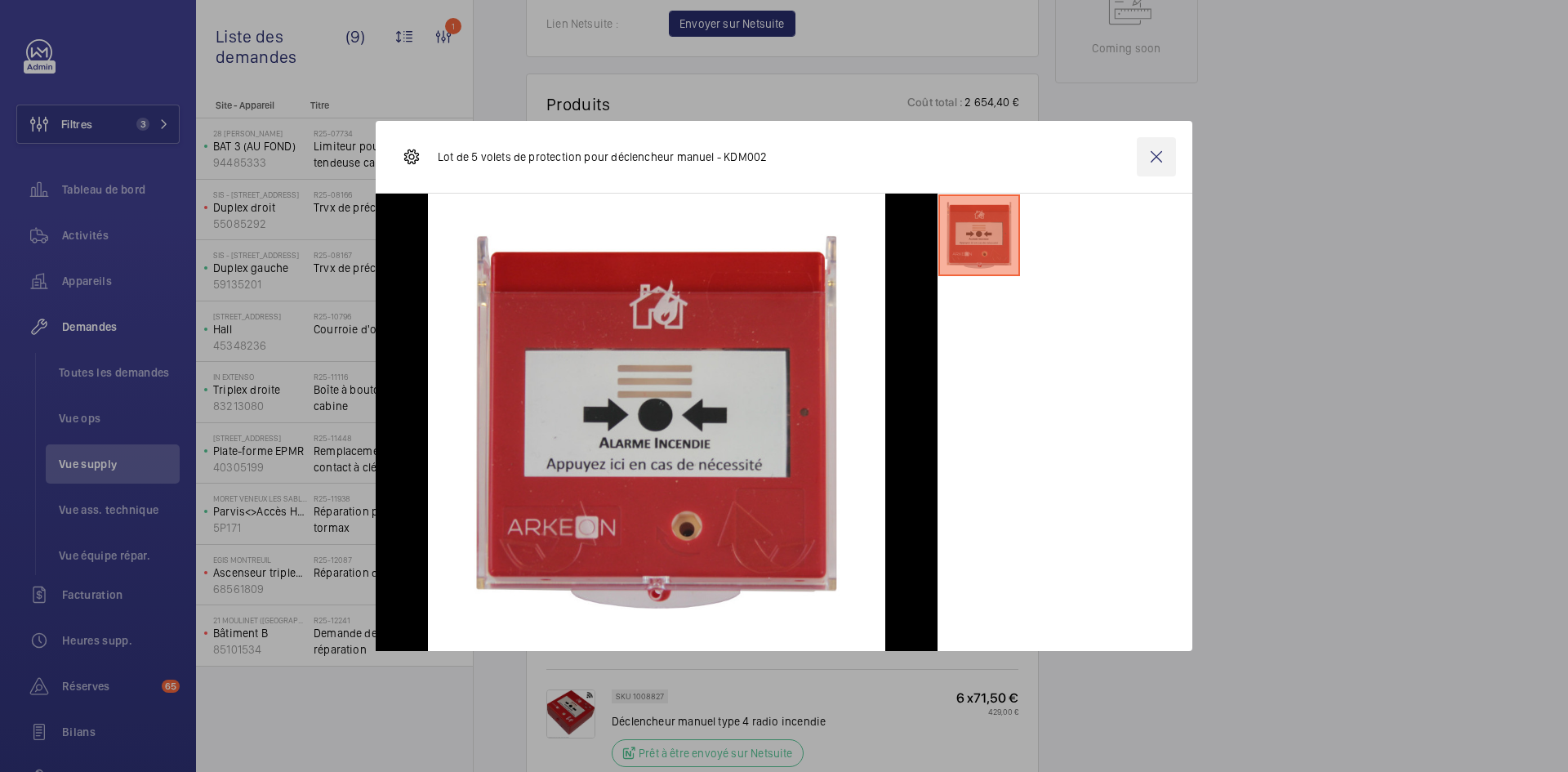
click at [1141, 156] on wm-front-icon-button at bounding box center [1156, 156] width 39 height 39
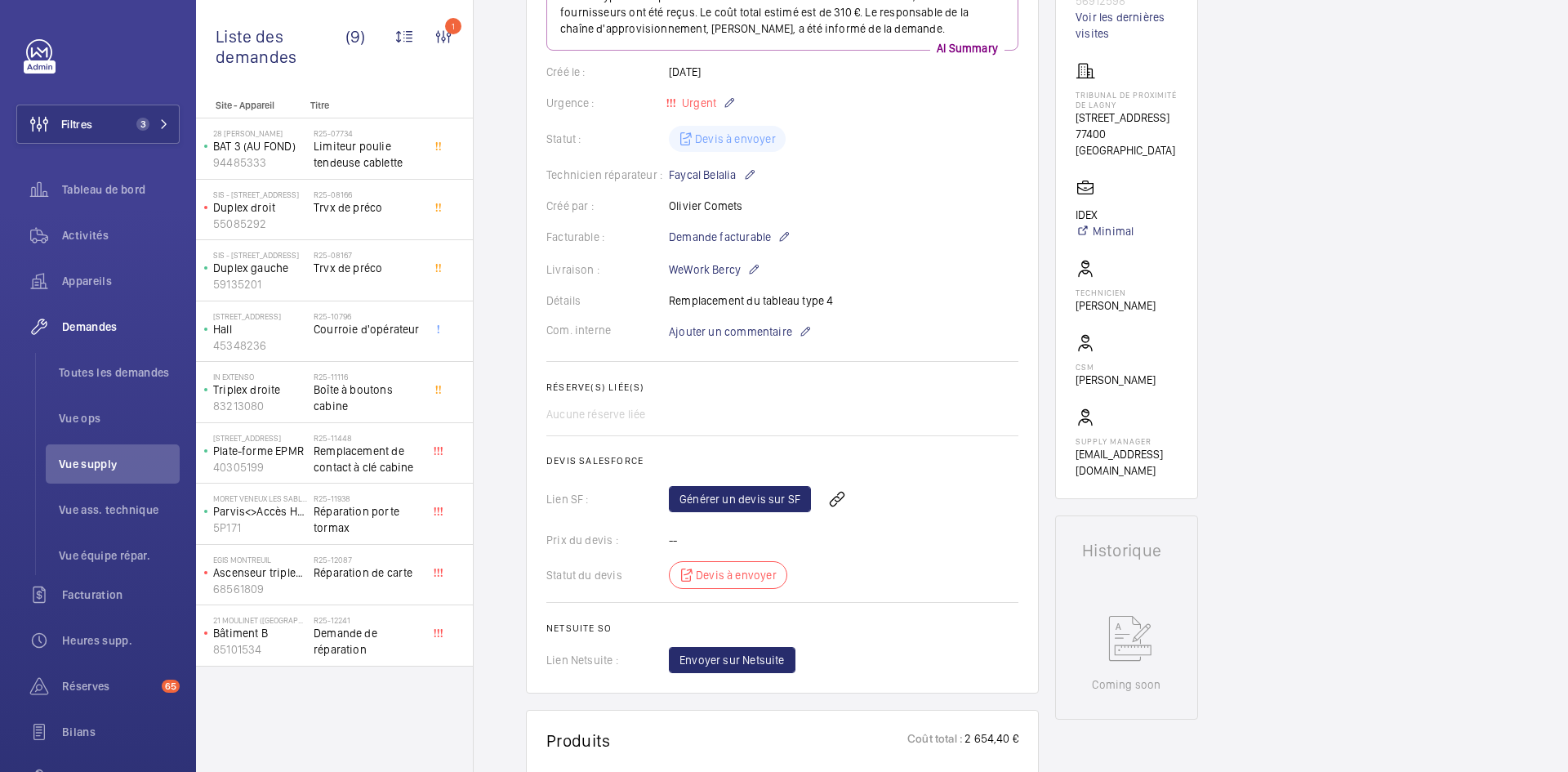
scroll to position [0, 0]
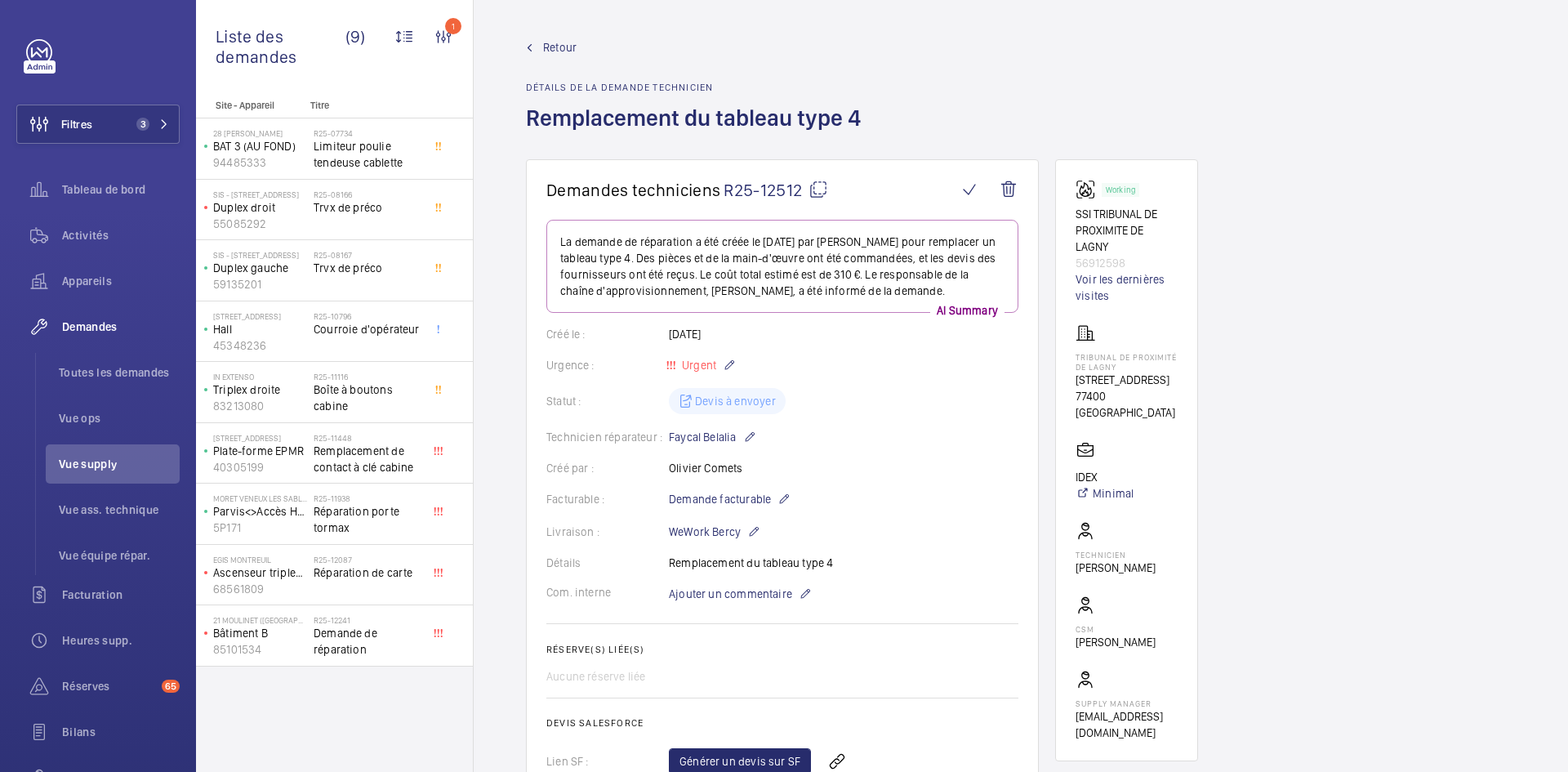
click at [547, 48] on span "Retour" at bounding box center [559, 48] width 34 height 16
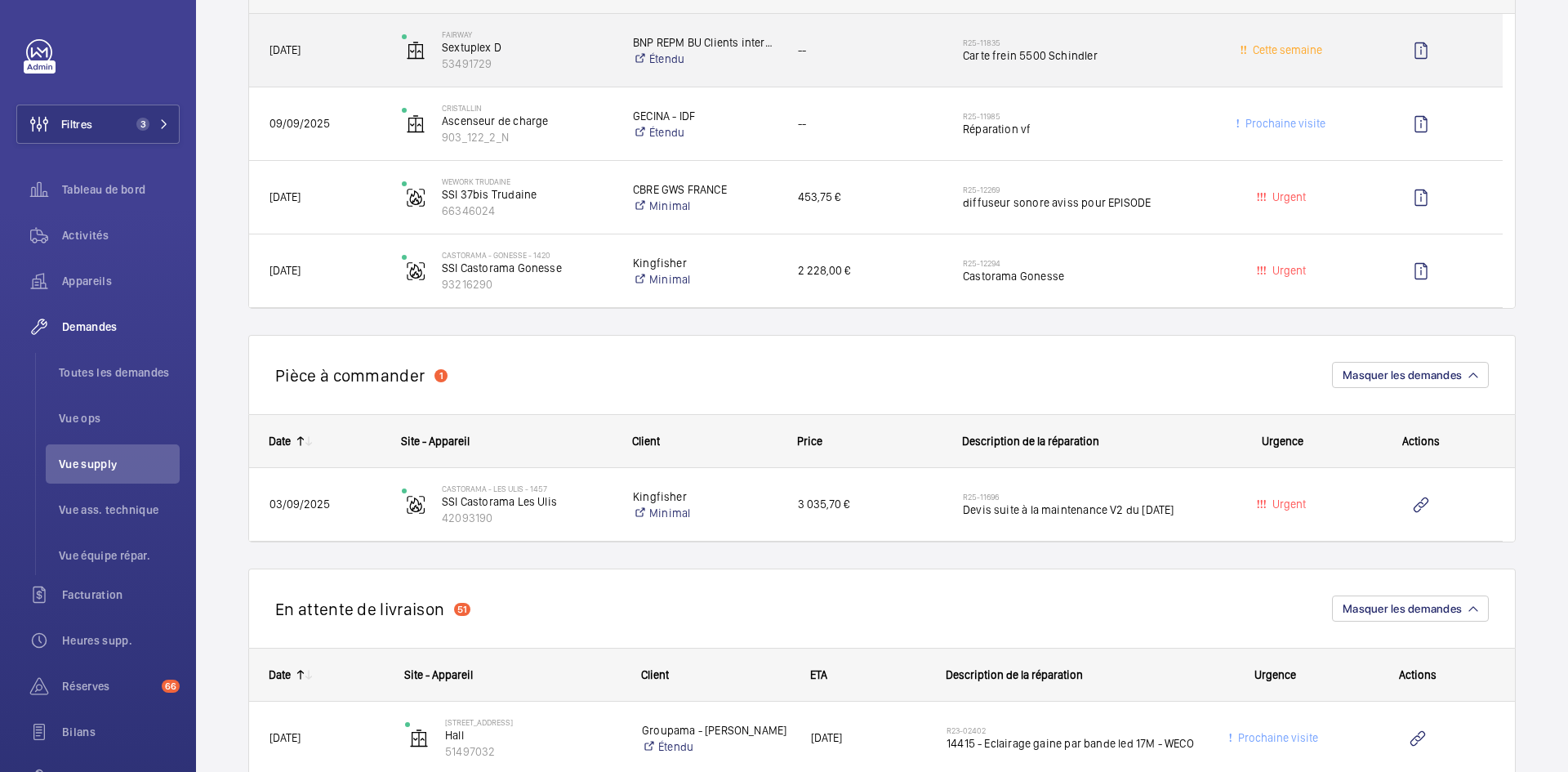
scroll to position [1143, 0]
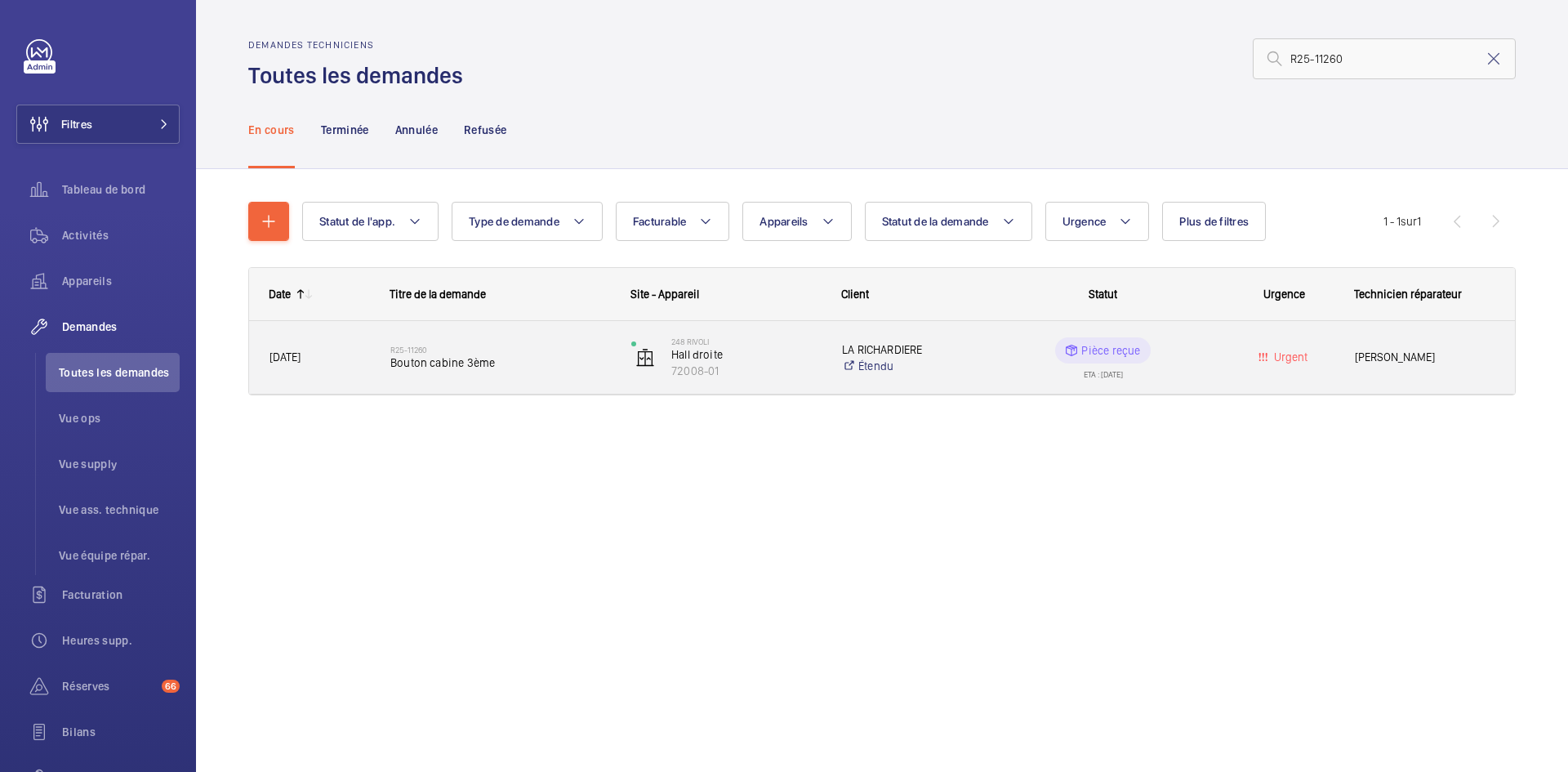
type input "R25-11260"
click at [374, 357] on div "R25-11260 Bouton cabine 3ème" at bounding box center [491, 357] width 239 height 73
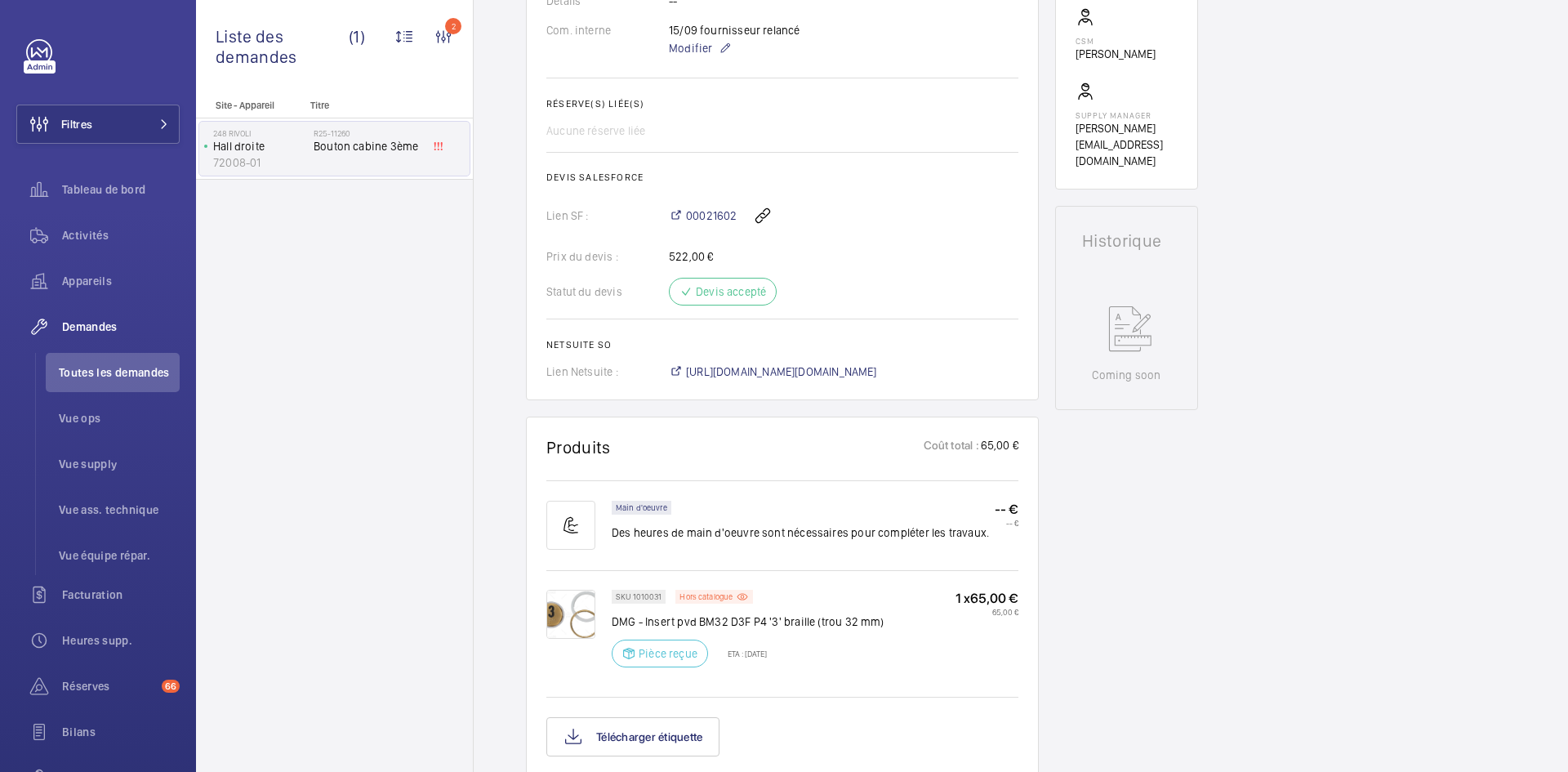
scroll to position [572, 0]
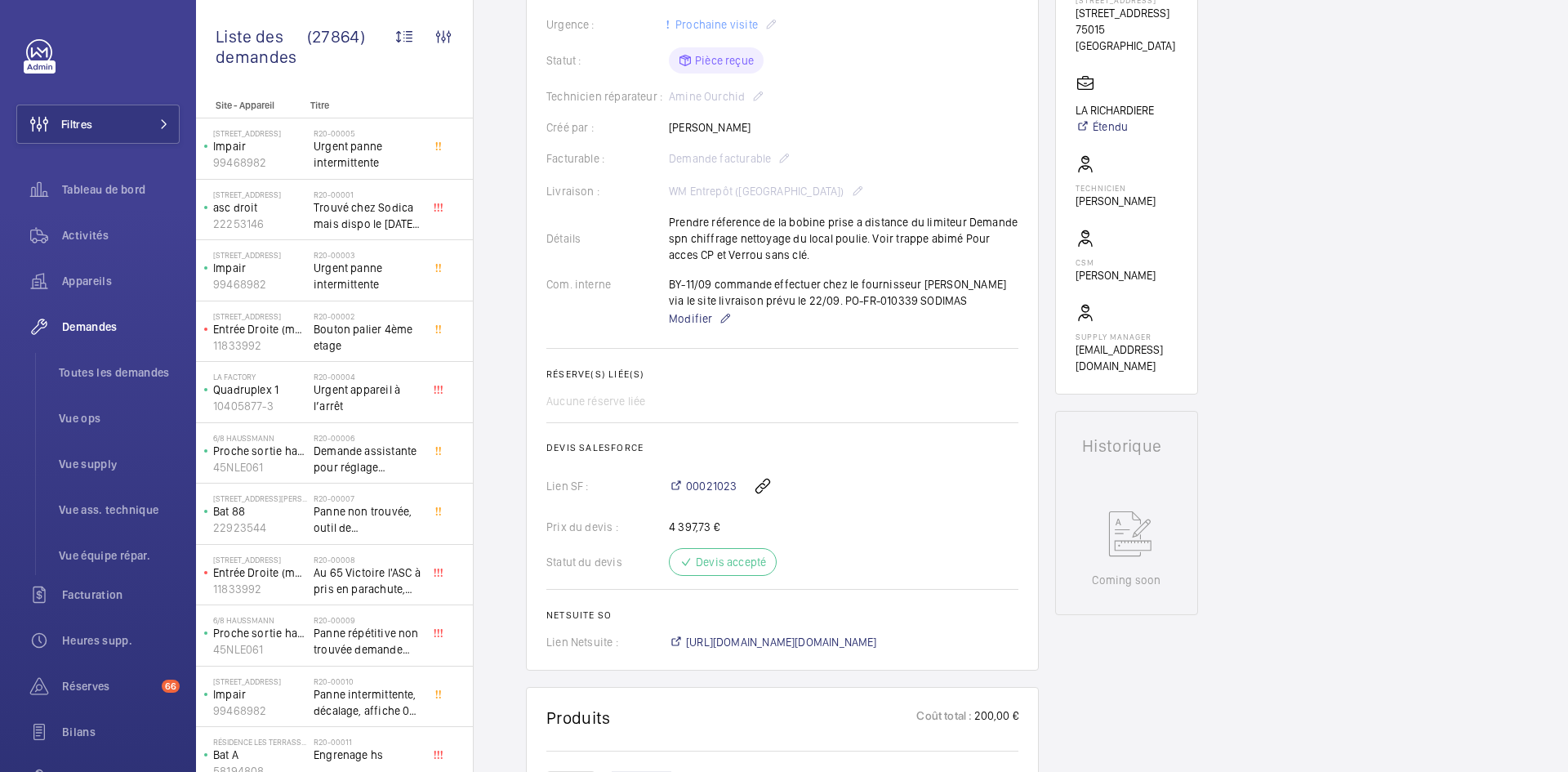
scroll to position [326, 0]
